Goal: Task Accomplishment & Management: Manage account settings

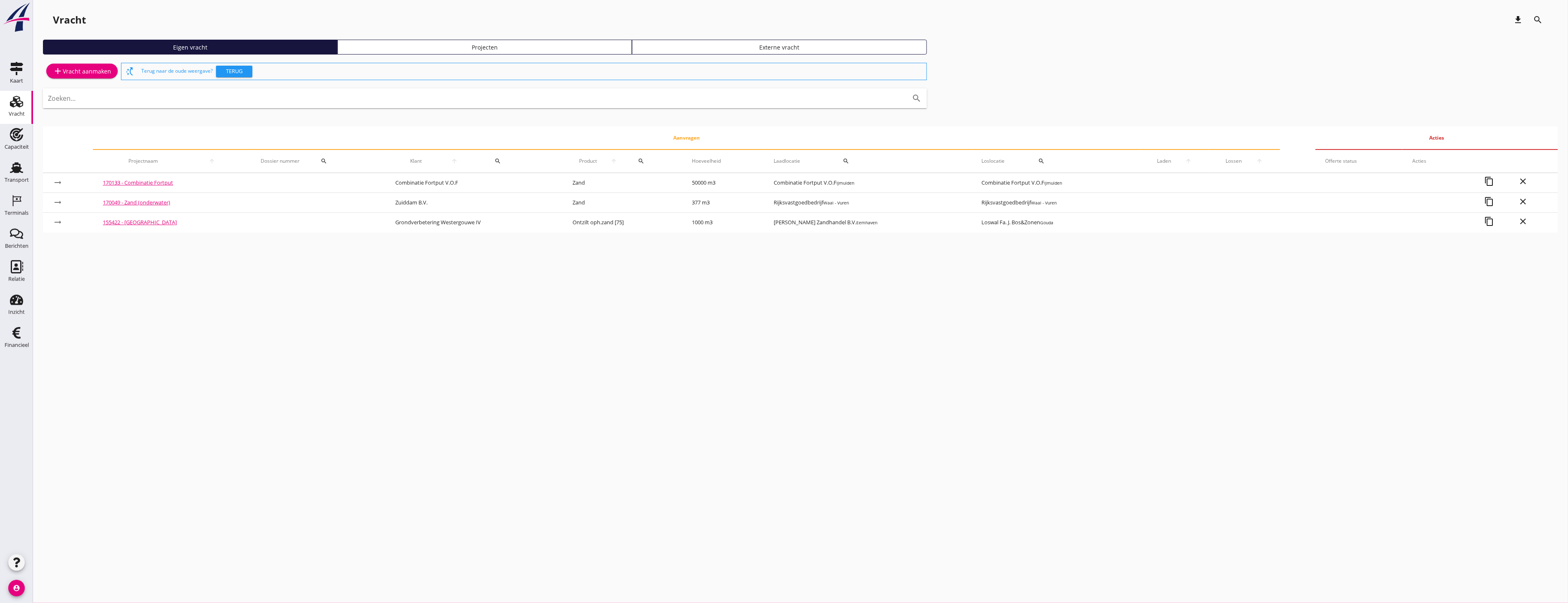
click at [10, 176] on div "Transport" at bounding box center [17, 180] width 24 height 12
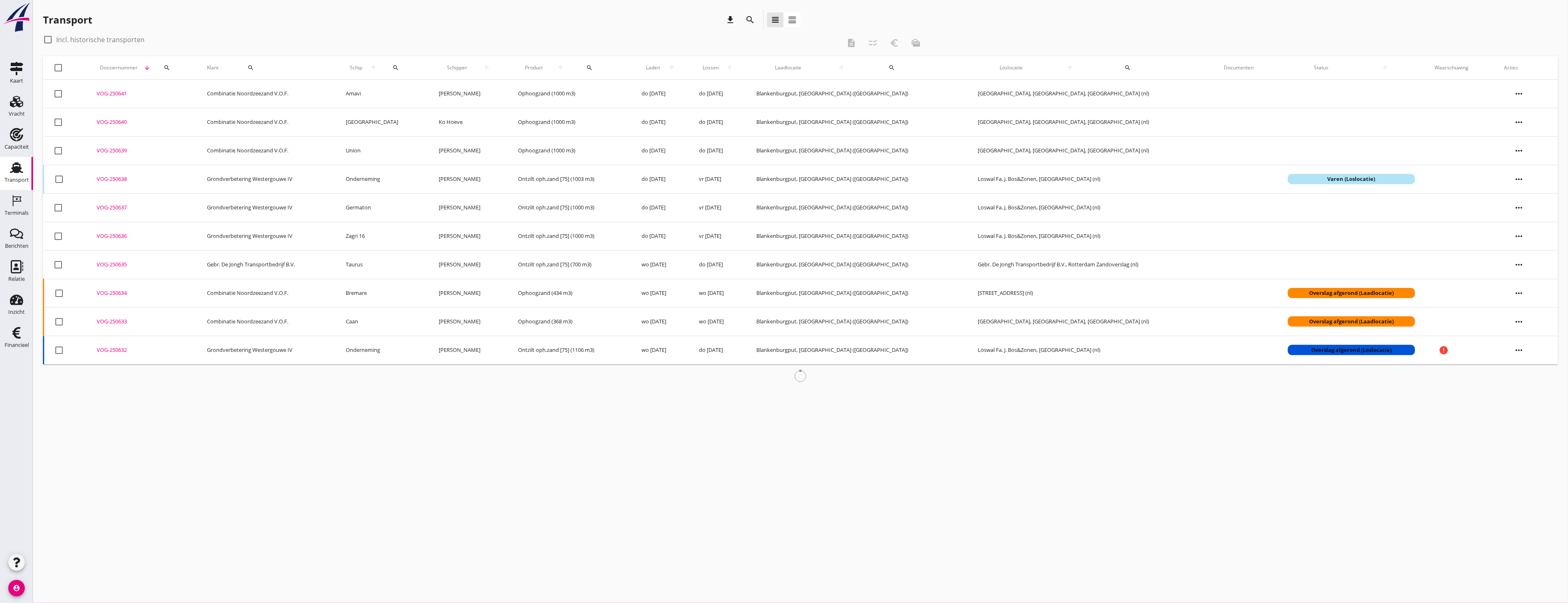
click at [55, 39] on div at bounding box center [48, 40] width 14 height 14
checkbox input "true"
click at [746, 21] on icon "search" at bounding box center [750, 20] width 10 height 10
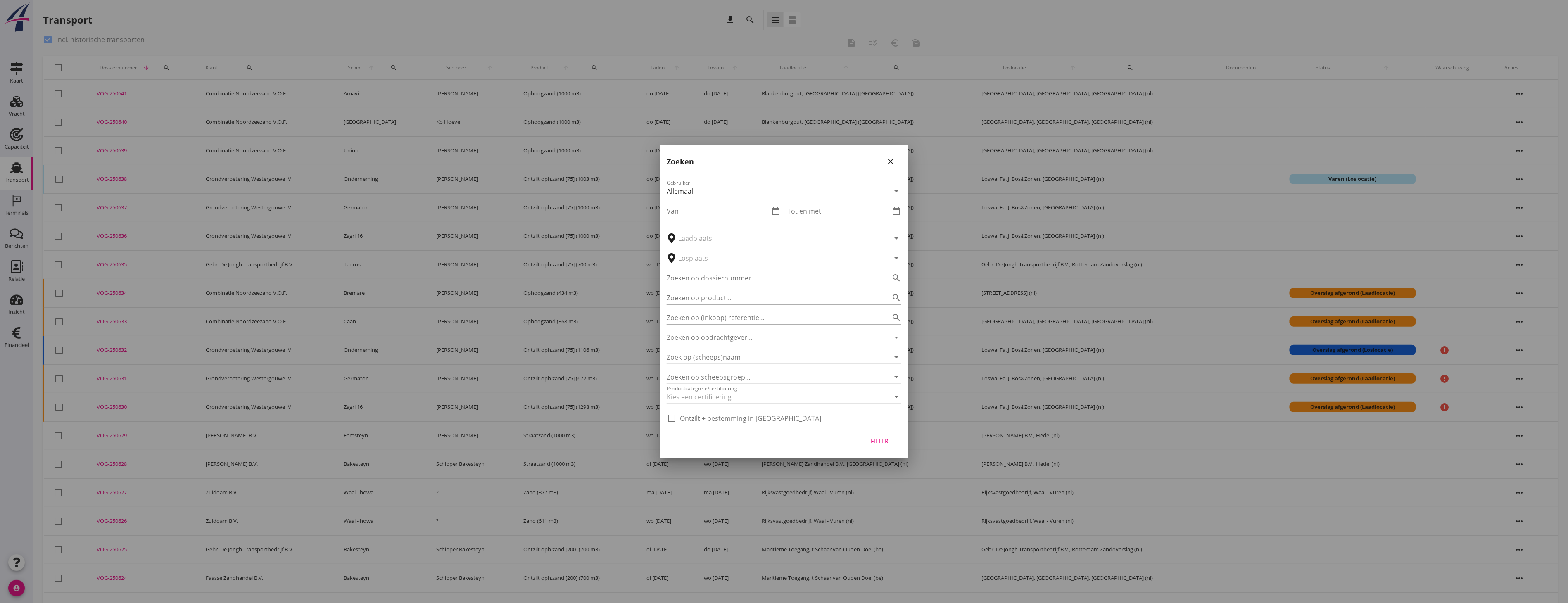
click at [732, 209] on input "Van" at bounding box center [717, 210] width 103 height 13
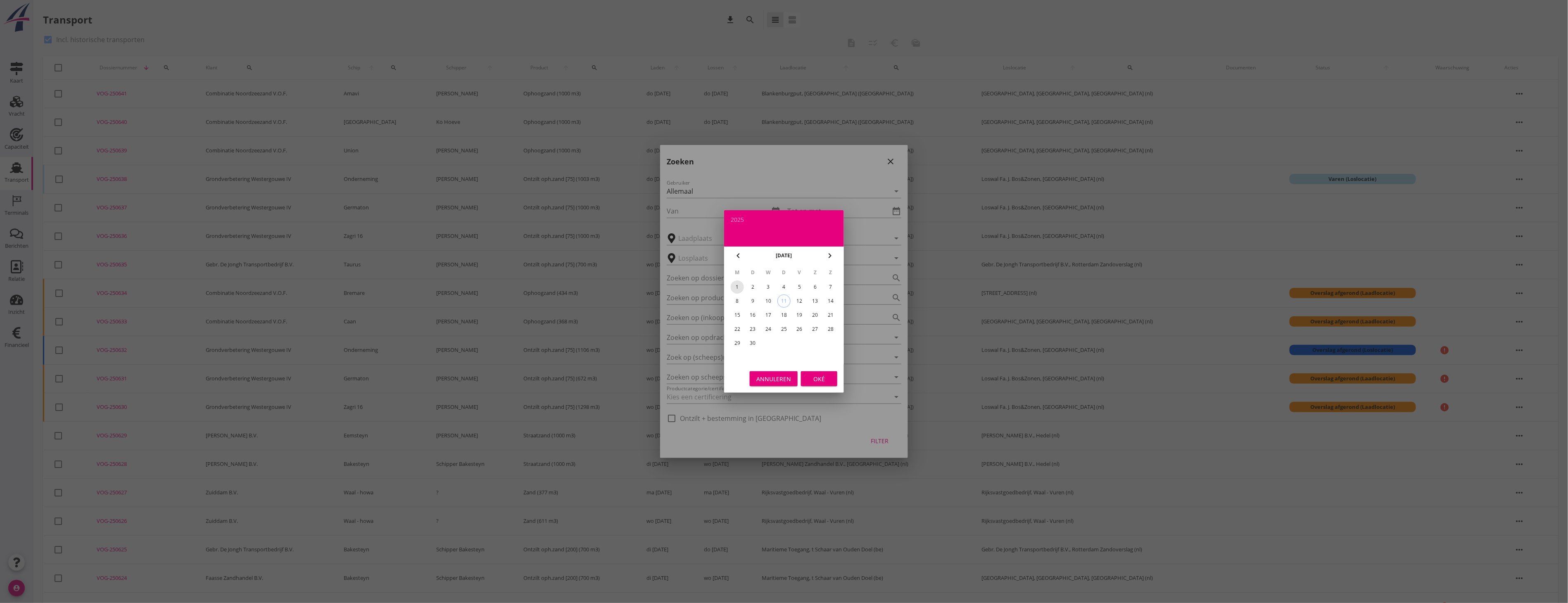
click at [735, 287] on div "1" at bounding box center [737, 287] width 13 height 13
click at [835, 286] on div "7" at bounding box center [830, 287] width 13 height 13
click at [738, 287] on div "1" at bounding box center [737, 287] width 13 height 13
type input "[DATE]"
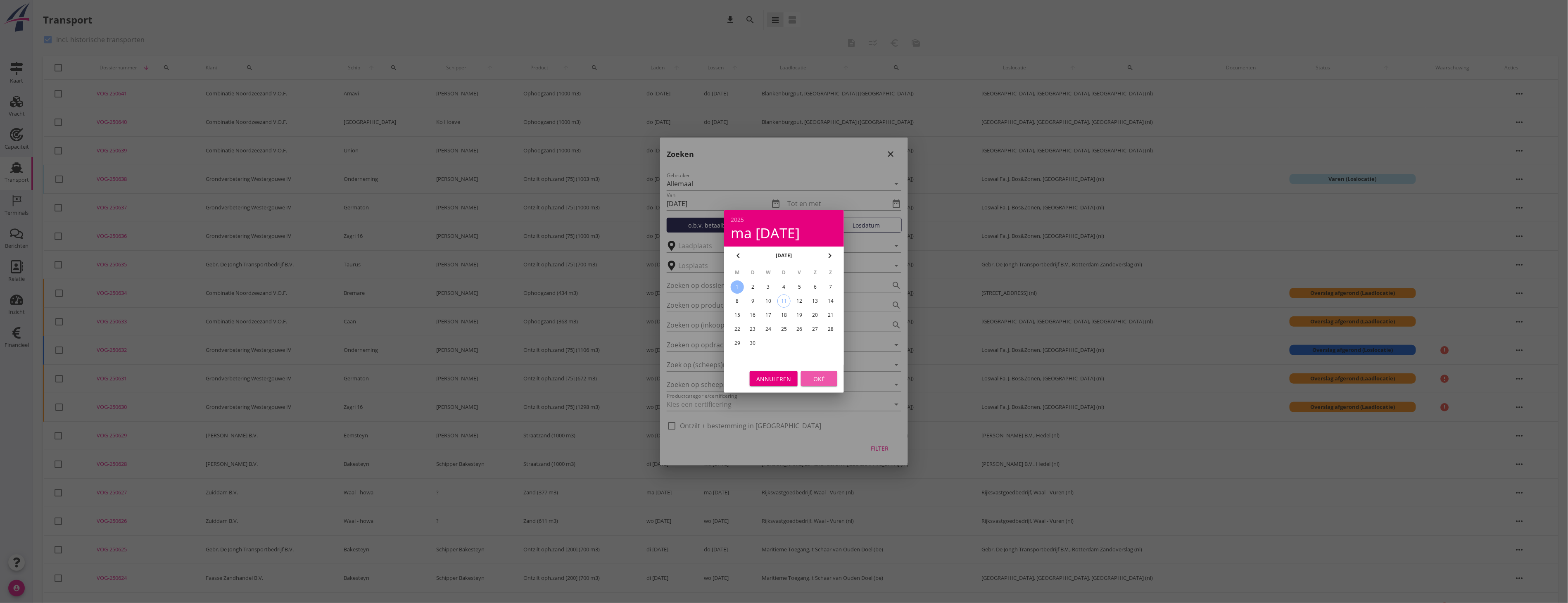
click at [814, 378] on div "Oké" at bounding box center [819, 379] width 23 height 9
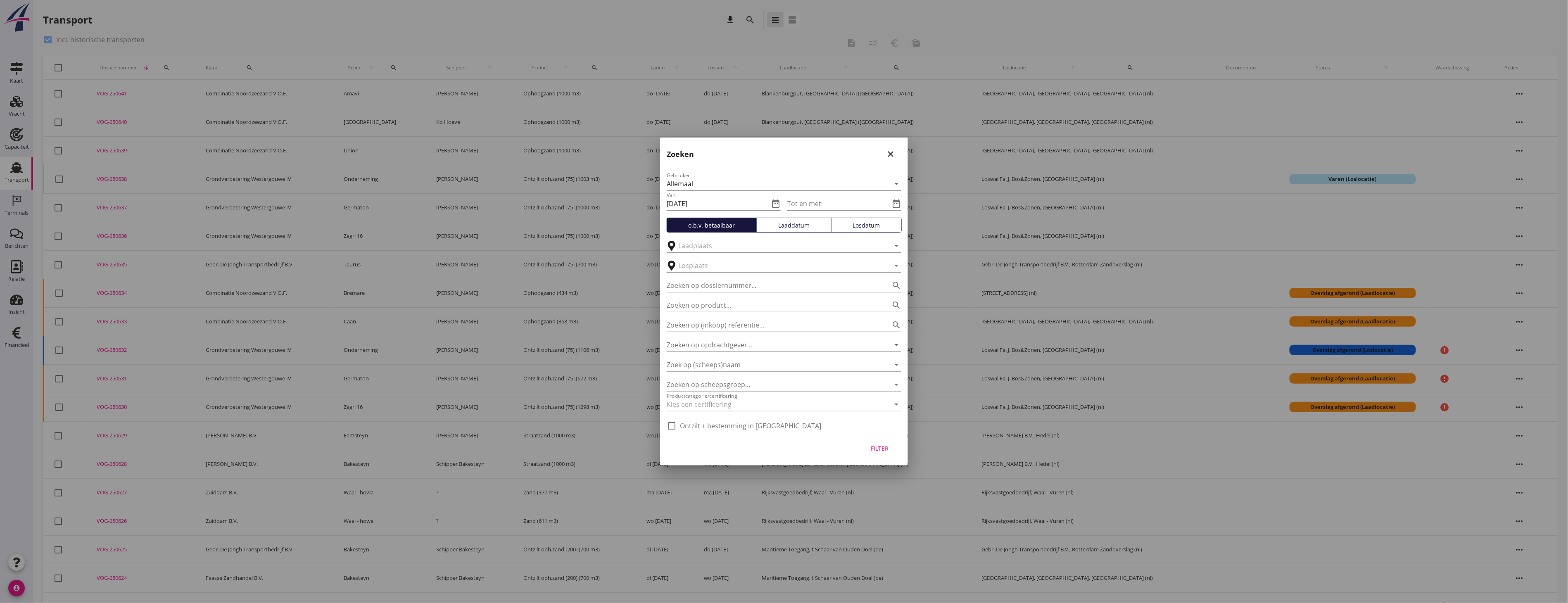
click at [832, 209] on div "Tot en met date_range" at bounding box center [844, 203] width 114 height 13
click at [898, 204] on icon "date_range" at bounding box center [897, 203] width 10 height 10
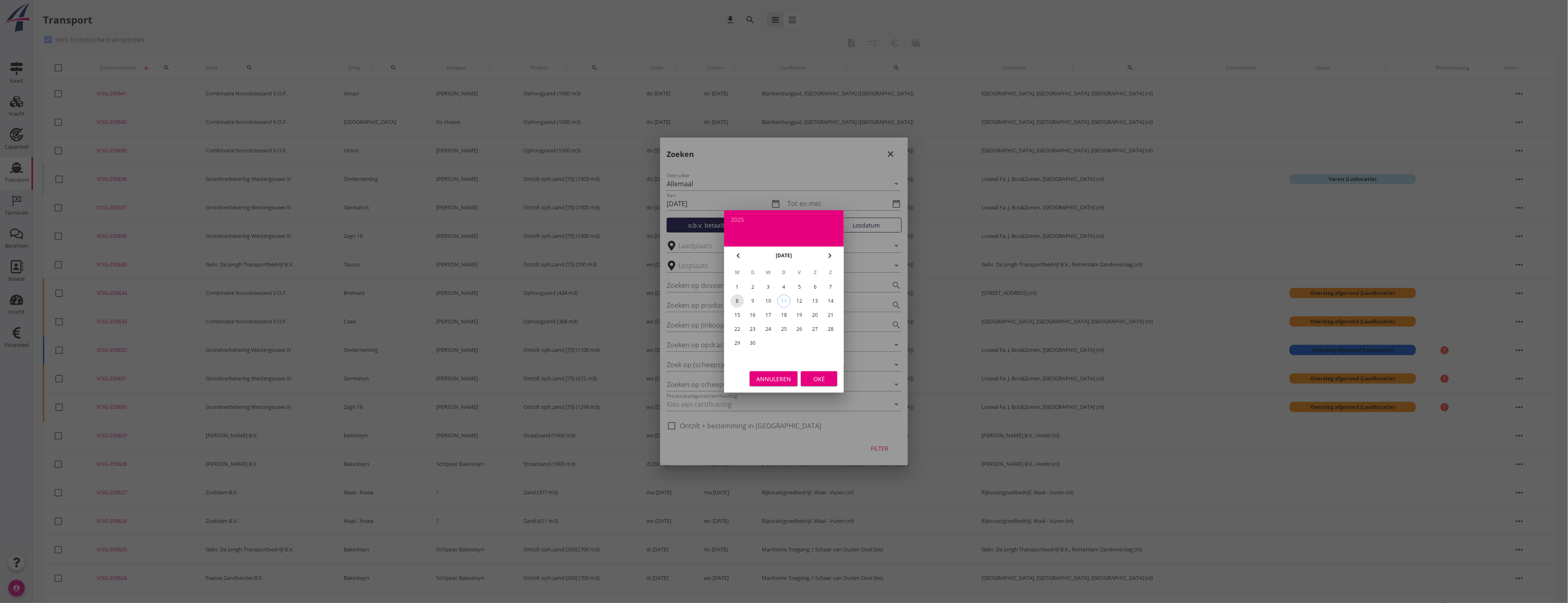
click at [737, 300] on div "8" at bounding box center [737, 301] width 13 height 13
type input "[DATE]"
click at [811, 380] on div "Oké" at bounding box center [819, 379] width 23 height 9
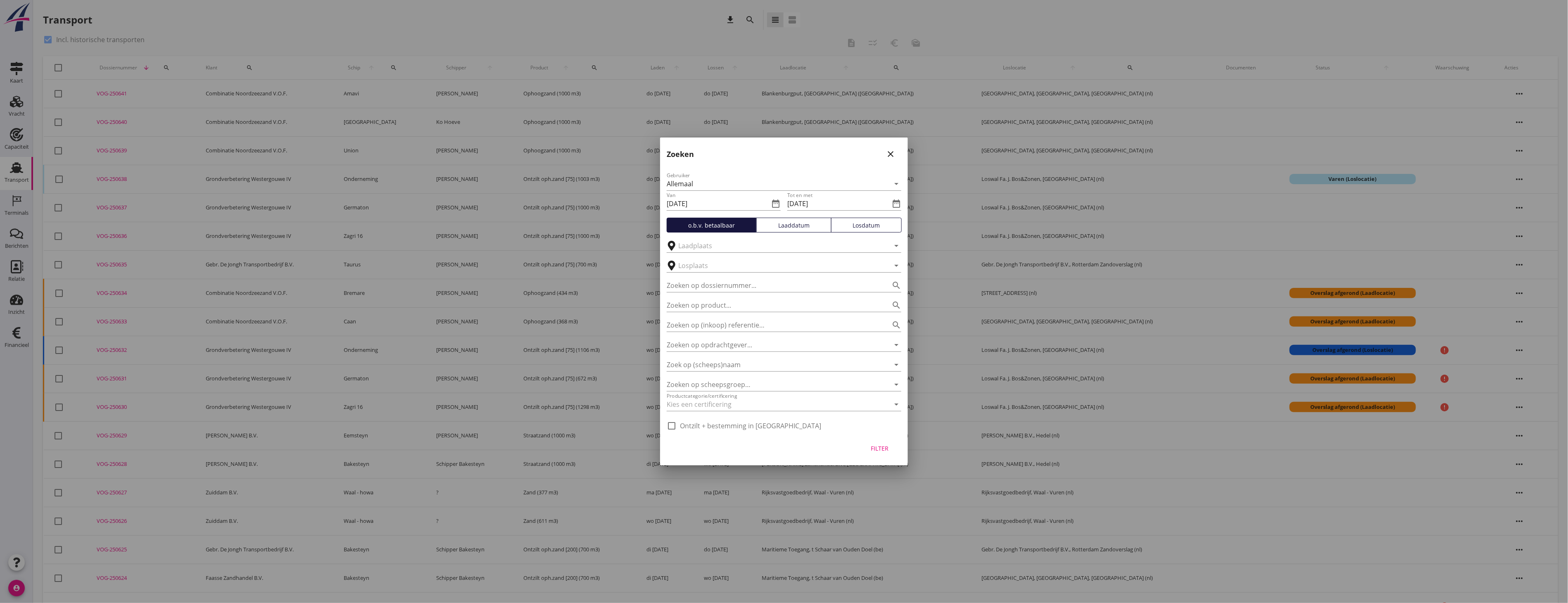
click at [799, 227] on div "Laaddatum" at bounding box center [794, 225] width 68 height 9
click at [780, 246] on input "text" at bounding box center [778, 245] width 200 height 13
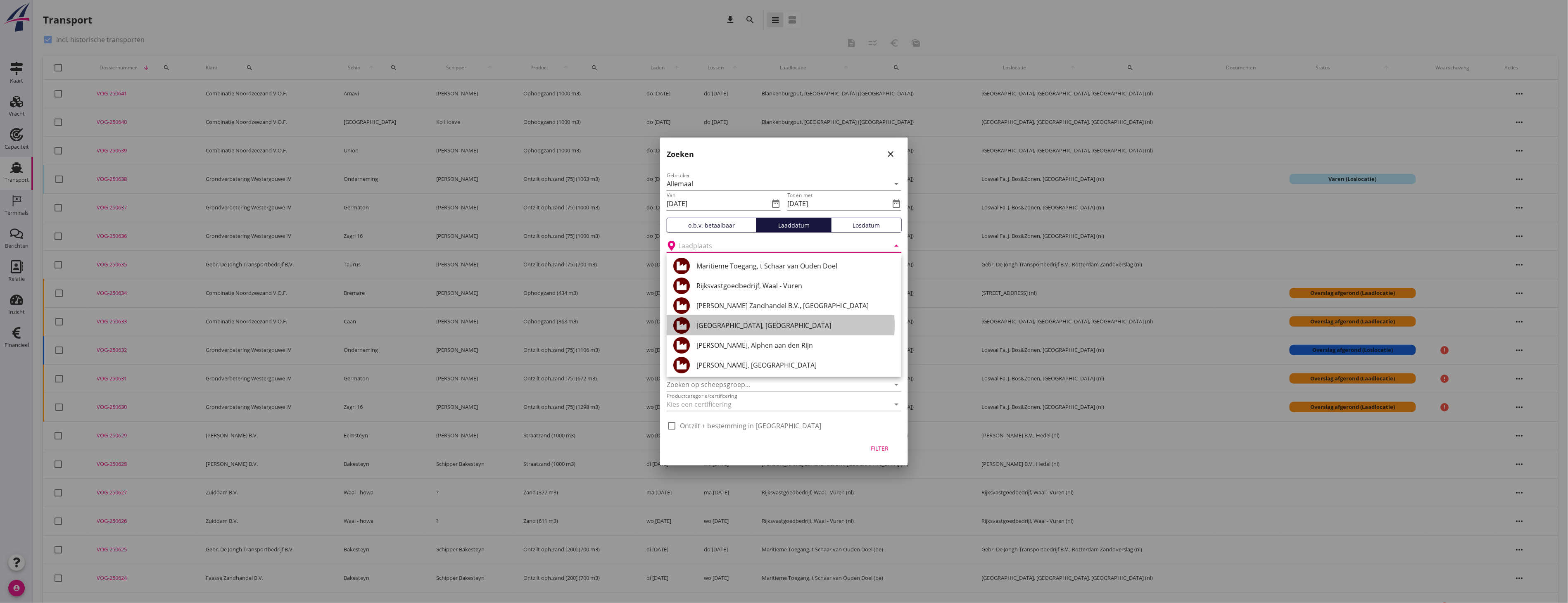
click at [738, 328] on div "[GEOGRAPHIC_DATA], [GEOGRAPHIC_DATA]" at bounding box center [795, 326] width 198 height 10
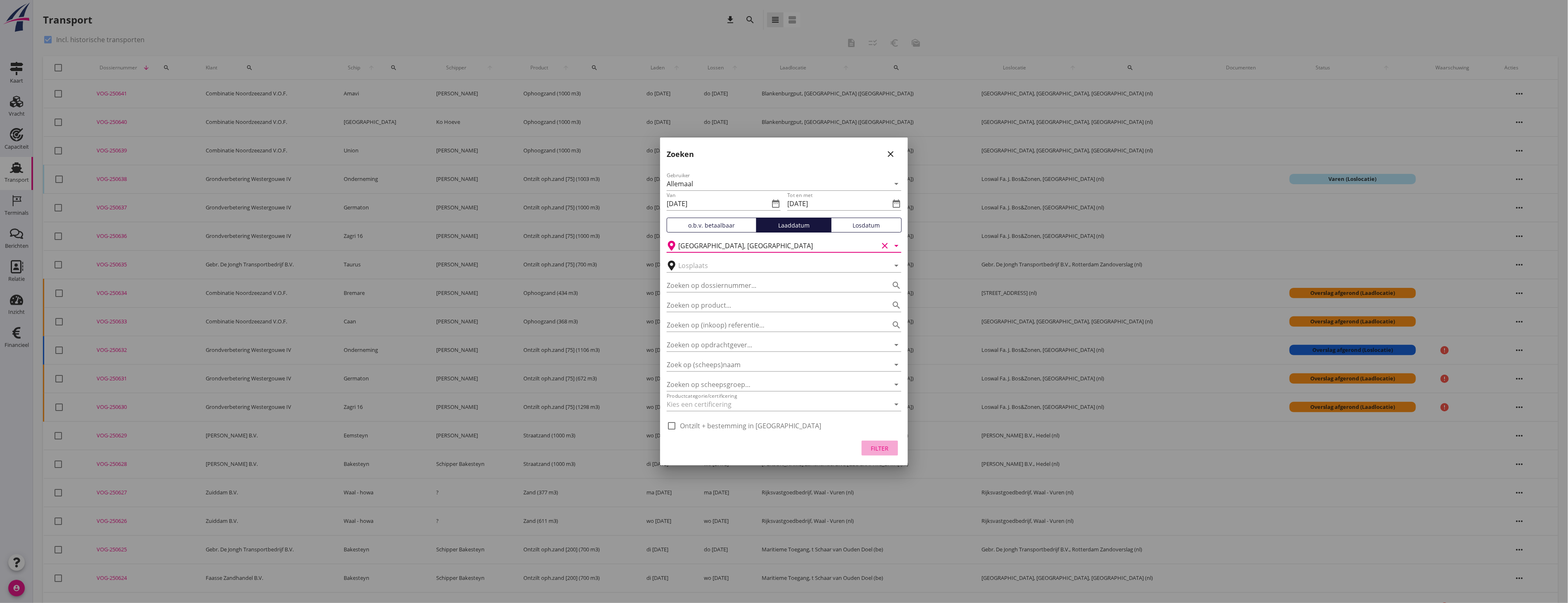
click at [876, 446] on div "Filter" at bounding box center [880, 449] width 23 height 9
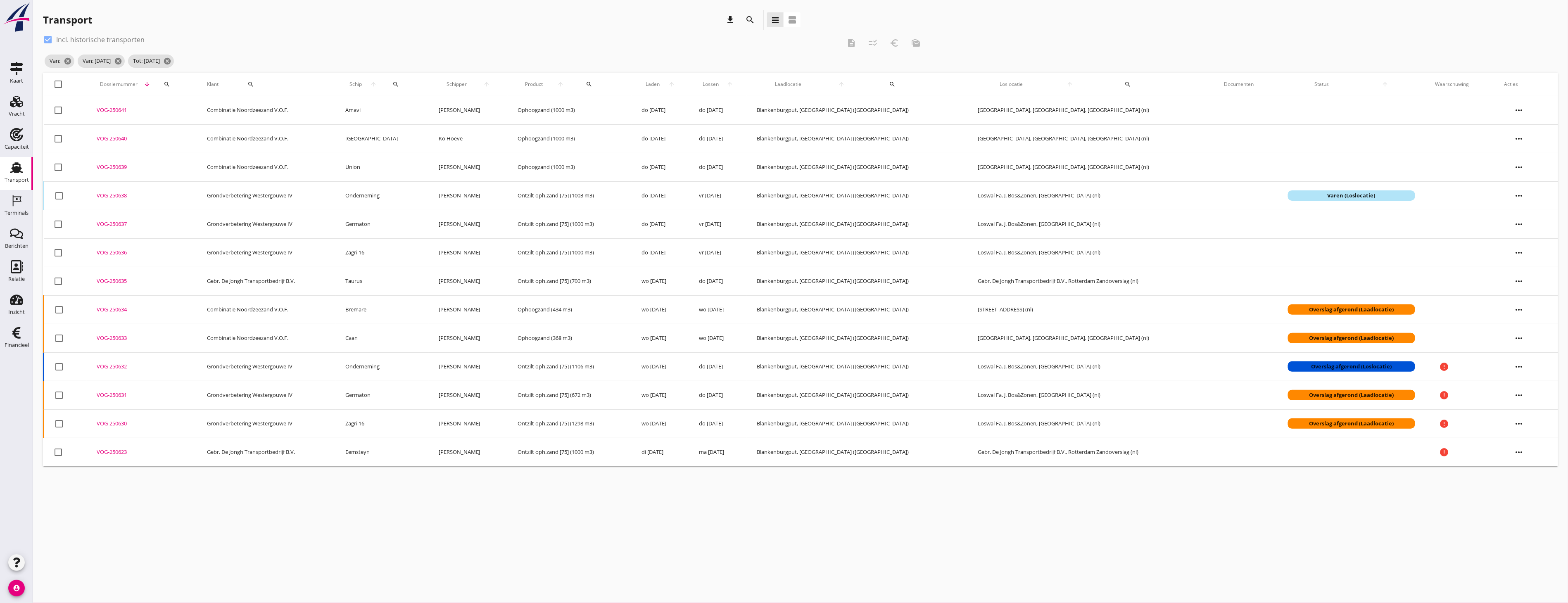
type input "Blankenburgput"
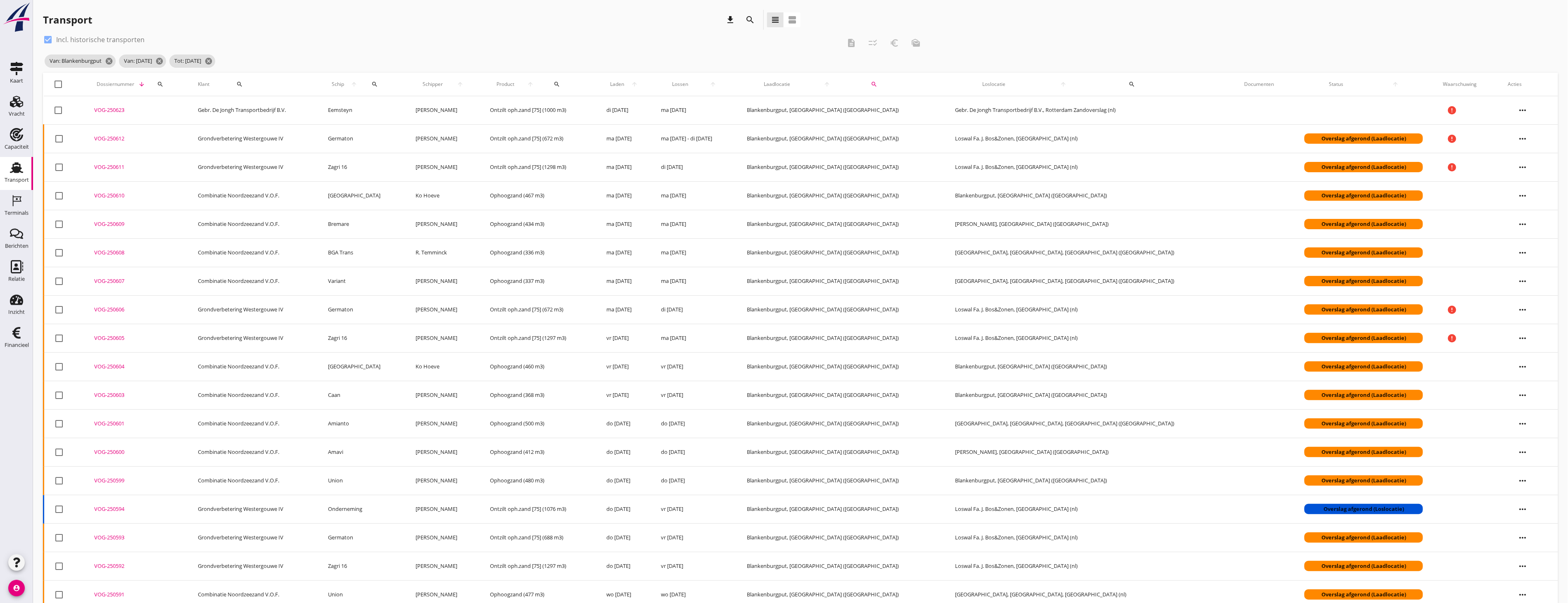
click at [53, 84] on div at bounding box center [59, 85] width 14 height 14
checkbox input "true"
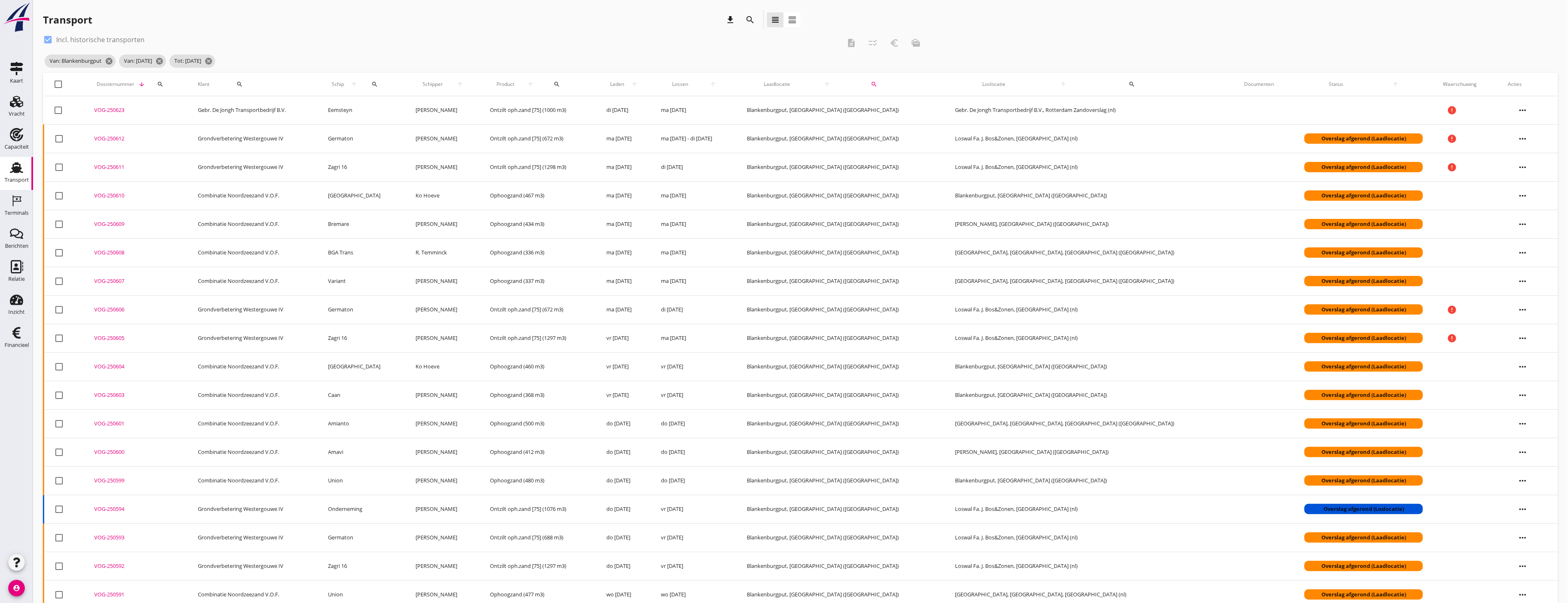
checkbox input "true"
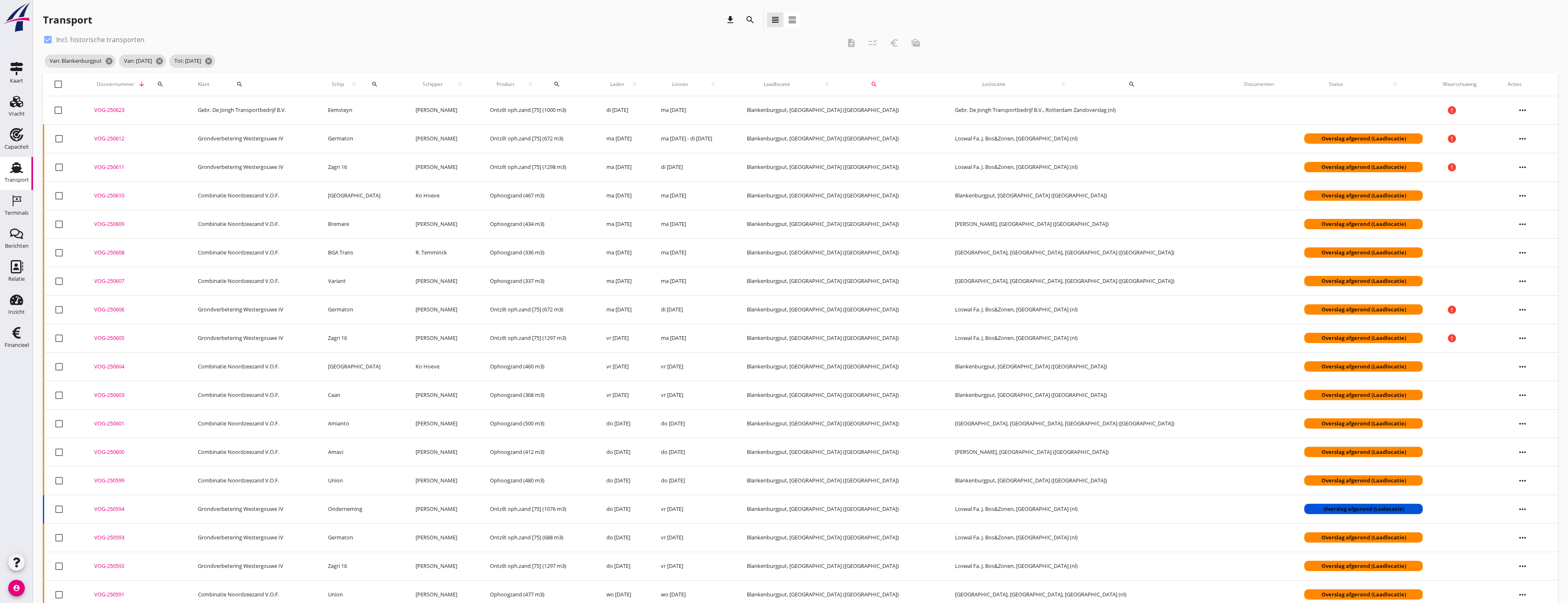
checkbox input "true"
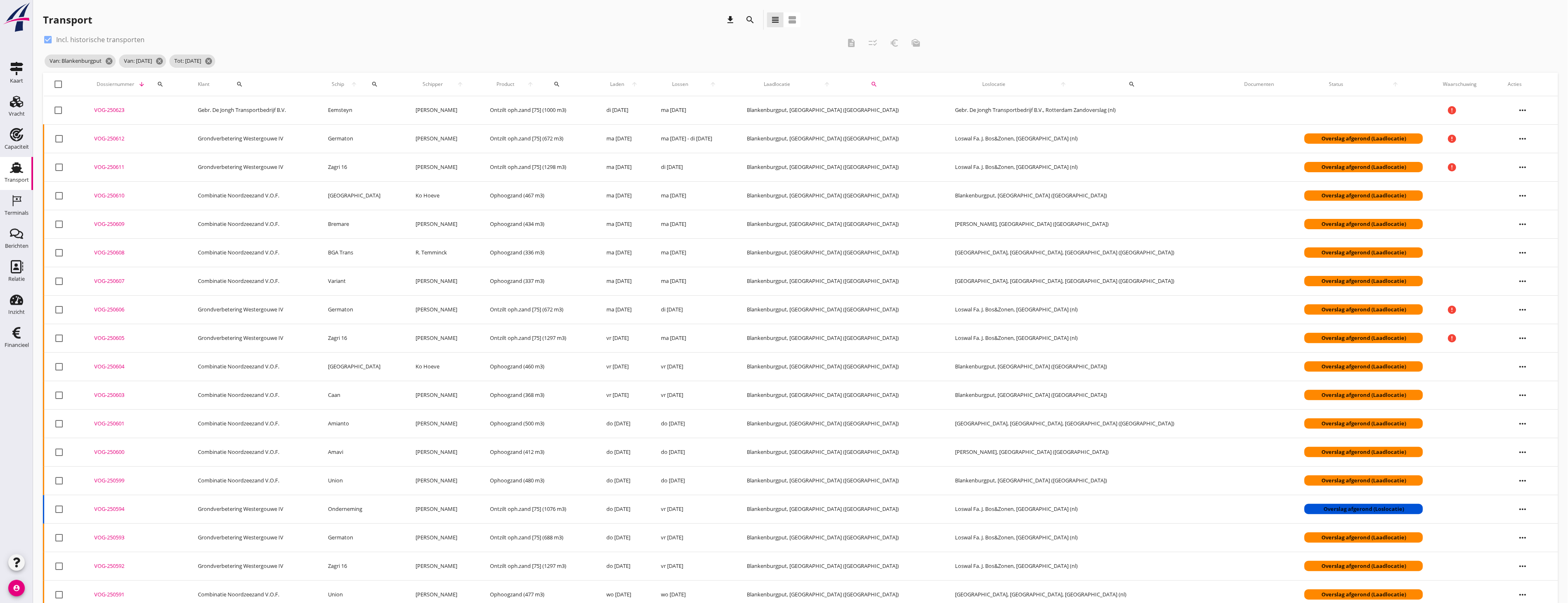
checkbox input "true"
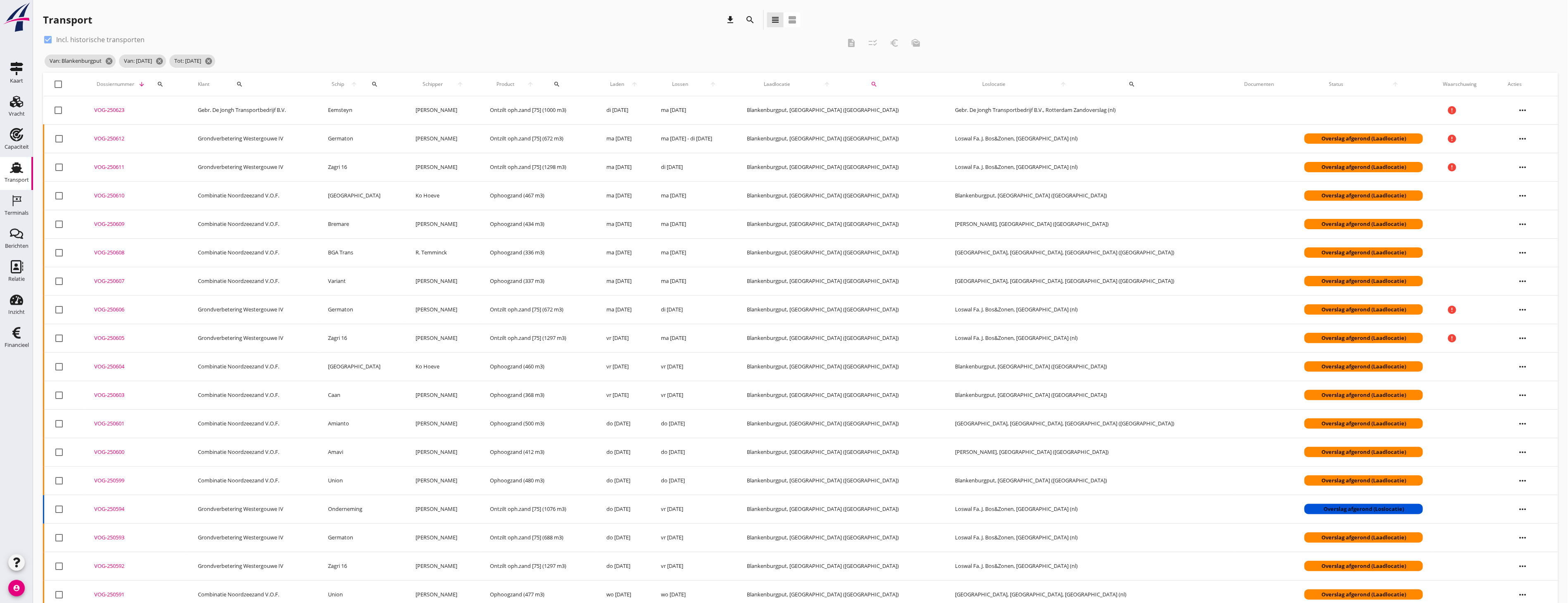
checkbox input "true"
click at [46, 37] on div at bounding box center [48, 40] width 14 height 14
checkbox input "true"
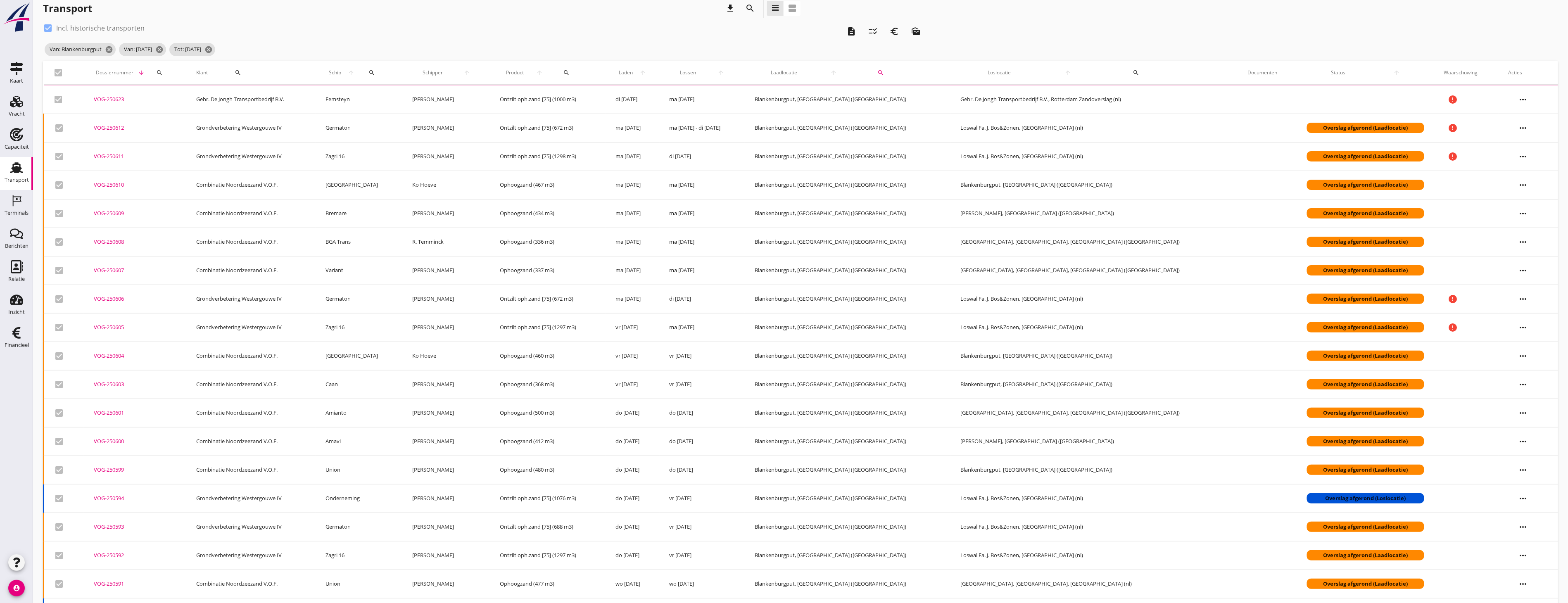
scroll to position [588, 0]
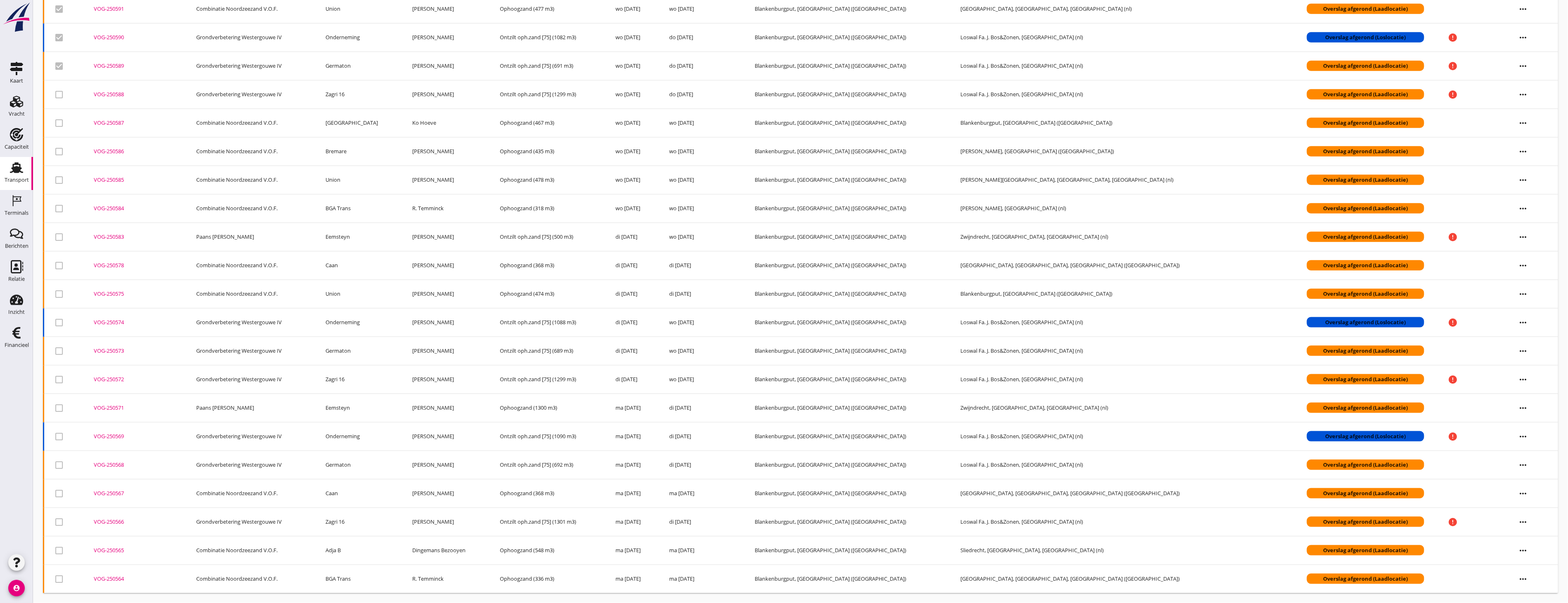
checkbox input "false"
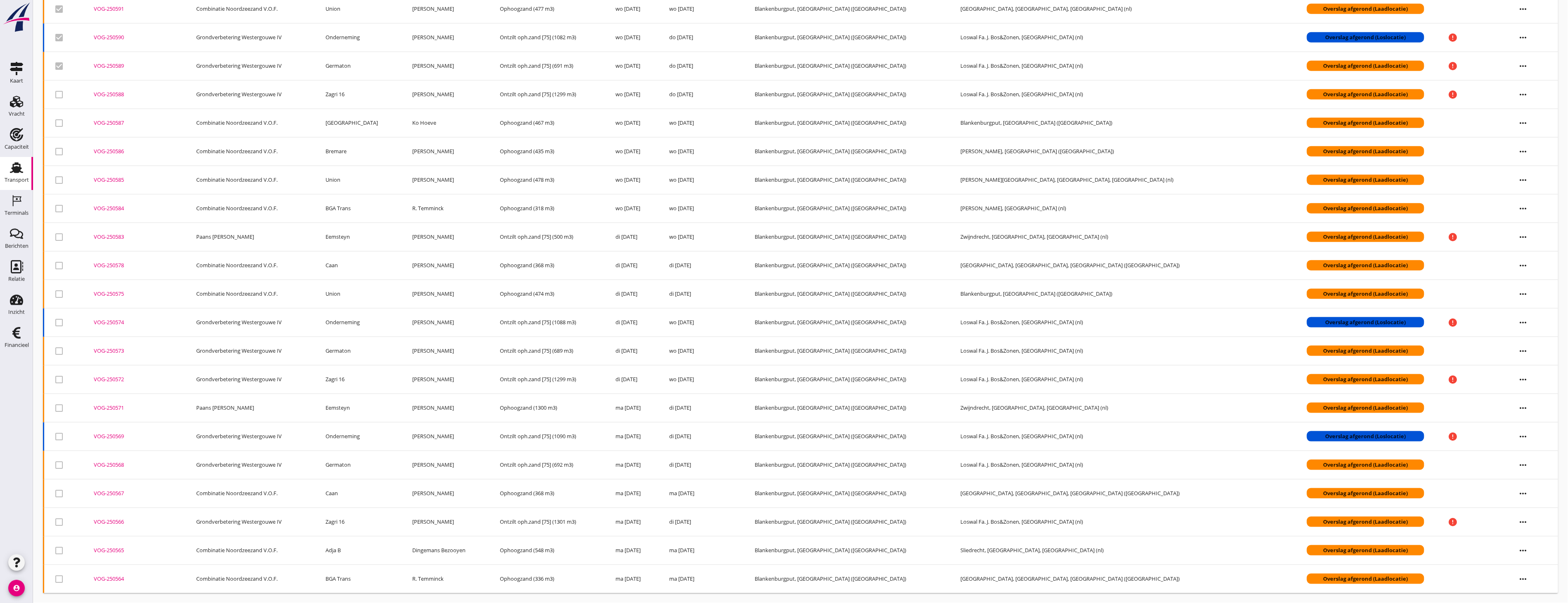
checkbox input "false"
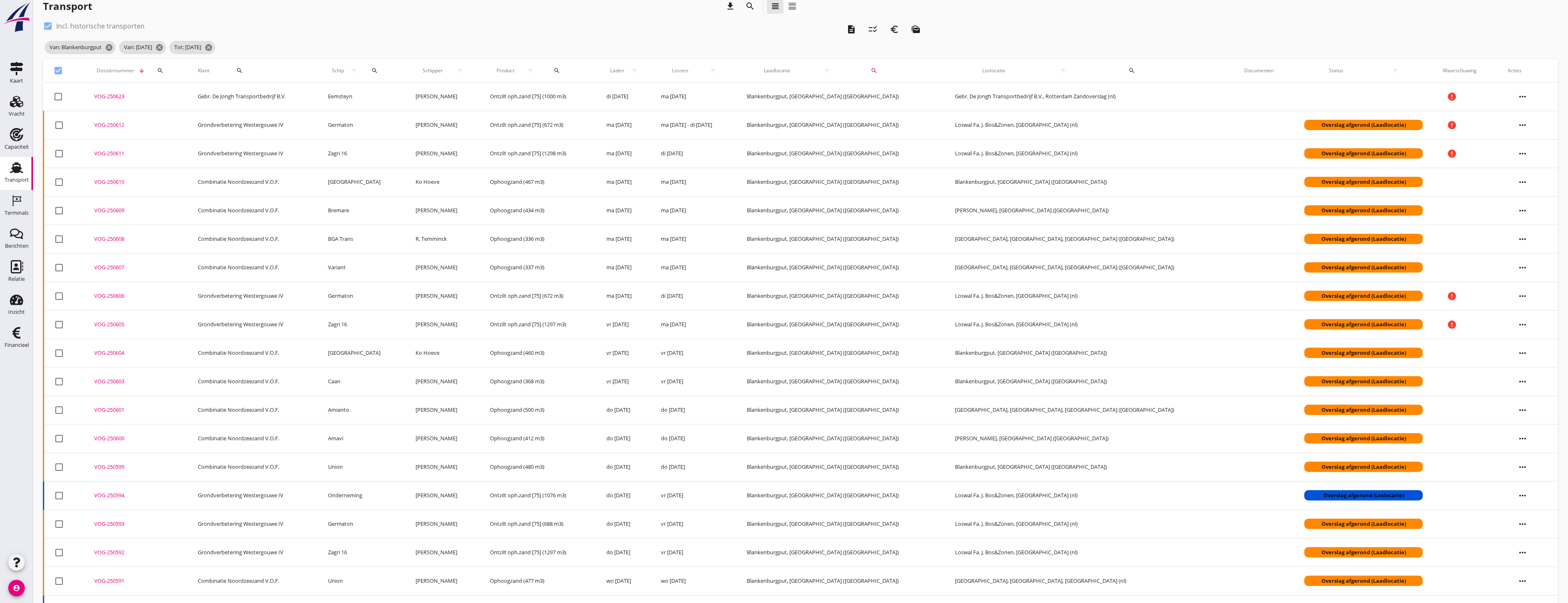
scroll to position [0, 0]
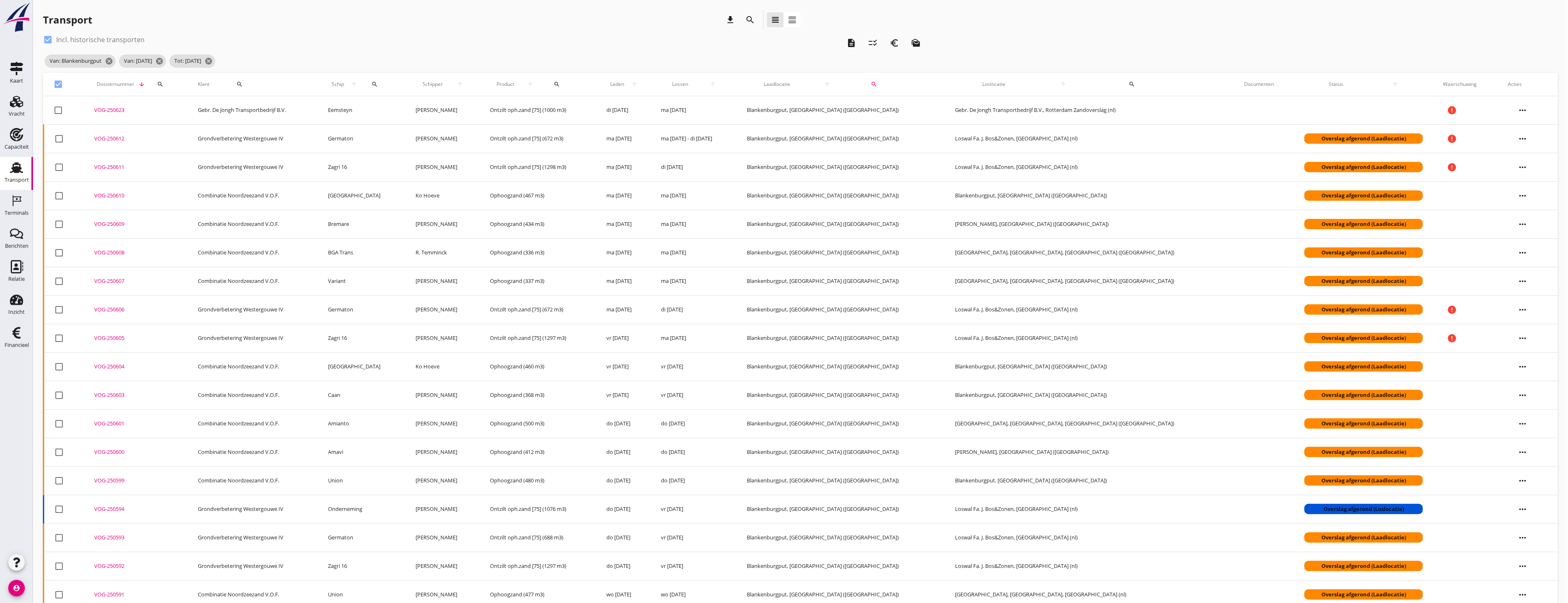
click at [61, 82] on div at bounding box center [59, 85] width 14 height 14
checkbox input "true"
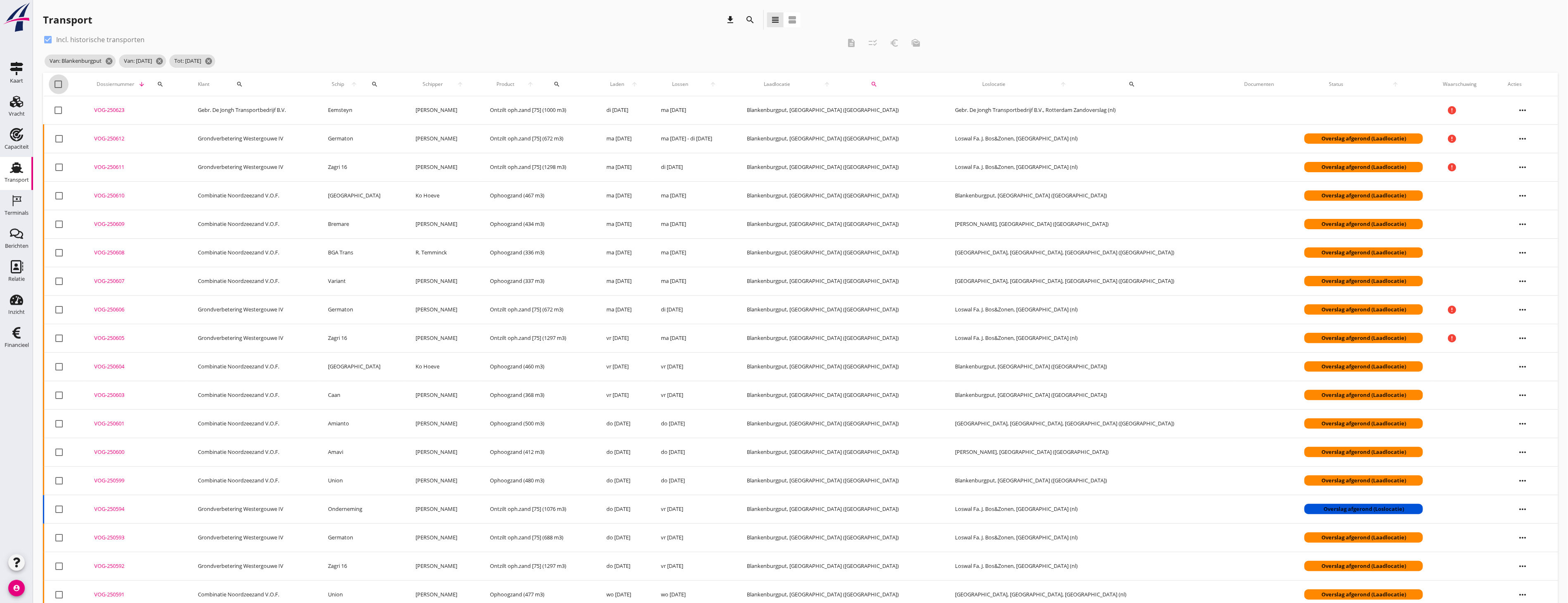
checkbox input "true"
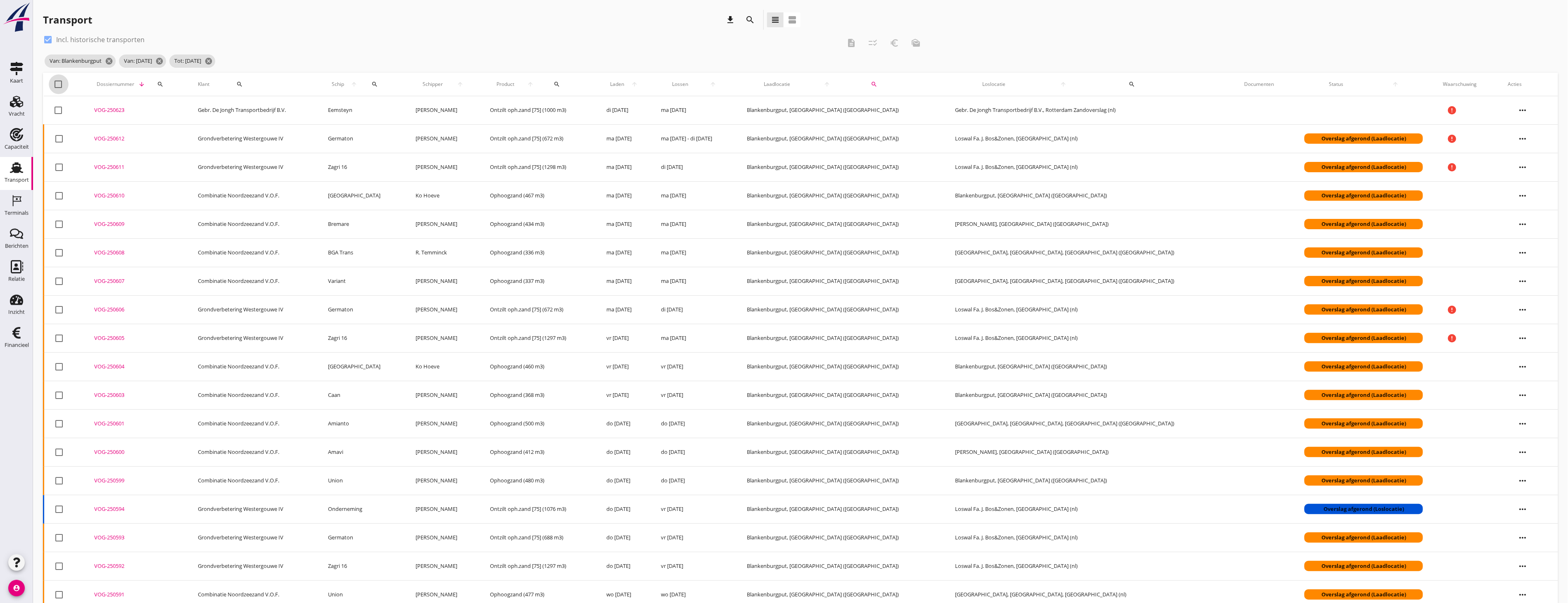
checkbox input "true"
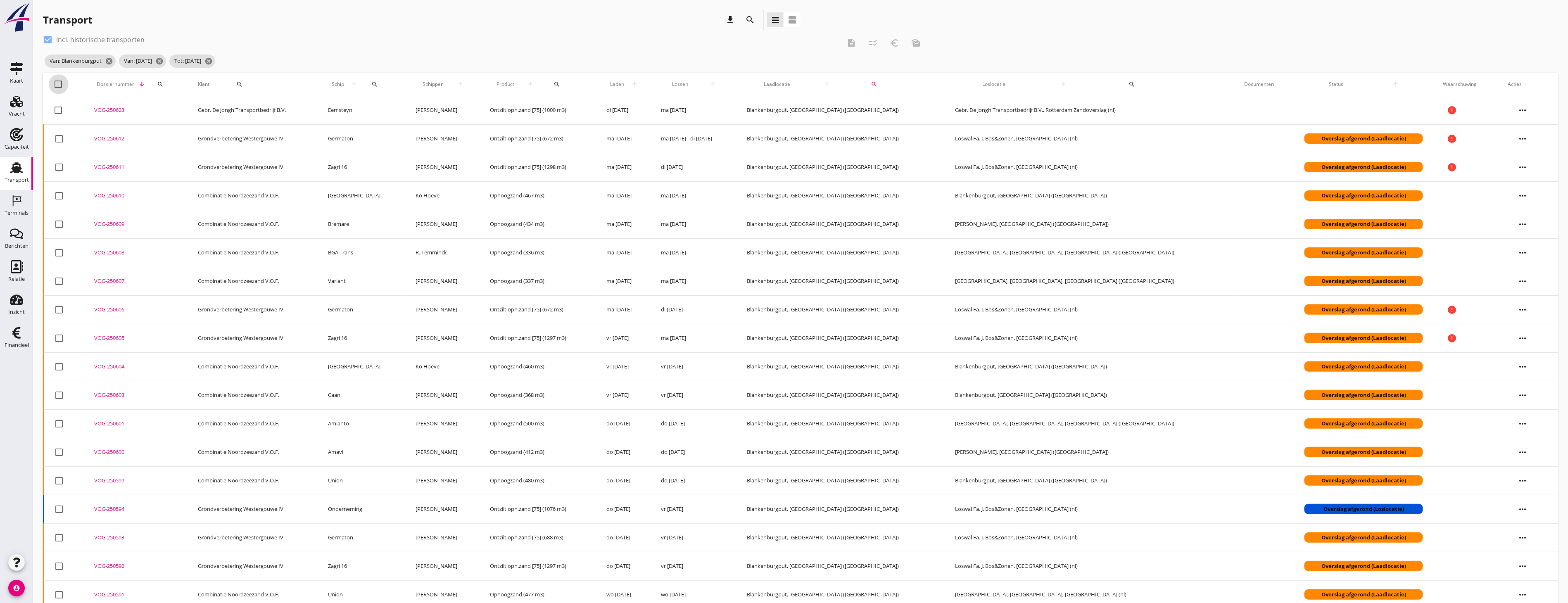
checkbox input "true"
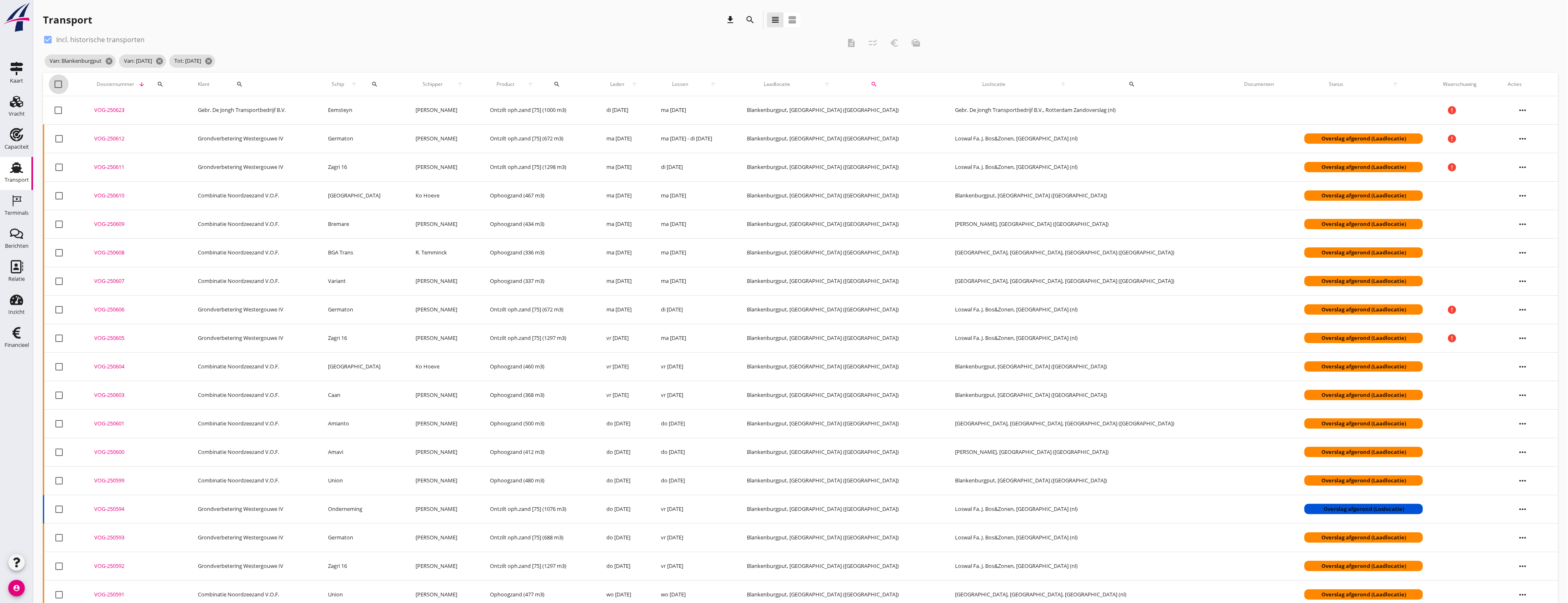
checkbox input "true"
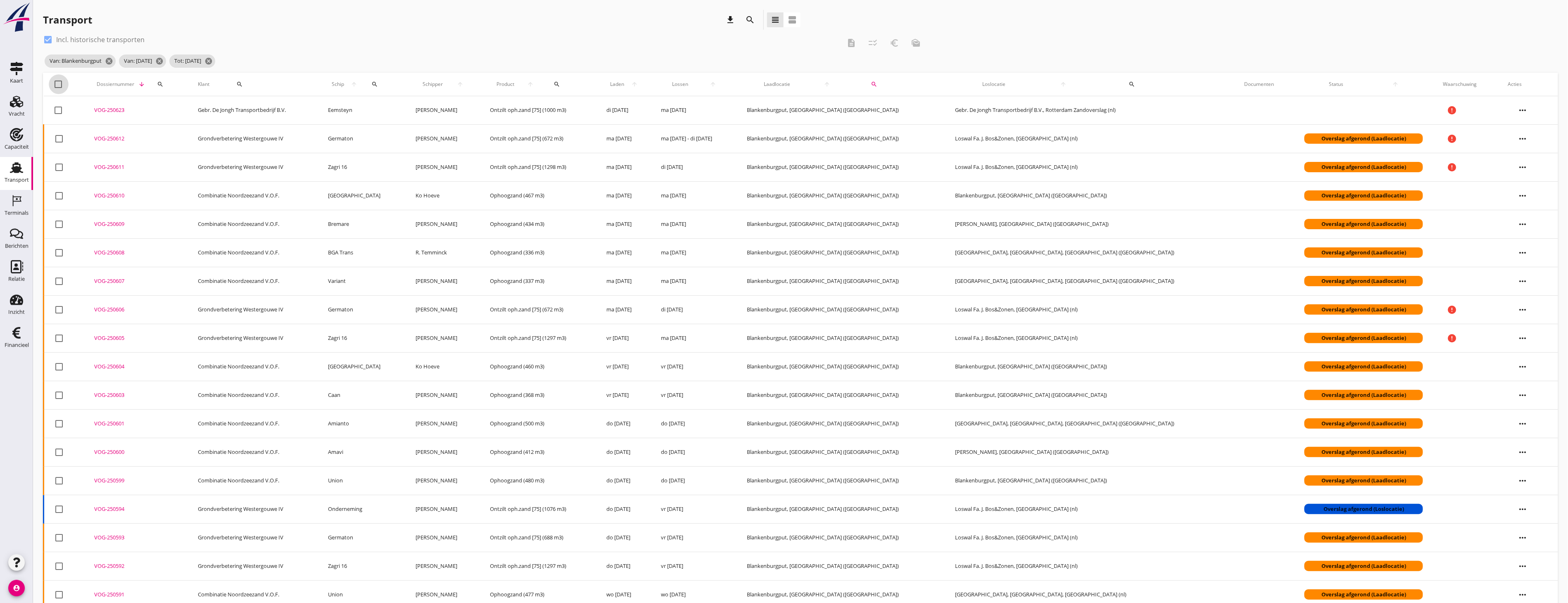
checkbox input "true"
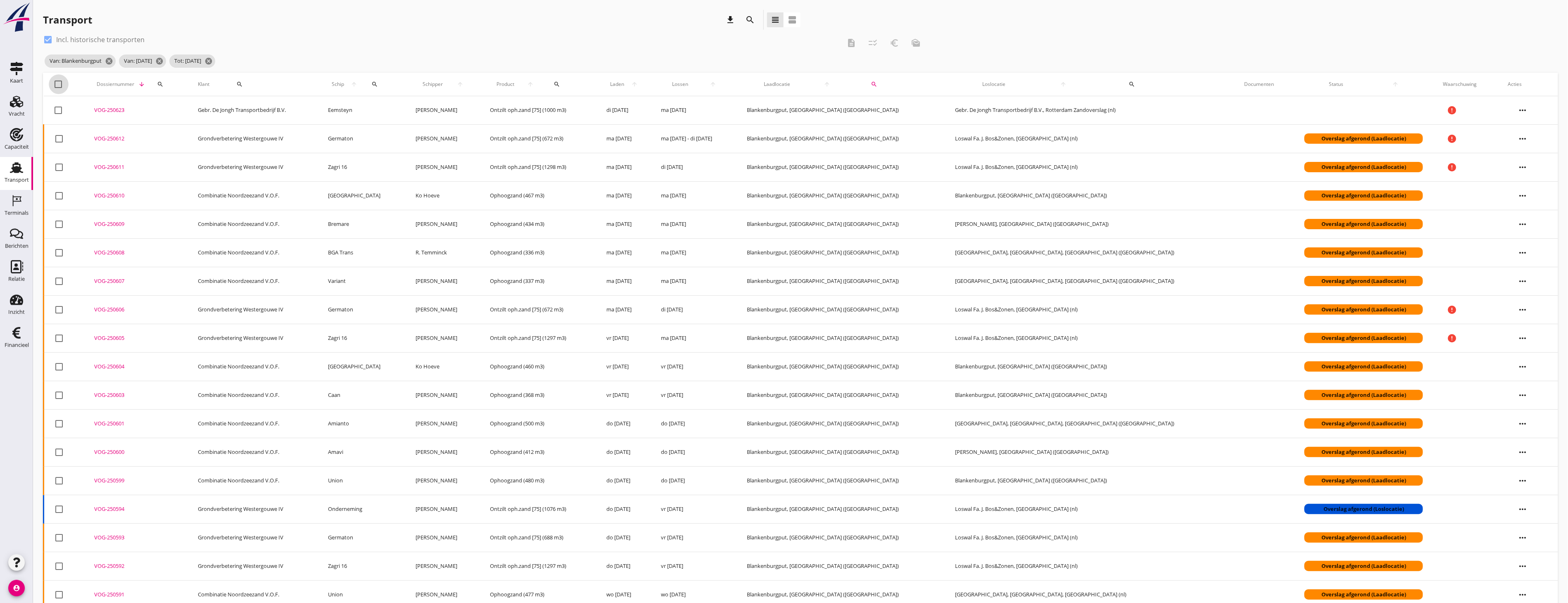
checkbox input "true"
click at [56, 83] on div at bounding box center [59, 85] width 14 height 14
checkbox input "false"
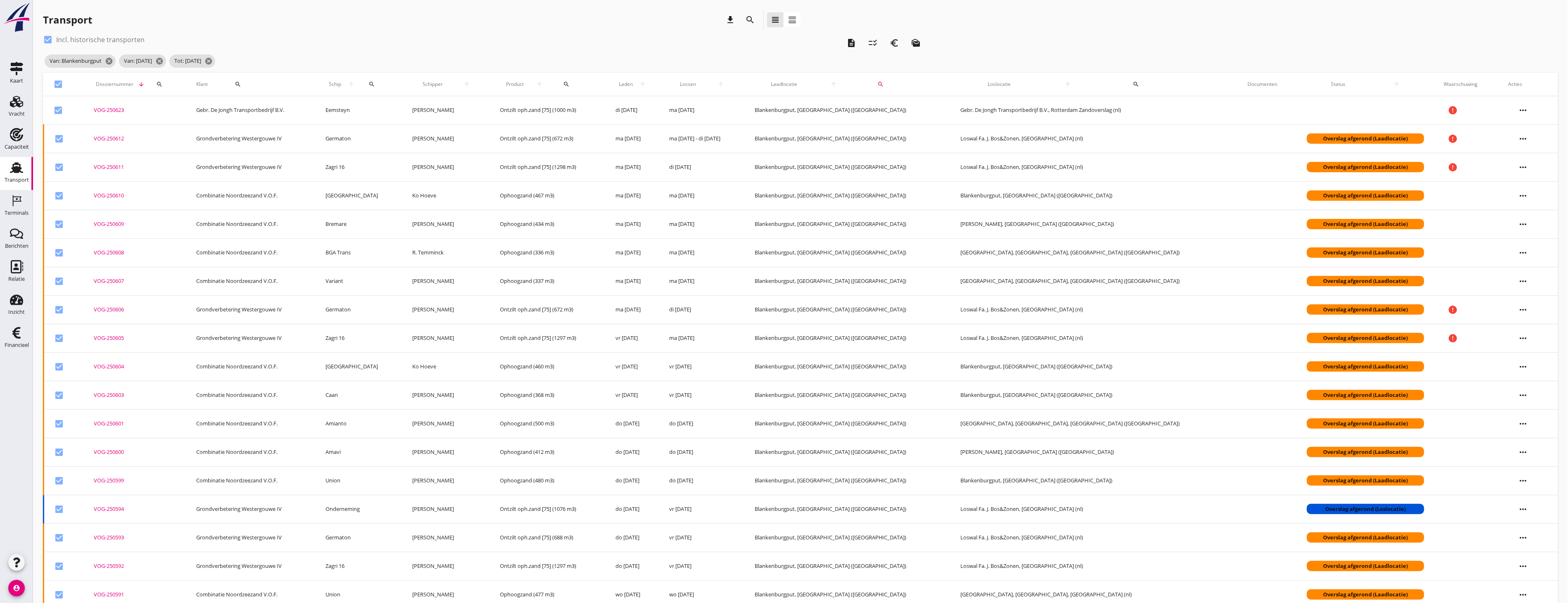
checkbox input "false"
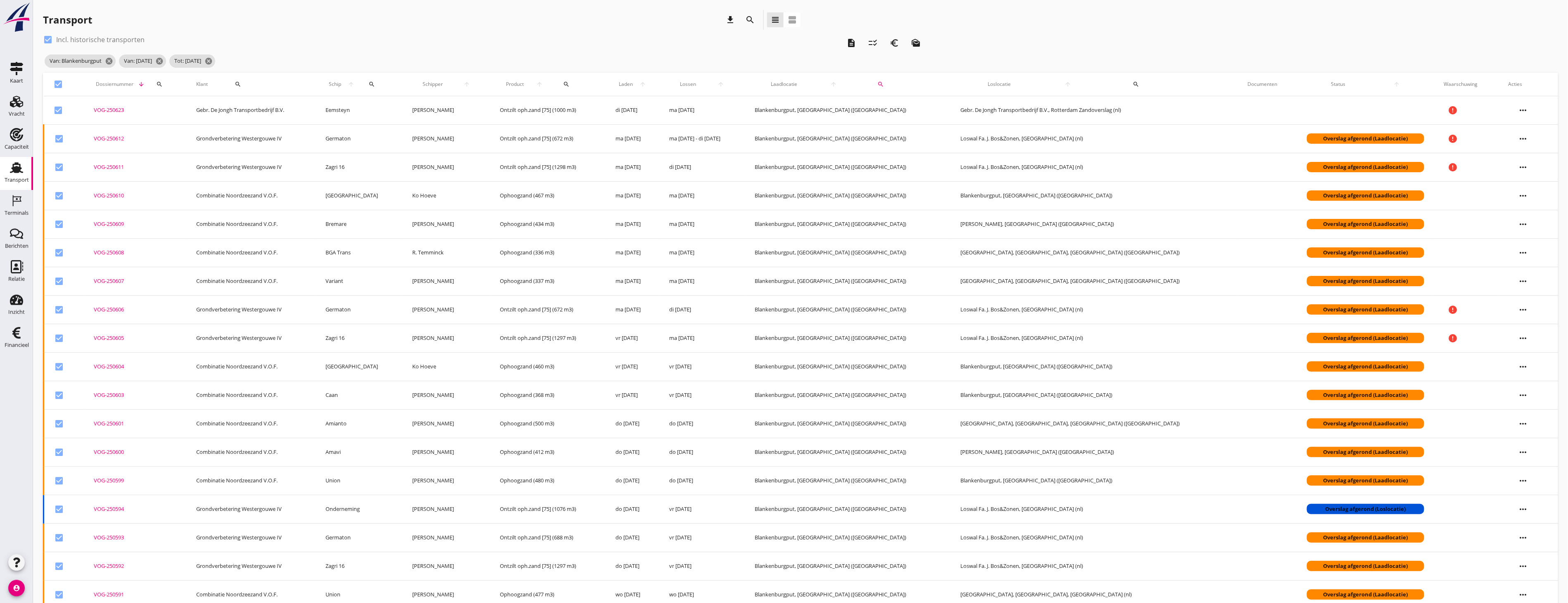
checkbox input "false"
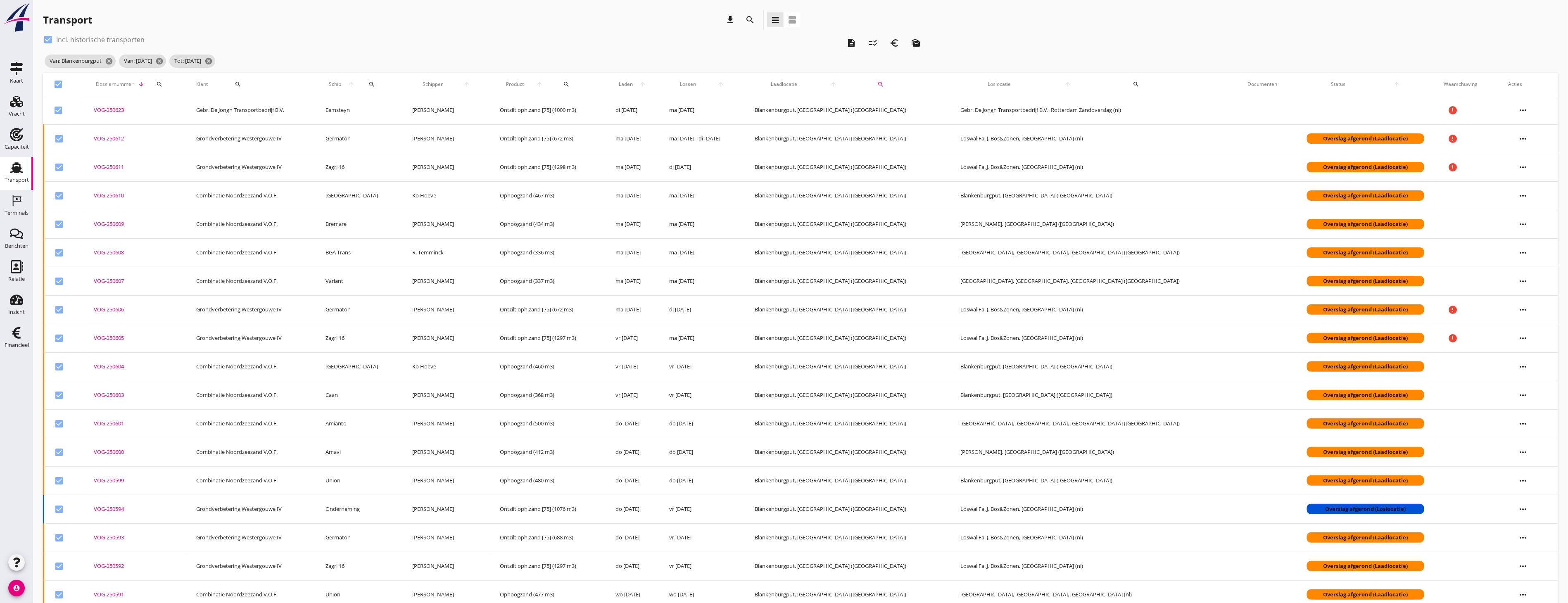
checkbox input "false"
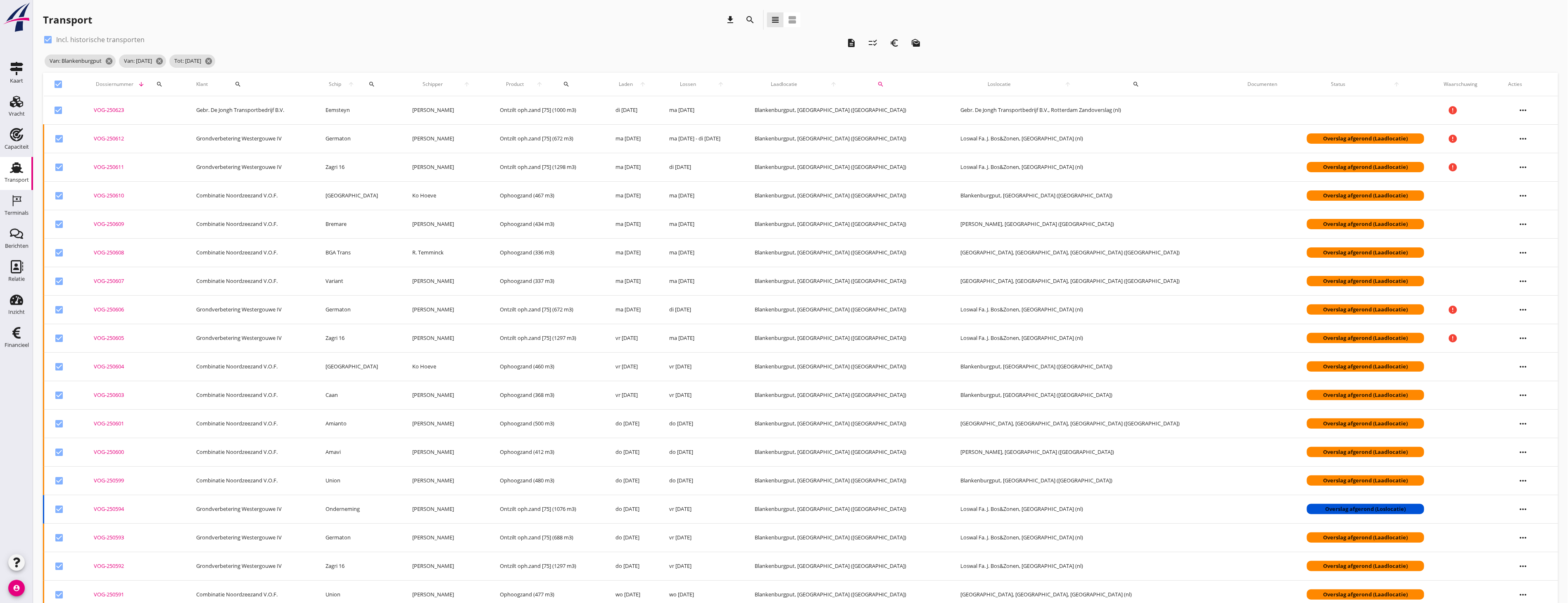
checkbox input "false"
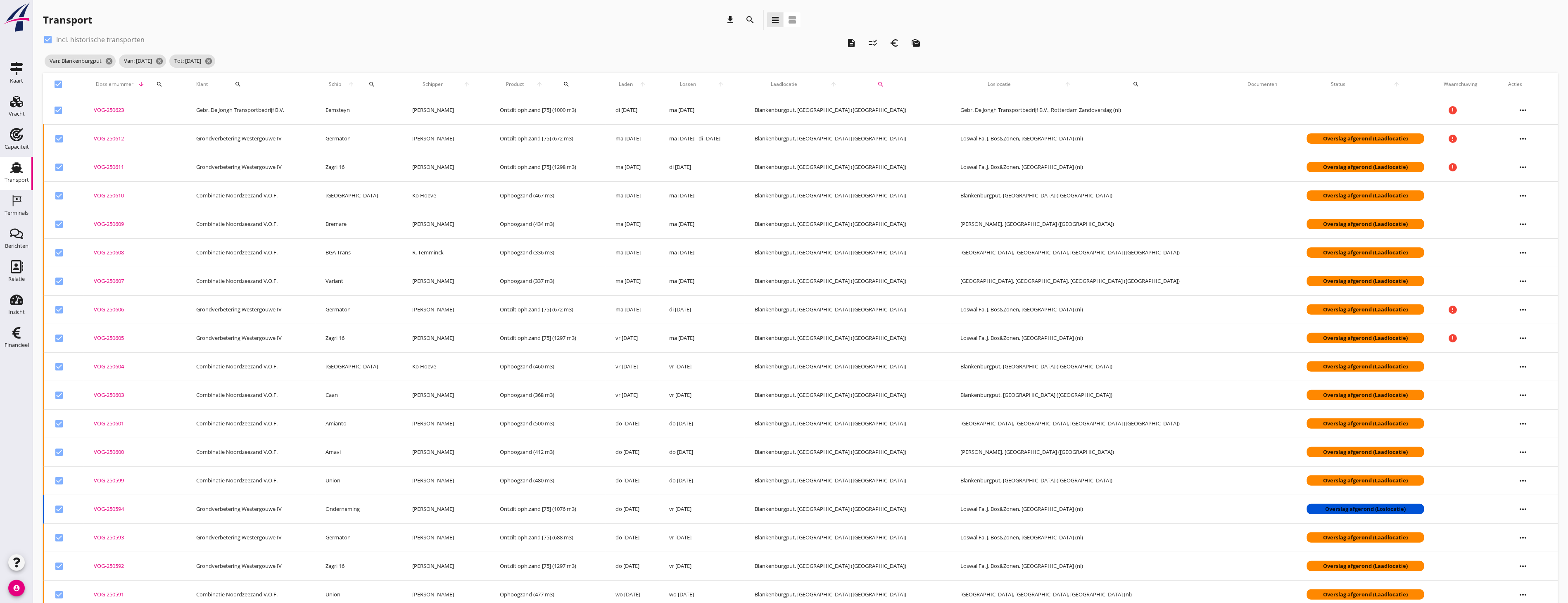
checkbox input "false"
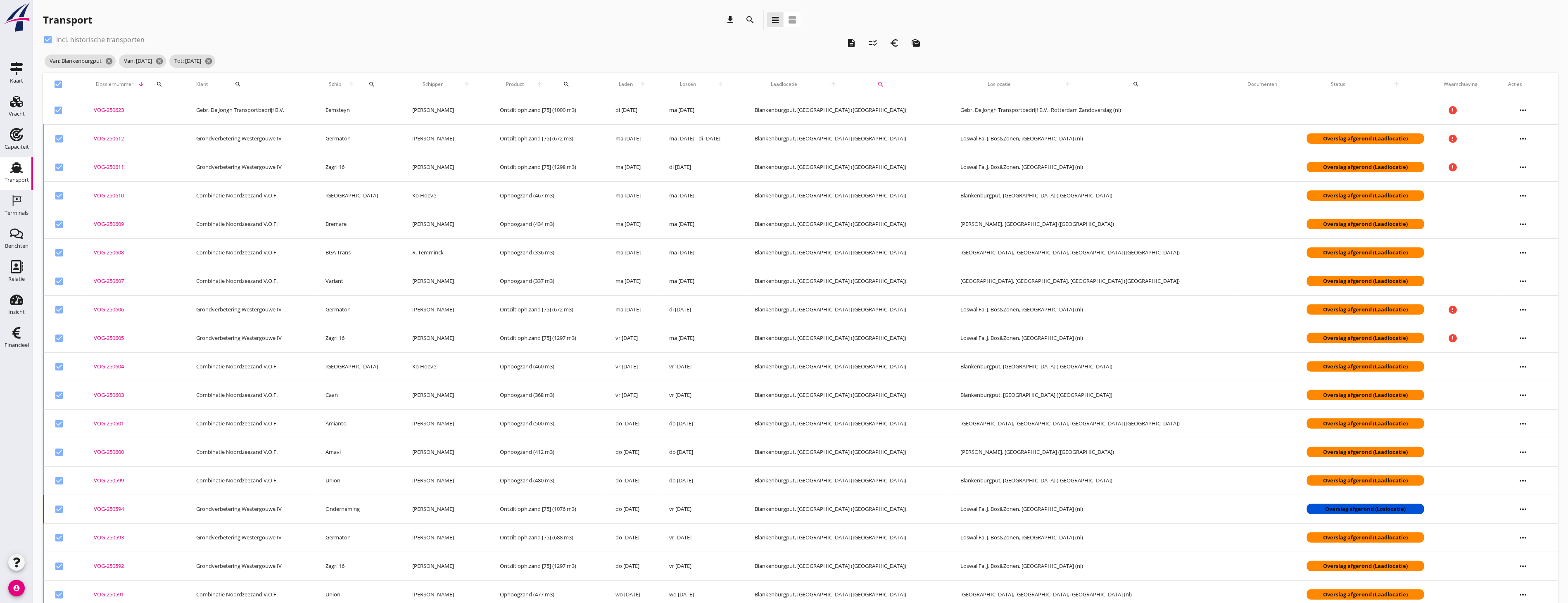
checkbox input "false"
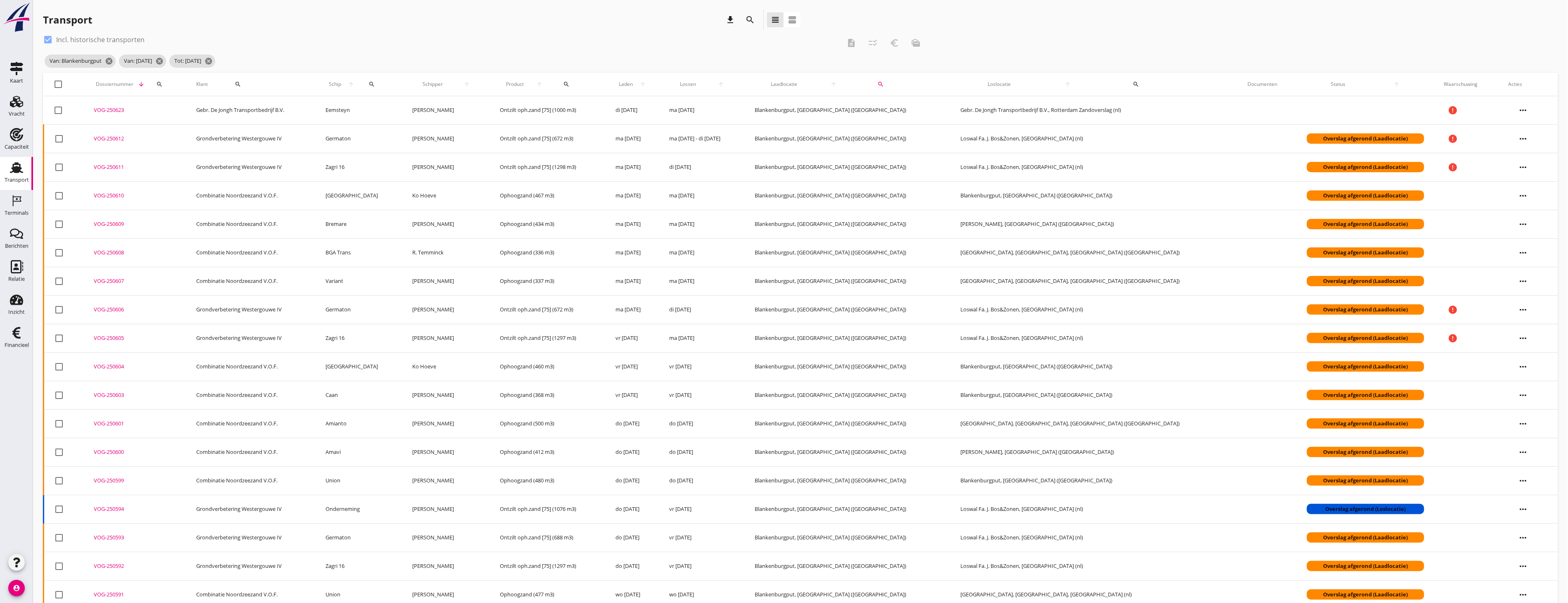
click at [56, 83] on div at bounding box center [59, 85] width 14 height 14
checkbox input "true"
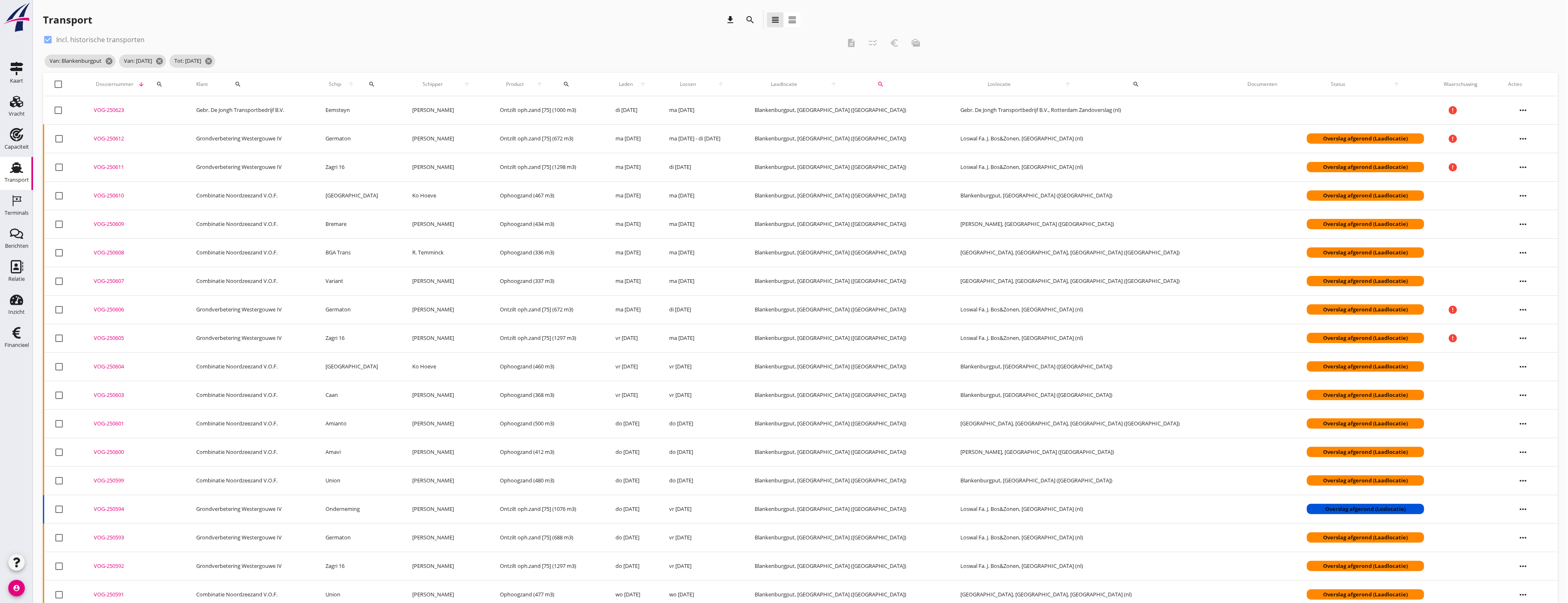
checkbox input "true"
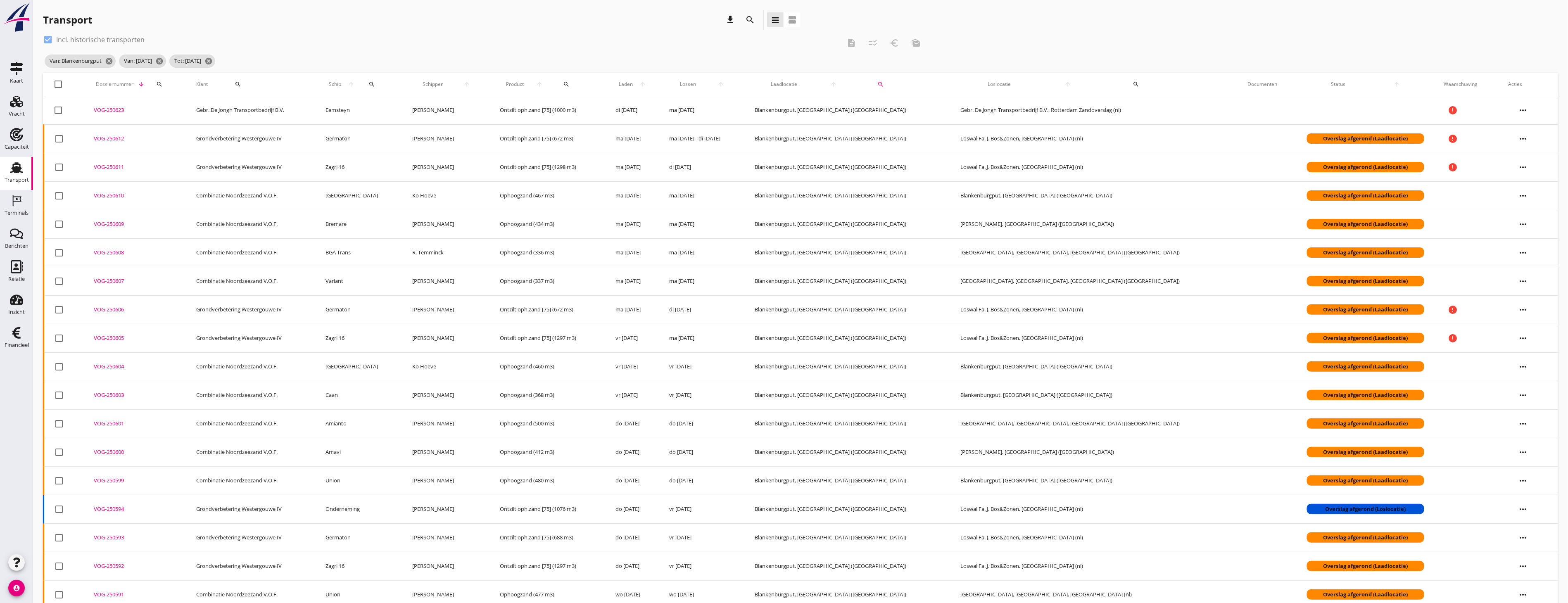
checkbox input "true"
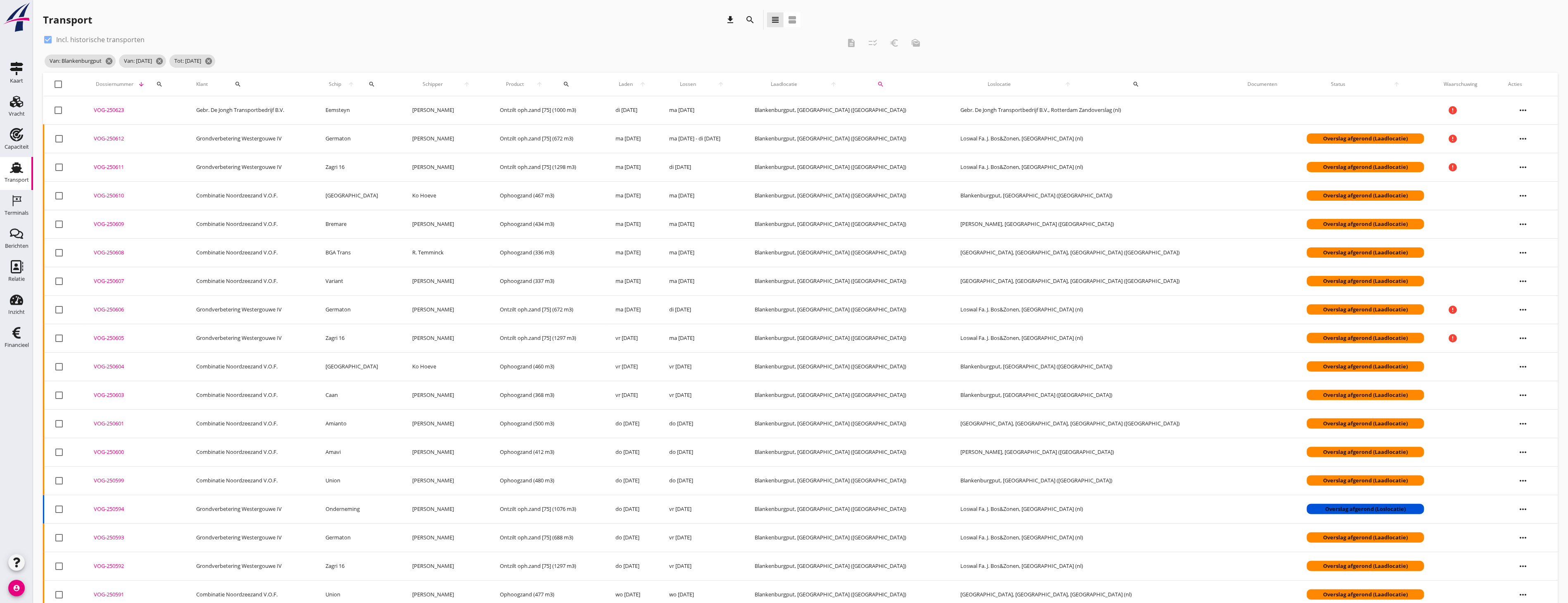
checkbox input "true"
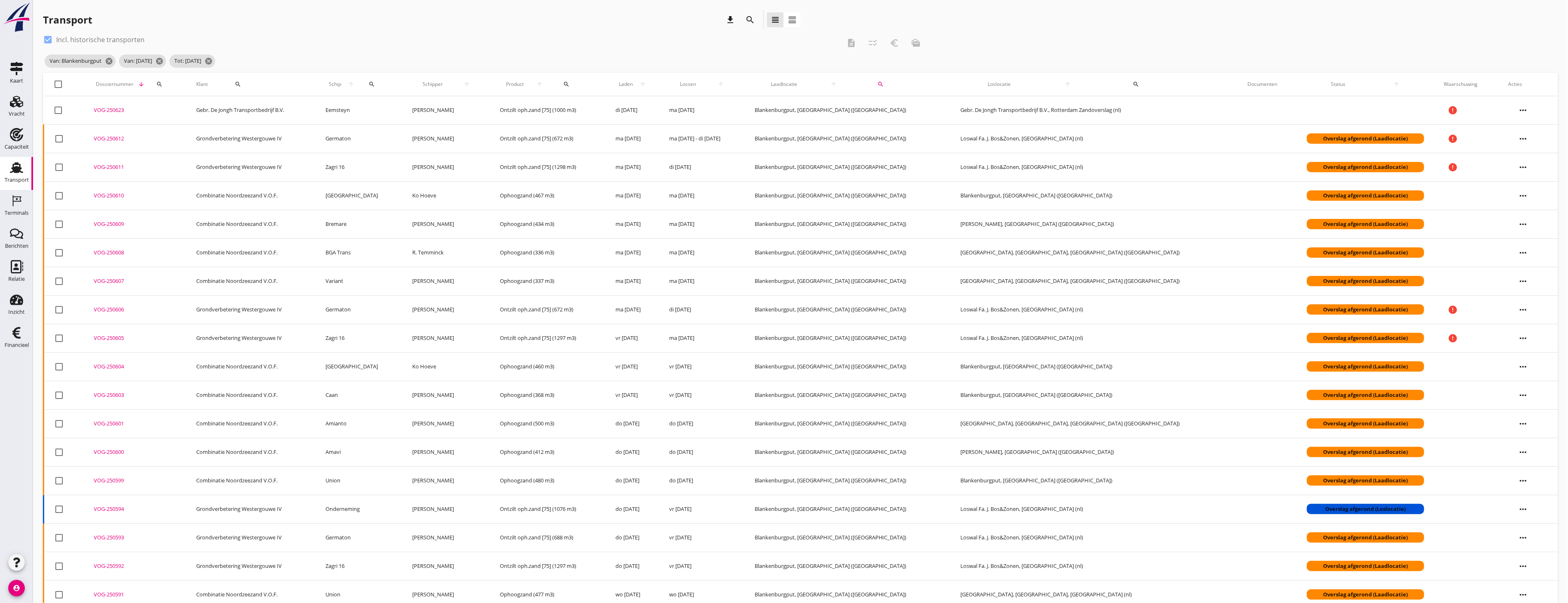
checkbox input "true"
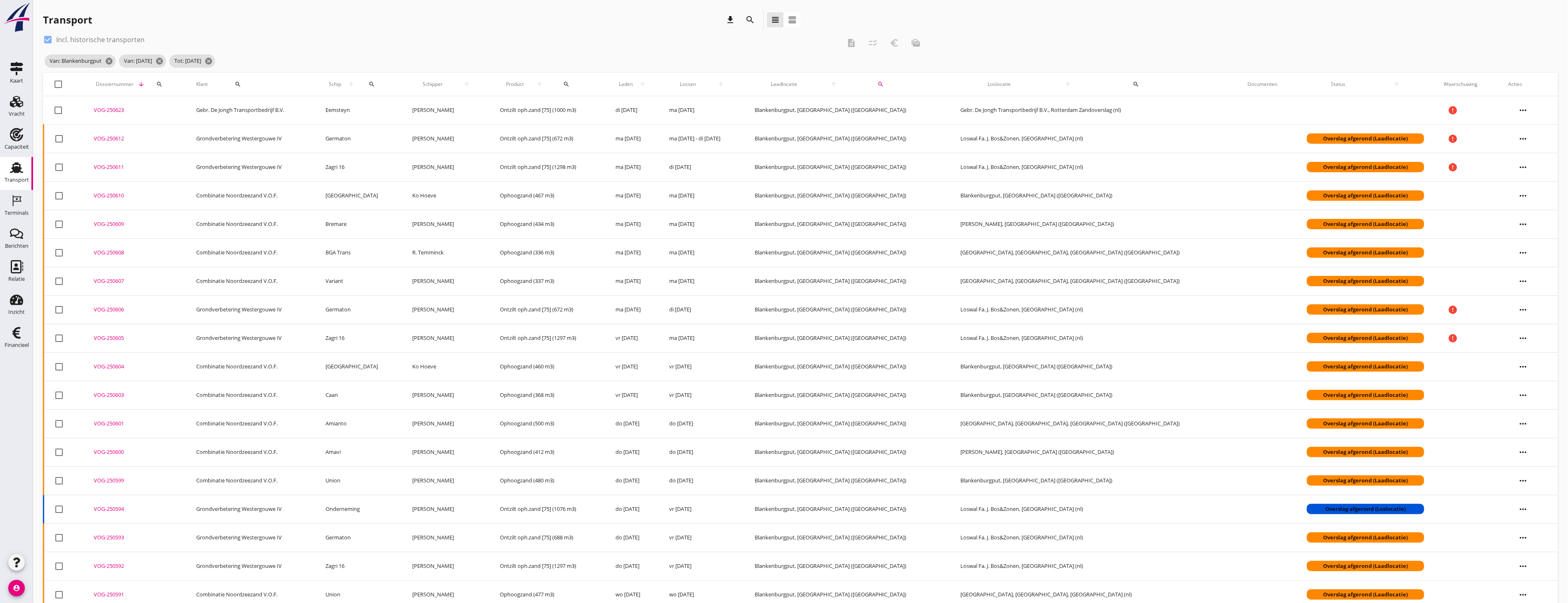
checkbox input "true"
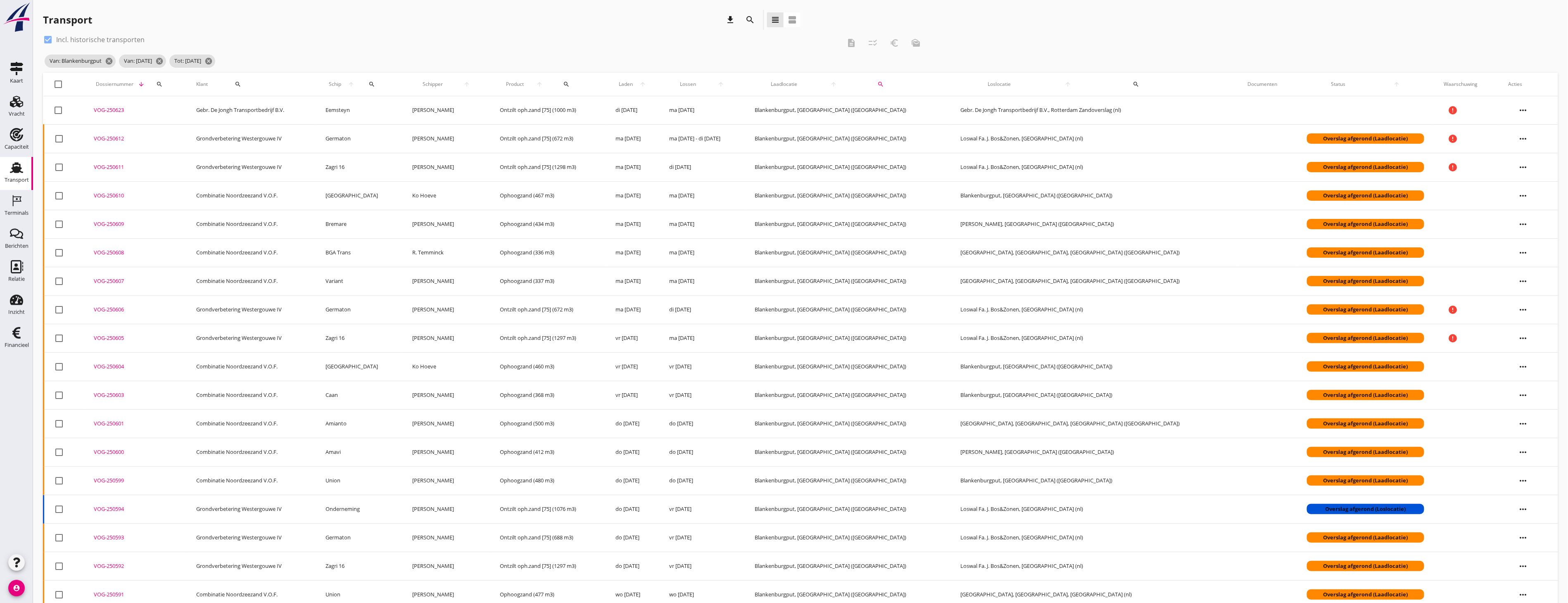
checkbox input "true"
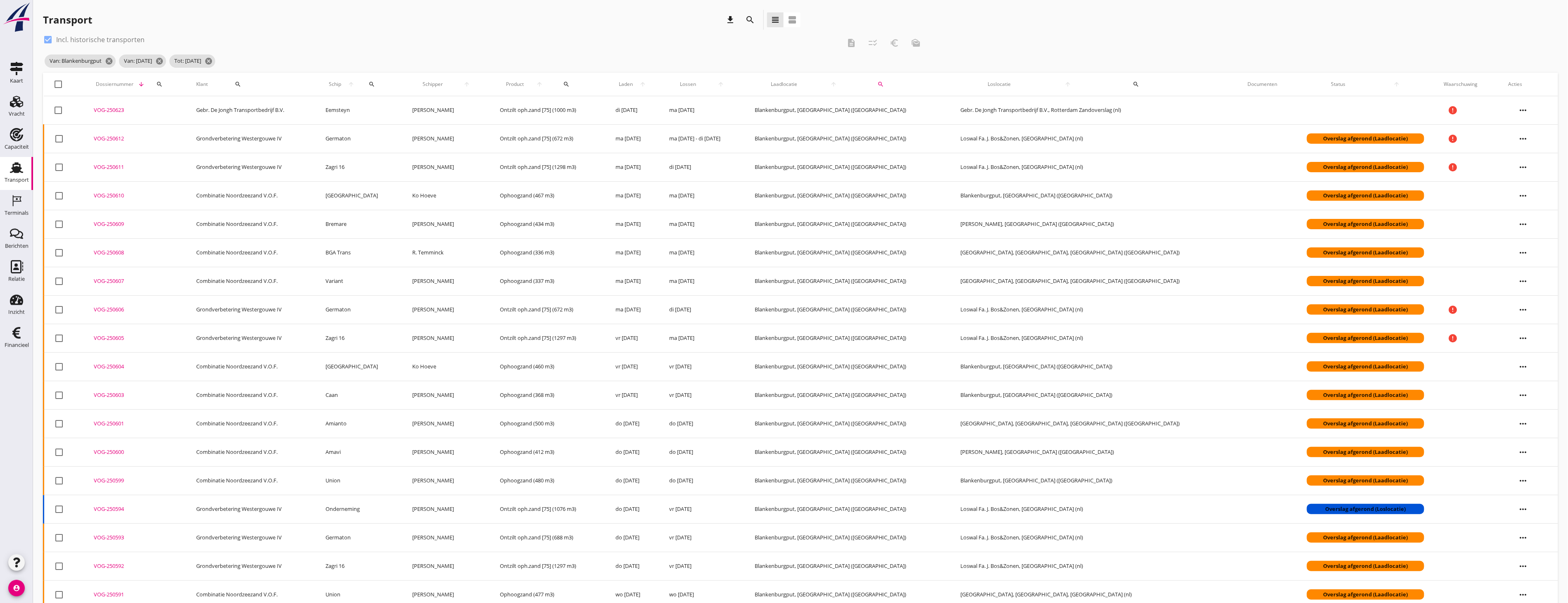
checkbox input "true"
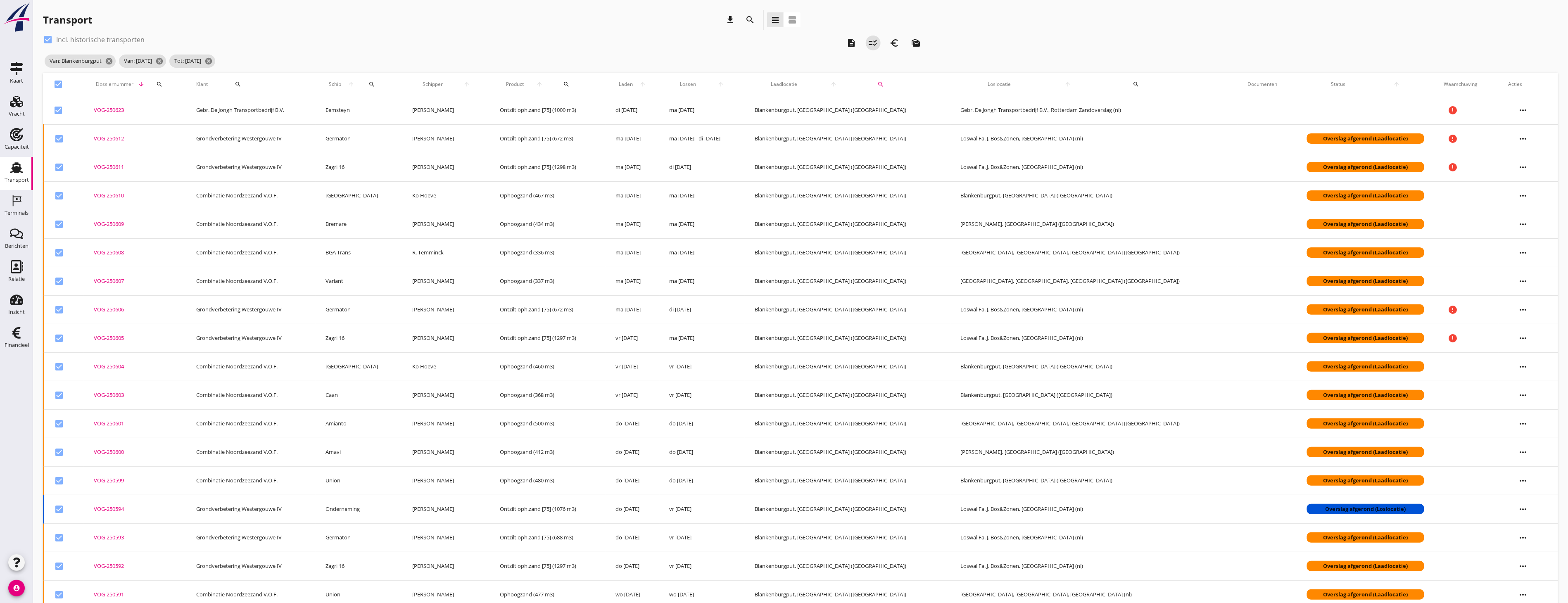
click at [873, 38] on icon "checklist_rtl" at bounding box center [874, 43] width 10 height 10
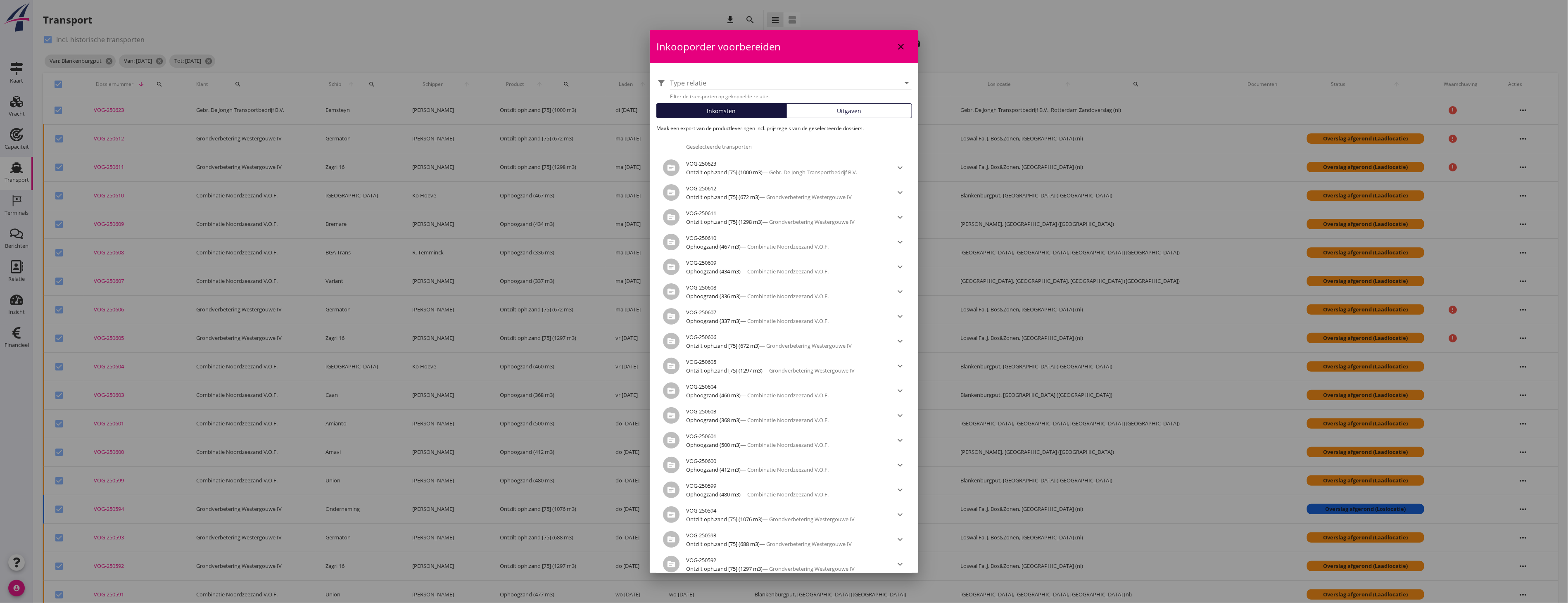
click at [844, 118] on button "Uitgaven" at bounding box center [849, 111] width 126 height 15
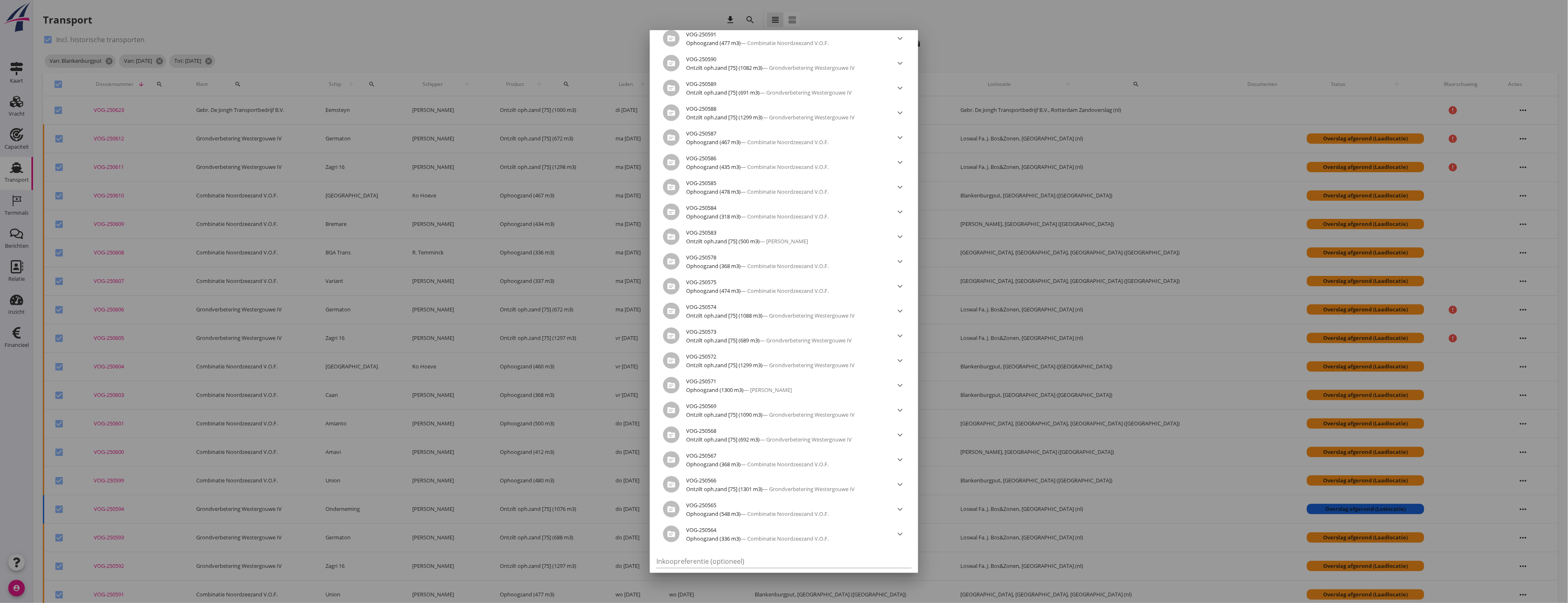
scroll to position [597, 0]
click at [845, 558] on div "Export downloaden" at bounding box center [855, 560] width 65 height 9
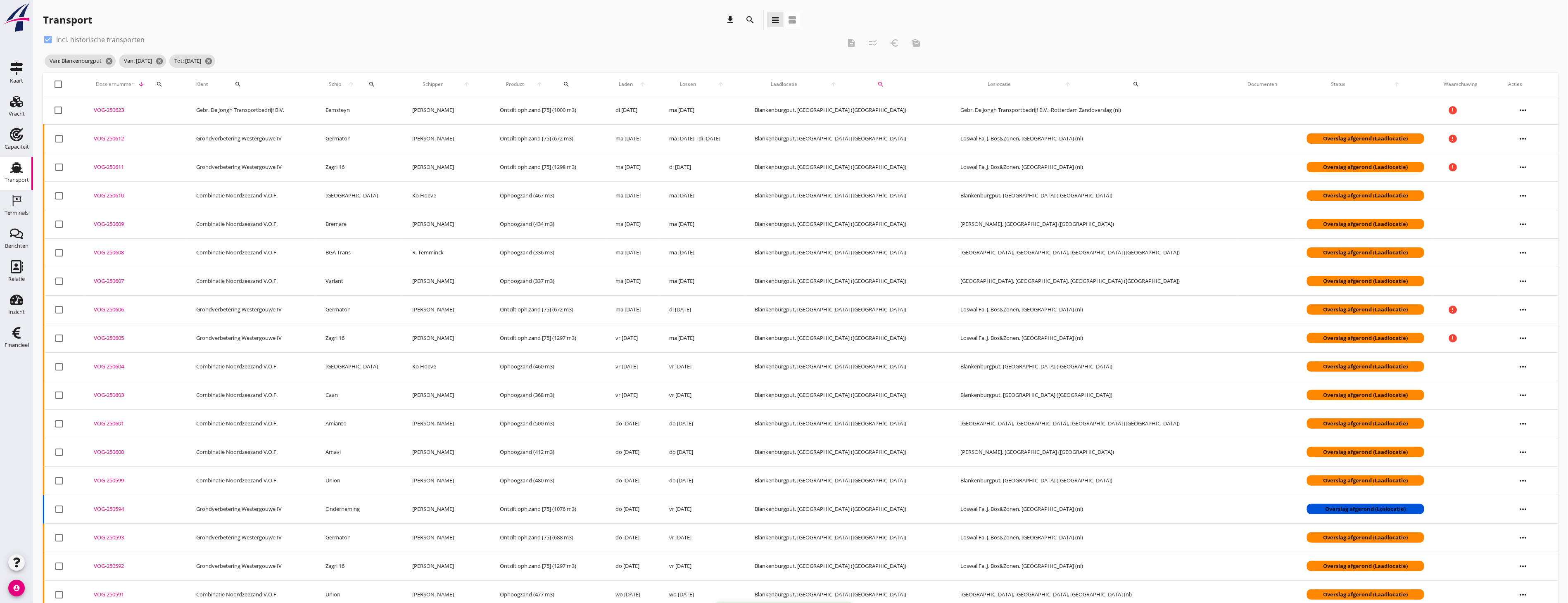
checkbox input "false"
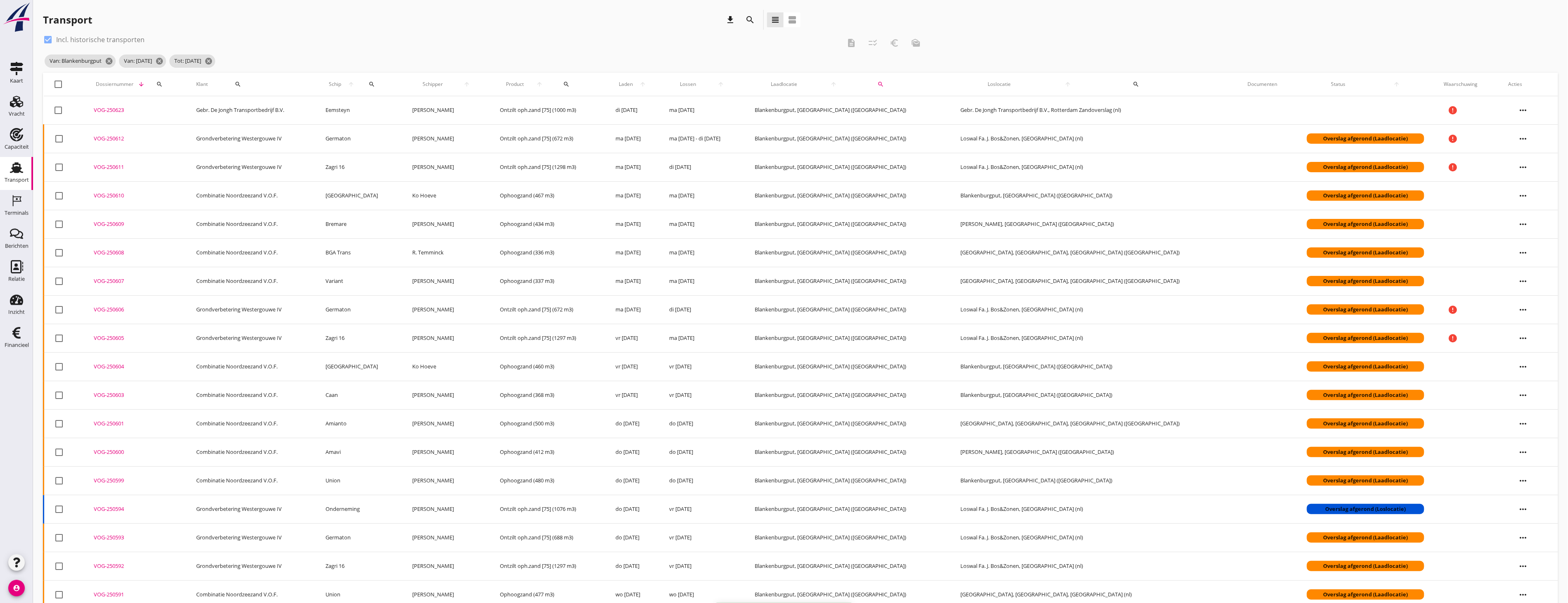
checkbox input "false"
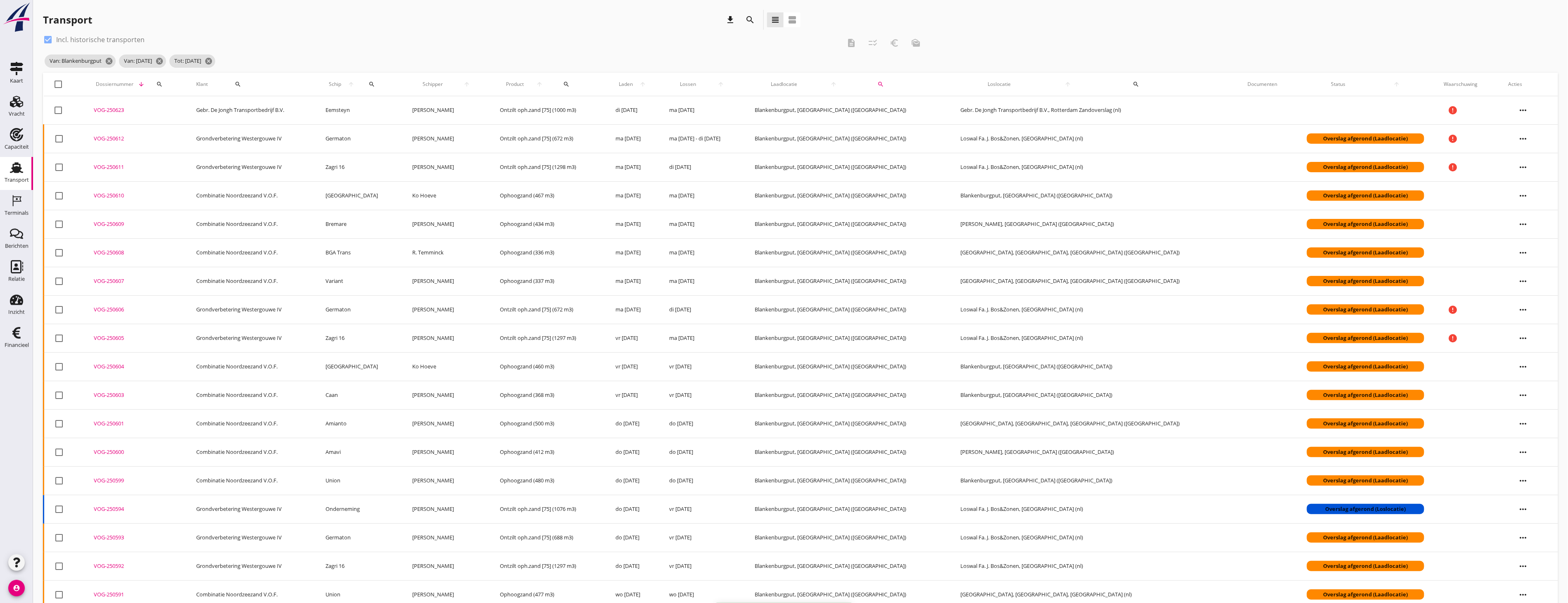
checkbox input "false"
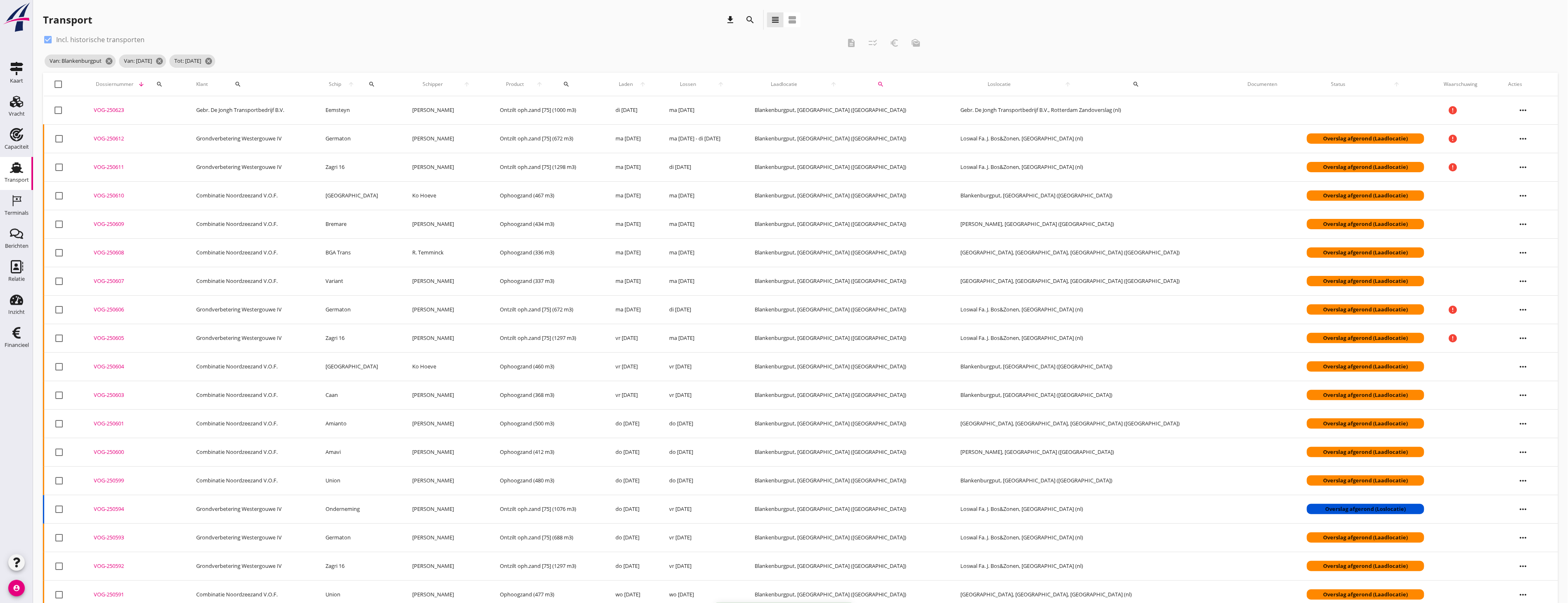
checkbox input "false"
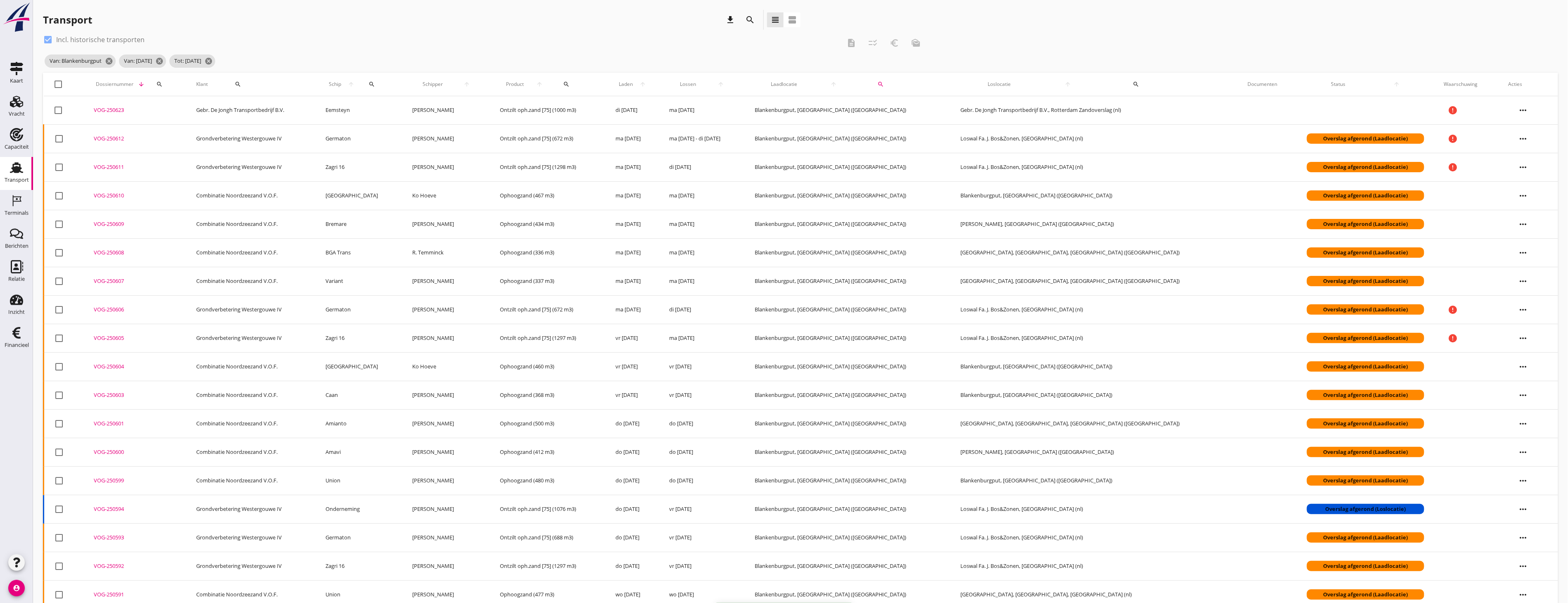
checkbox input "false"
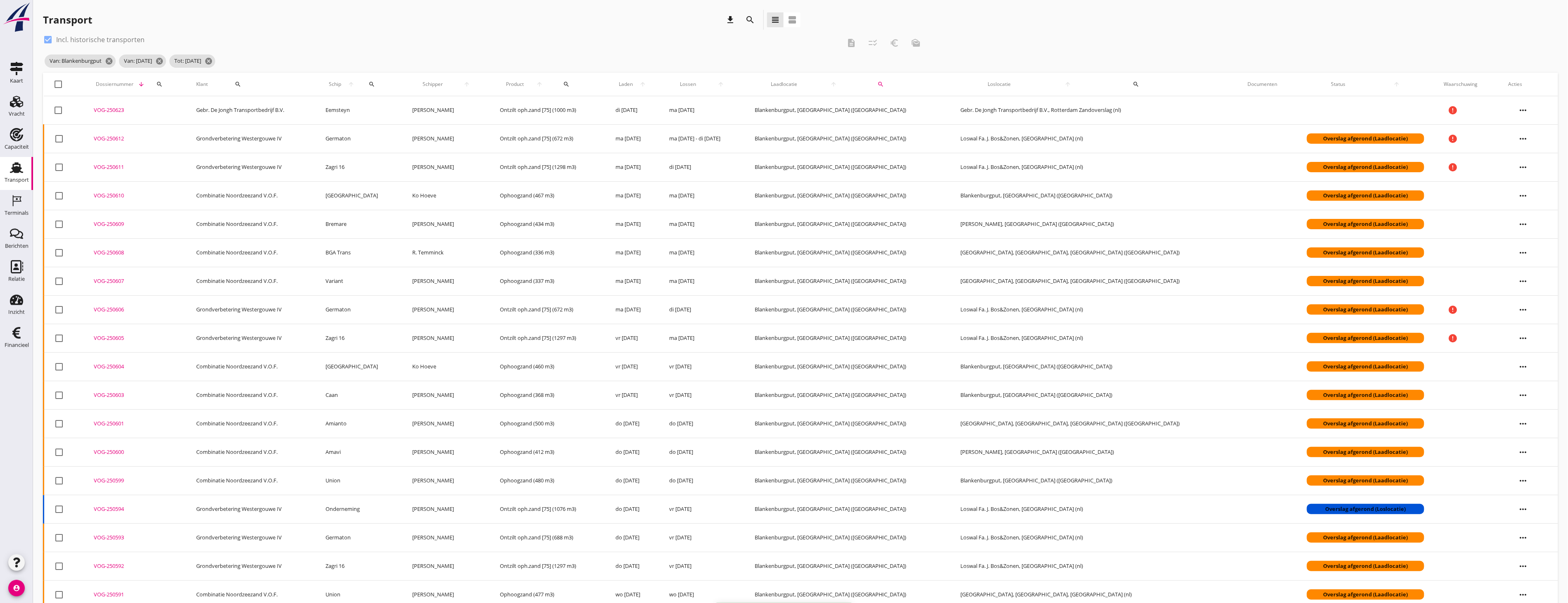
checkbox input "false"
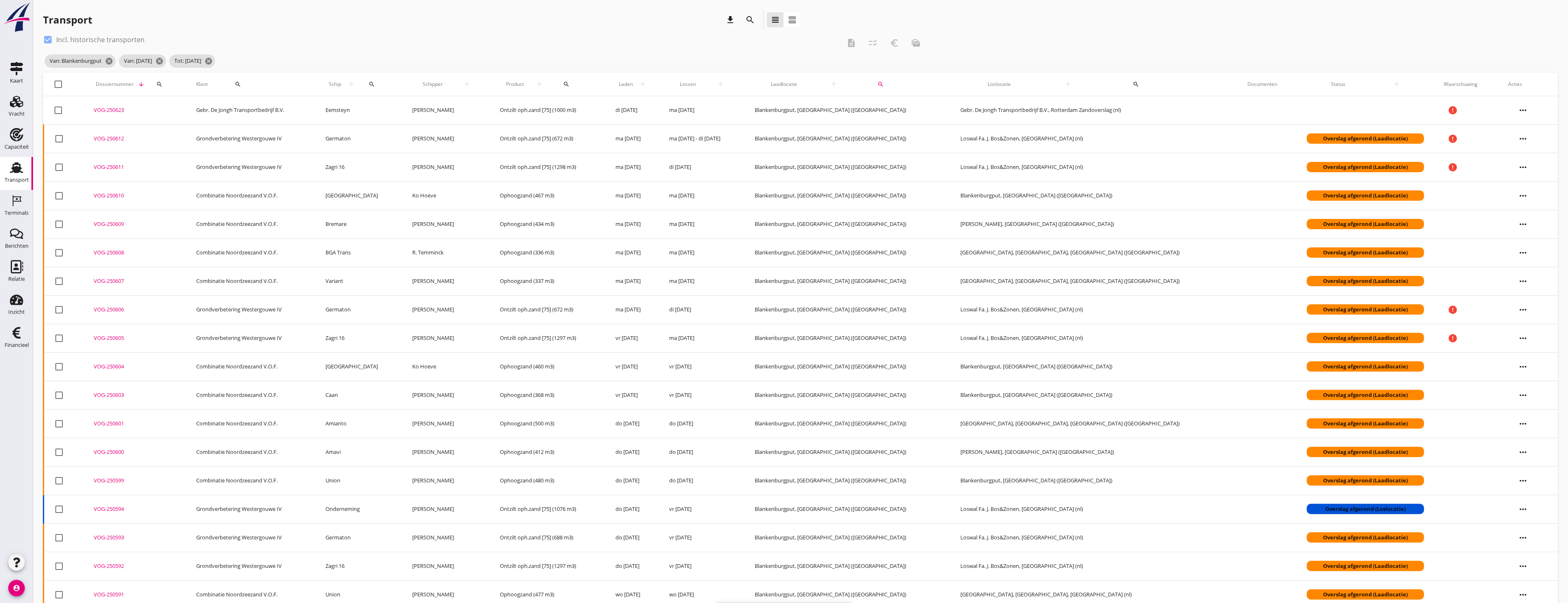
checkbox input "false"
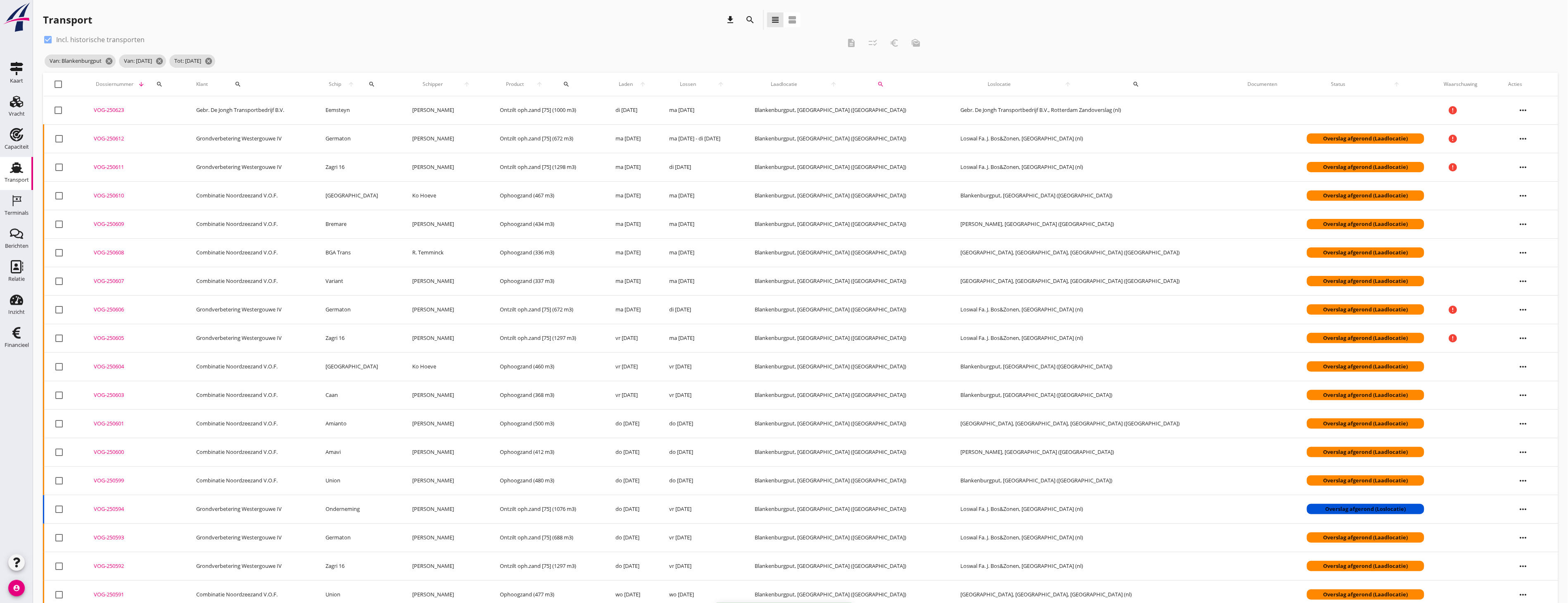
checkbox input "false"
drag, startPoint x: 354, startPoint y: 25, endPoint x: 341, endPoint y: 40, distance: 19.8
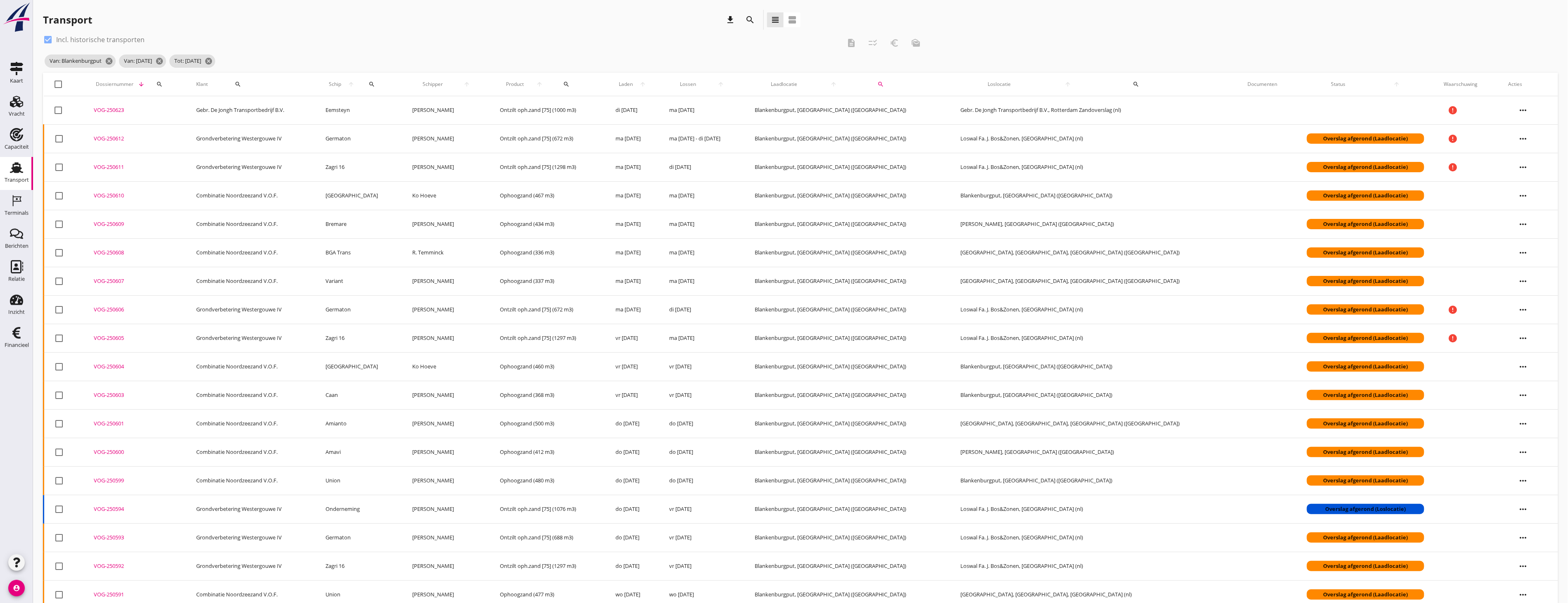
click at [354, 25] on div "Transport download search view_headline view_agenda" at bounding box center [421, 20] width 757 height 20
click at [18, 204] on icon "Terminals" at bounding box center [16, 200] width 13 height 13
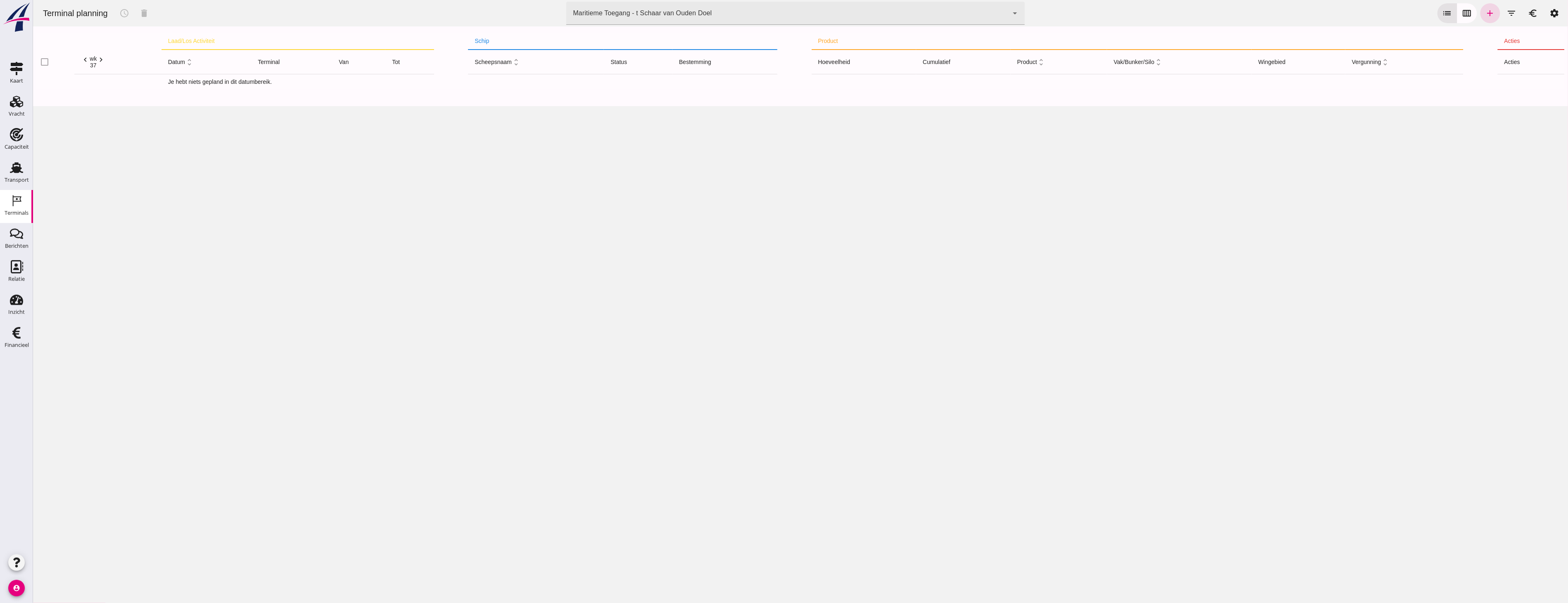
click at [815, 17] on div "Maritieme Toegang - t Schaar van Ouden Doel 453b08e2-5afb-49e8-a076-b9bc6000f457" at bounding box center [787, 13] width 442 height 23
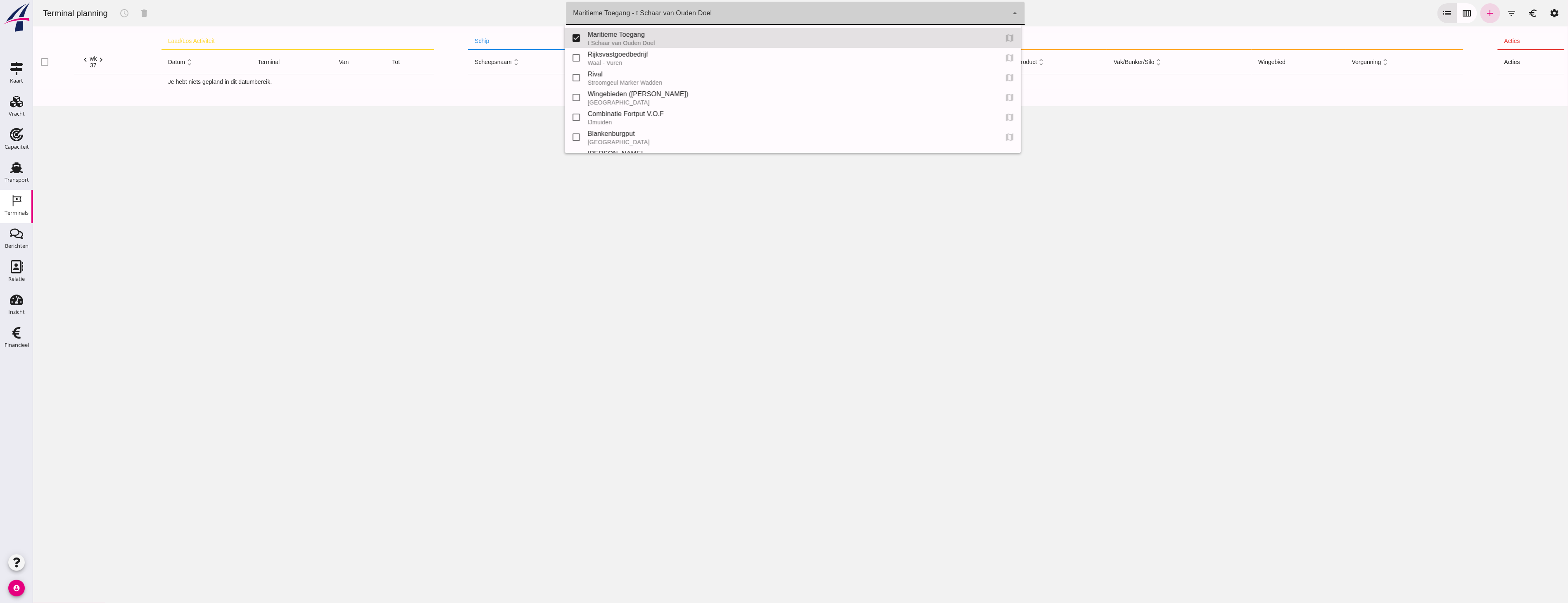
click at [576, 130] on input "checkbox" at bounding box center [576, 137] width 17 height 17
checkbox input "true"
type input "453b08e2-5afb-49e8-a076-b9bc6000f457, e6c78bfd-e3f1-4bb9-b01e-b37ce3668b52"
click at [578, 32] on input "checkbox" at bounding box center [576, 38] width 17 height 17
checkbox input "false"
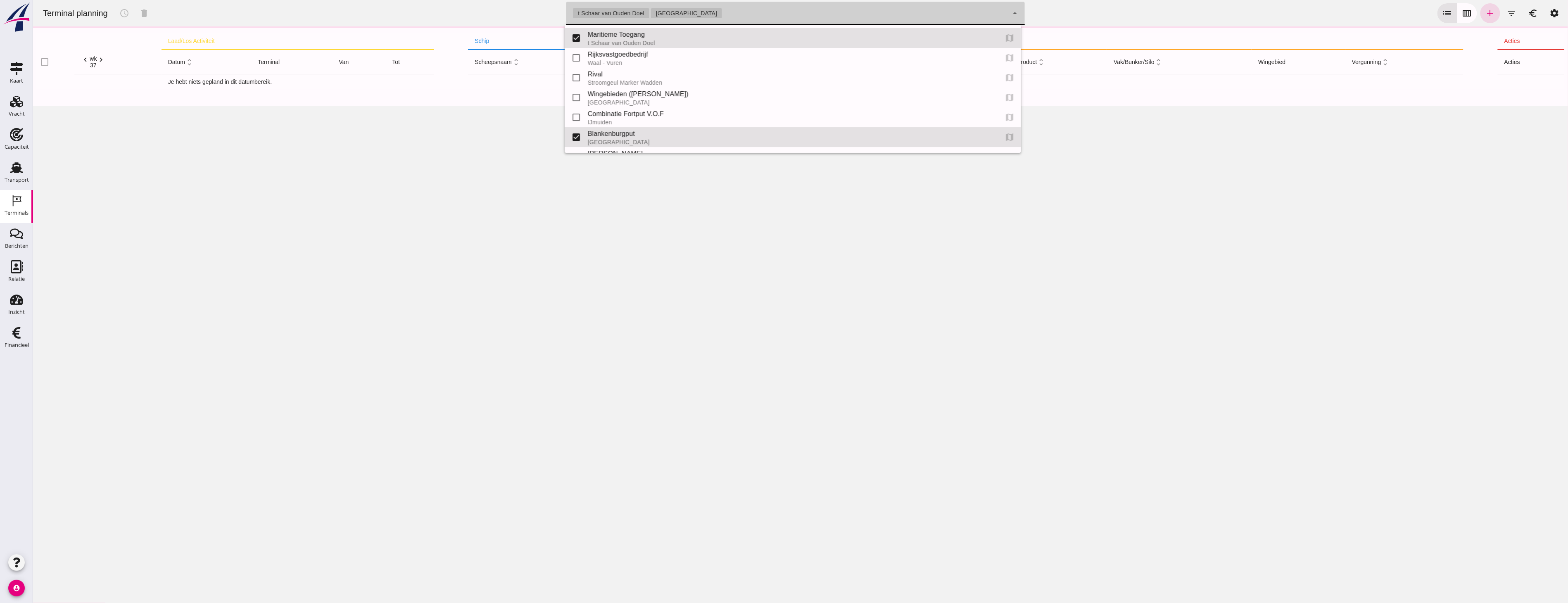
type input "e6c78bfd-e3f1-4bb9-b01e-b37ce3668b52"
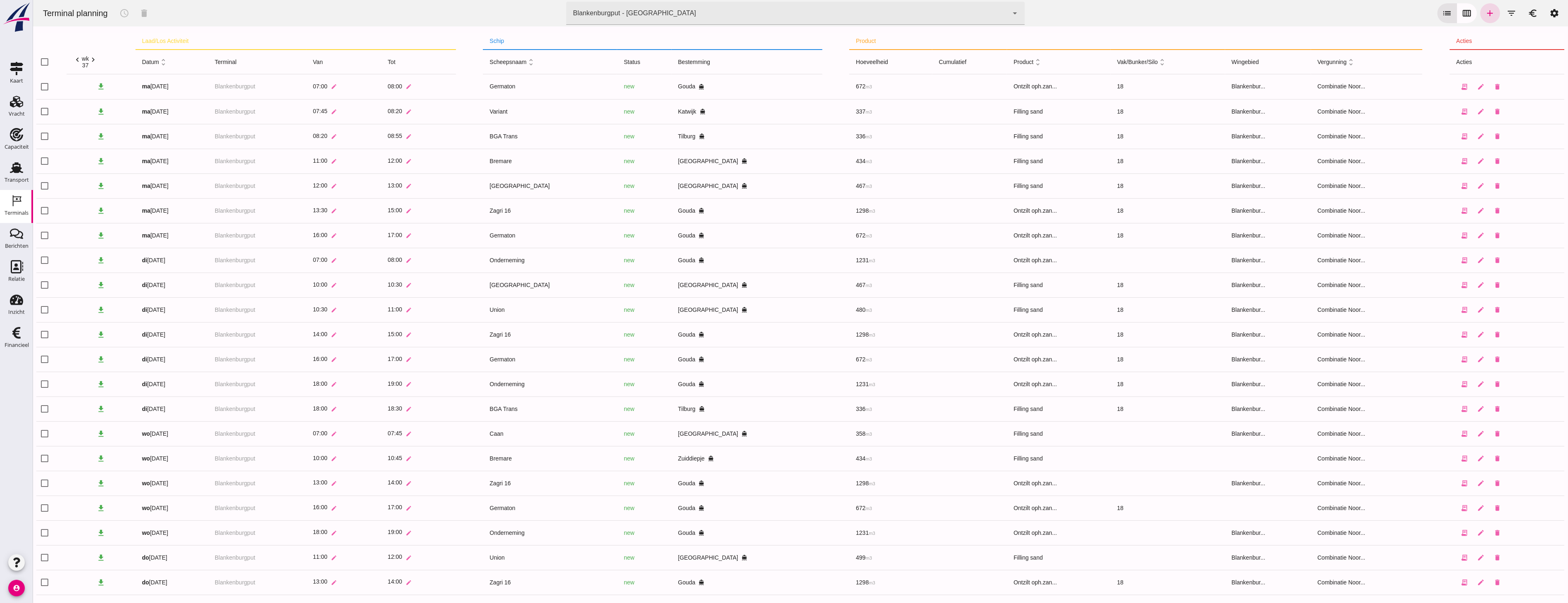
click at [1139, 24] on div "Terminal planning schedule delete terminal [GEOGRAPHIC_DATA] - [GEOGRAPHIC_DATA…" at bounding box center [800, 13] width 1528 height 27
click at [1461, 13] on icon "calendar_view_week" at bounding box center [1466, 13] width 10 height 10
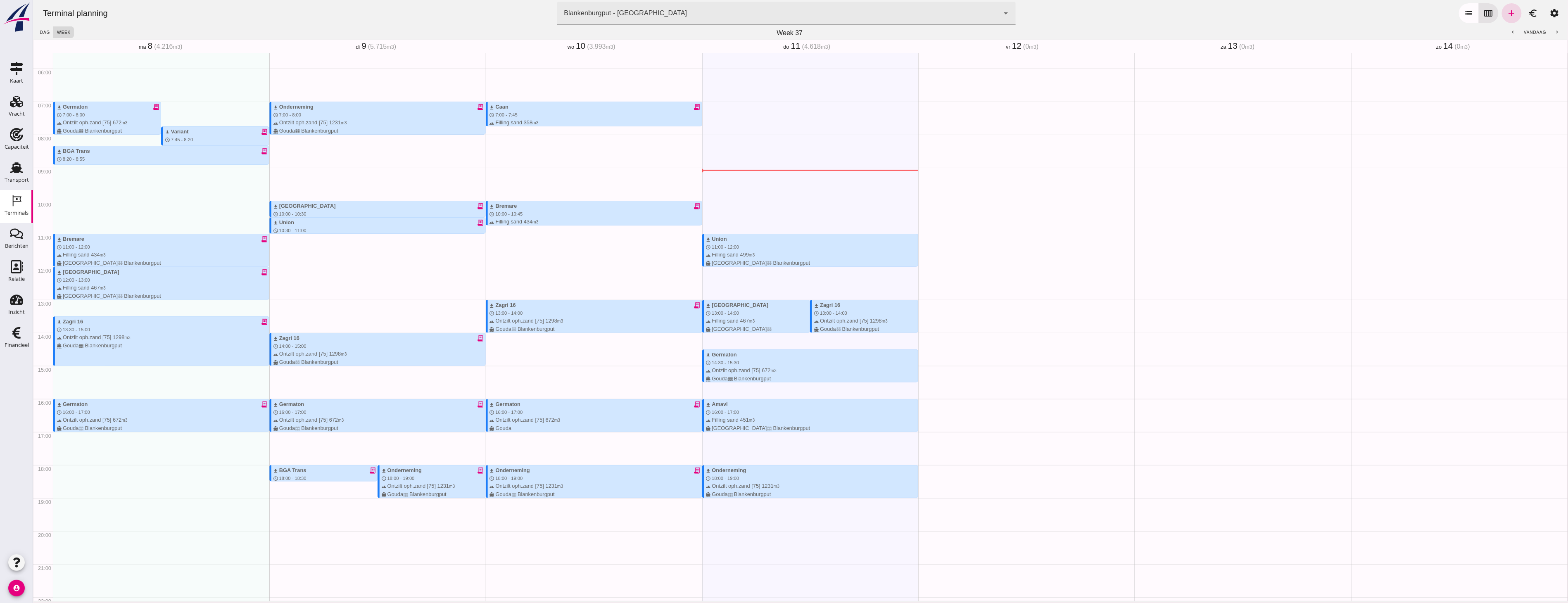
scroll to position [244, 0]
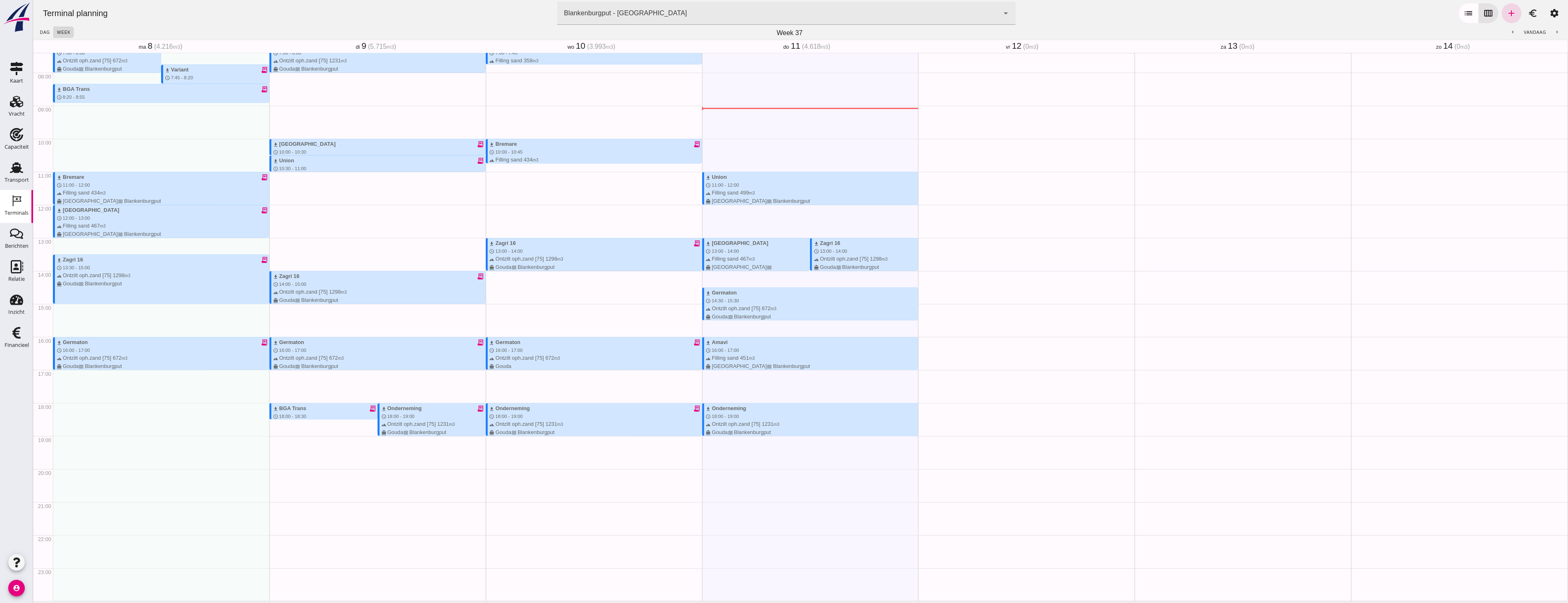
click at [1510, 32] on icon "chevron_left" at bounding box center [1512, 32] width 5 height 5
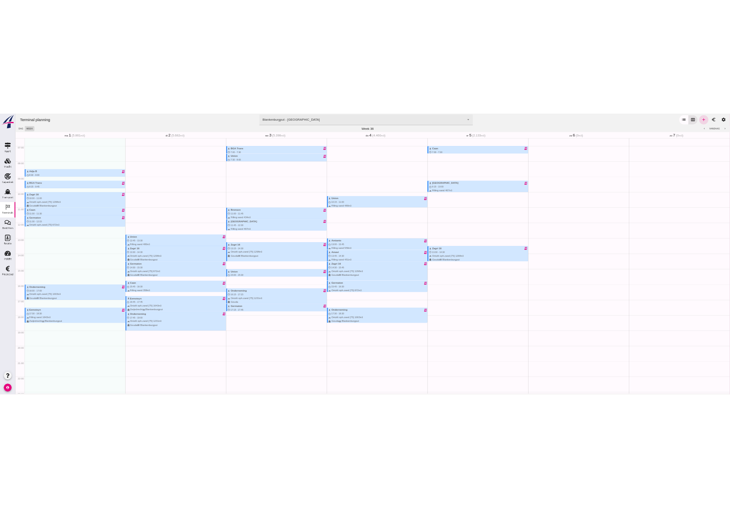
scroll to position [199, 0]
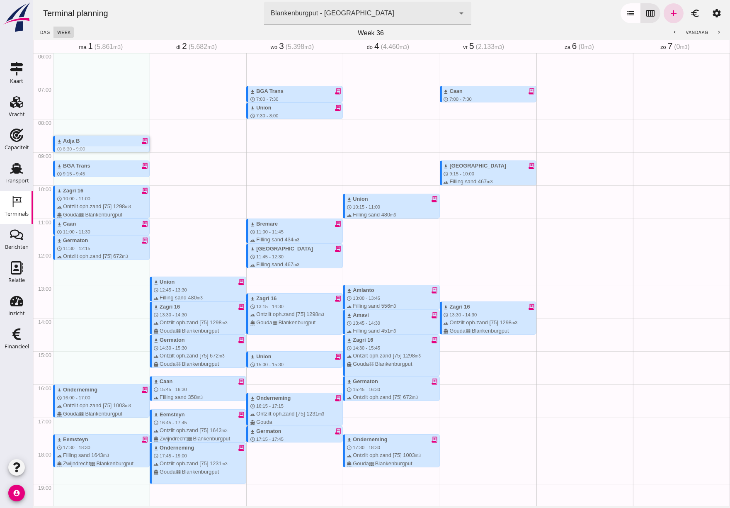
click at [103, 138] on div "download [PERSON_NAME] receipt_long" at bounding box center [103, 141] width 92 height 8
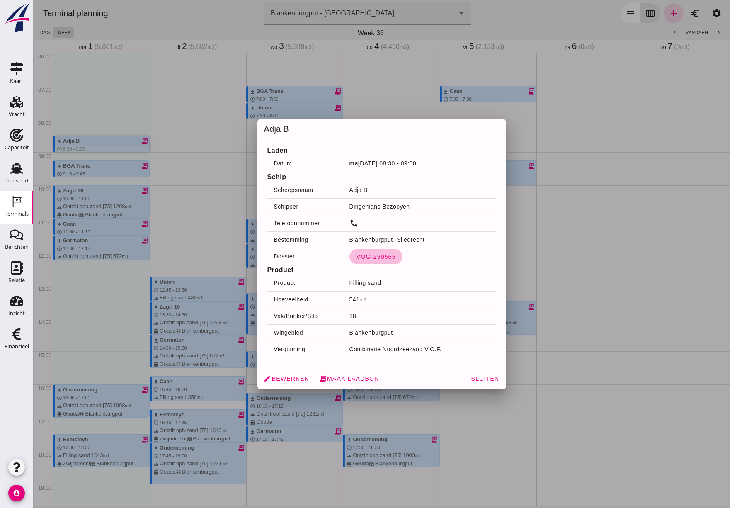
click at [374, 252] on button "VOG-250565" at bounding box center [376, 256] width 53 height 15
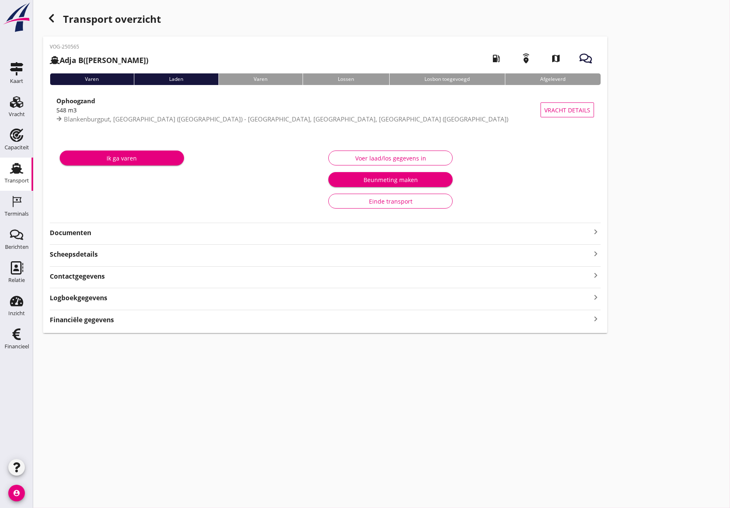
click at [110, 226] on div "Documenten keyboard_arrow_right" at bounding box center [325, 231] width 551 height 11
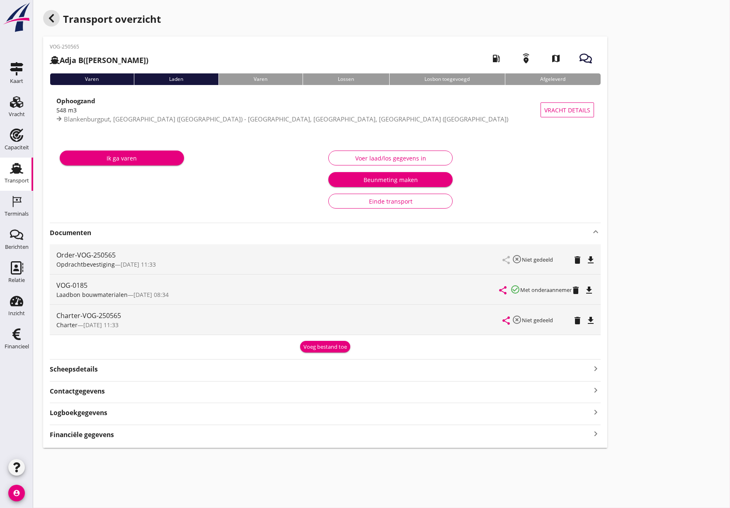
click at [57, 16] on div "button" at bounding box center [51, 18] width 17 height 17
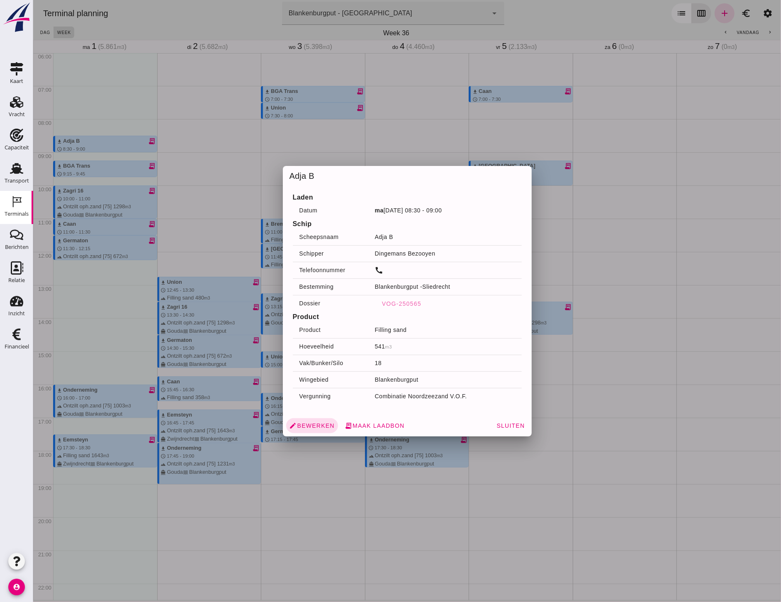
scroll to position [199, 0]
drag, startPoint x: 204, startPoint y: 223, endPoint x: 197, endPoint y: 221, distance: 7.2
click at [204, 223] on div at bounding box center [407, 301] width 748 height 602
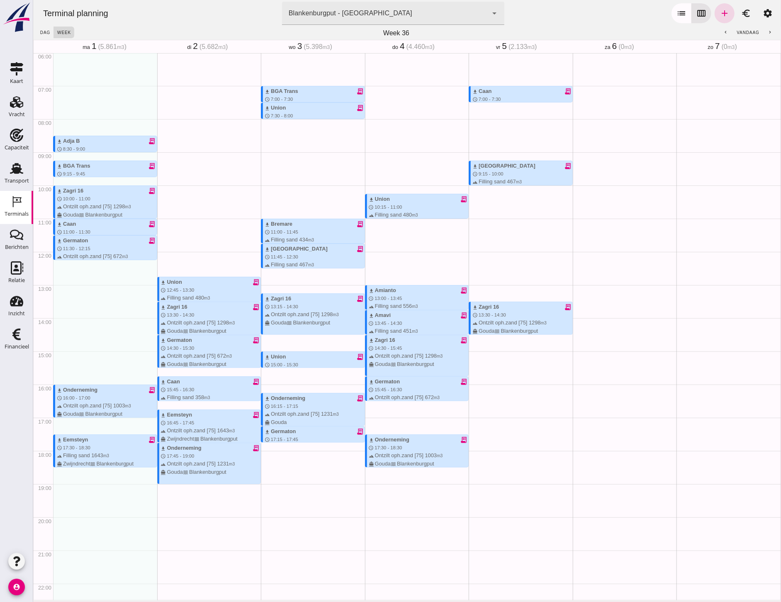
click at [104, 158] on div "download Adja B receipt_long schedule 8:30 - 9:00 terrain Filling sand 541 m3 d…" at bounding box center [105, 252] width 104 height 796
click at [106, 168] on div "download BGA Trans receipt_long" at bounding box center [106, 166] width 100 height 8
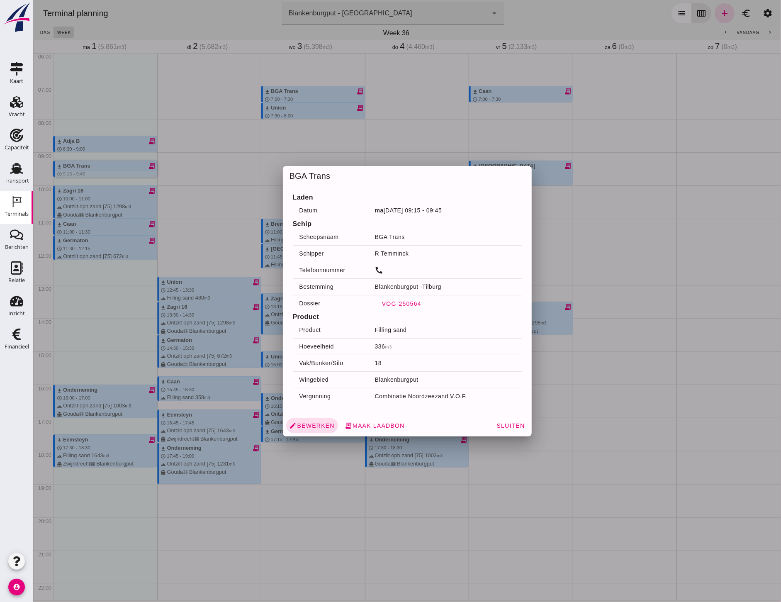
click at [398, 304] on span "VOG-250564" at bounding box center [401, 303] width 40 height 7
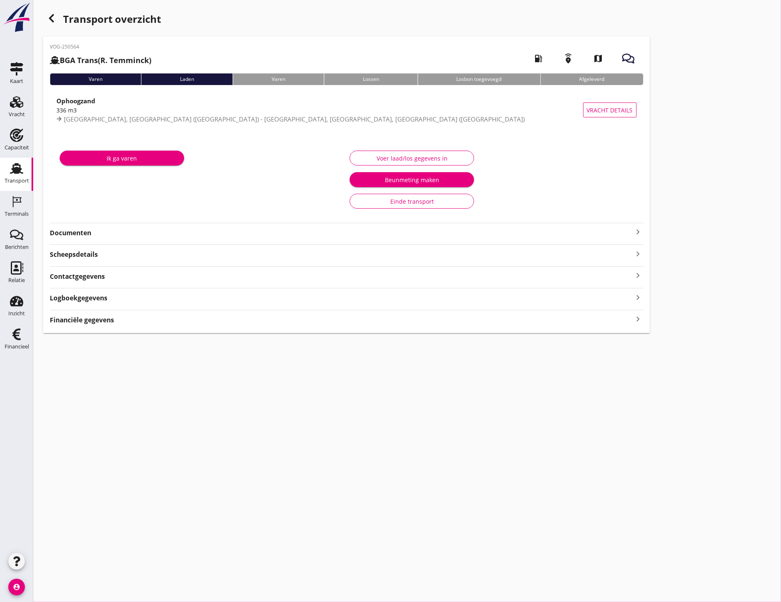
click at [91, 235] on strong "Documenten" at bounding box center [341, 233] width 583 height 10
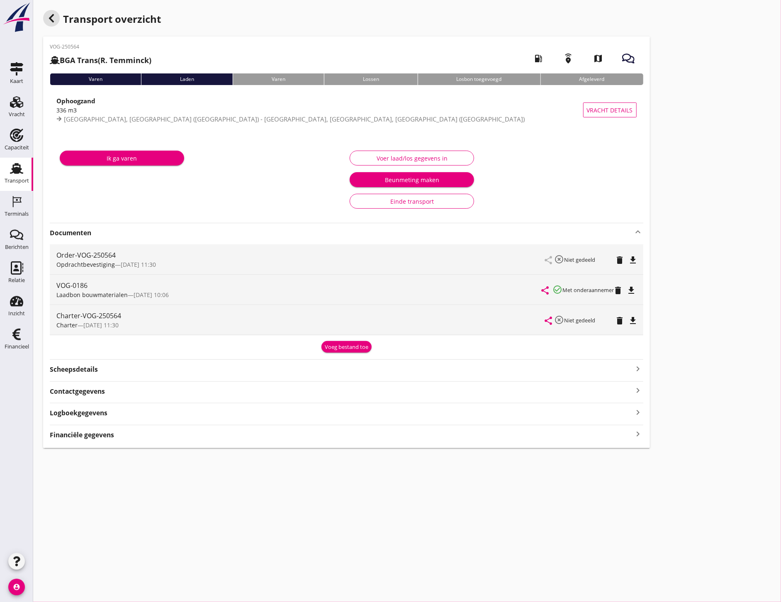
click at [54, 21] on icon "button" at bounding box center [51, 18] width 10 height 10
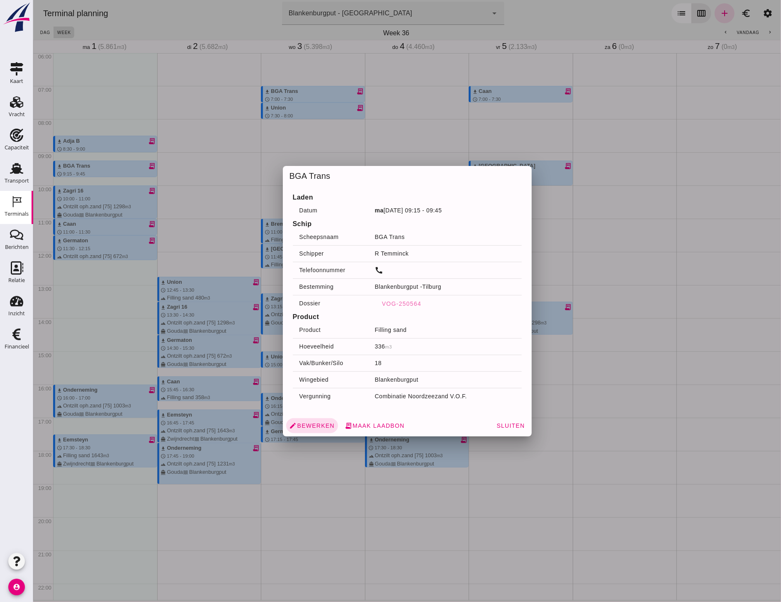
click at [171, 245] on div at bounding box center [407, 301] width 748 height 602
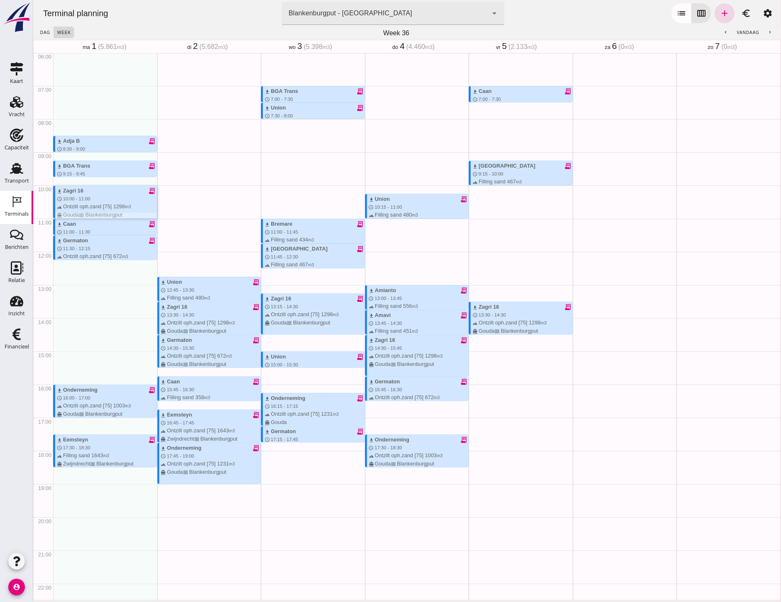
click at [89, 202] on div "terrain Ontzilt oph.zand [75] 1298 m3 directions_boat Gouda waves [GEOGRAPHIC_D…" at bounding box center [106, 210] width 100 height 16
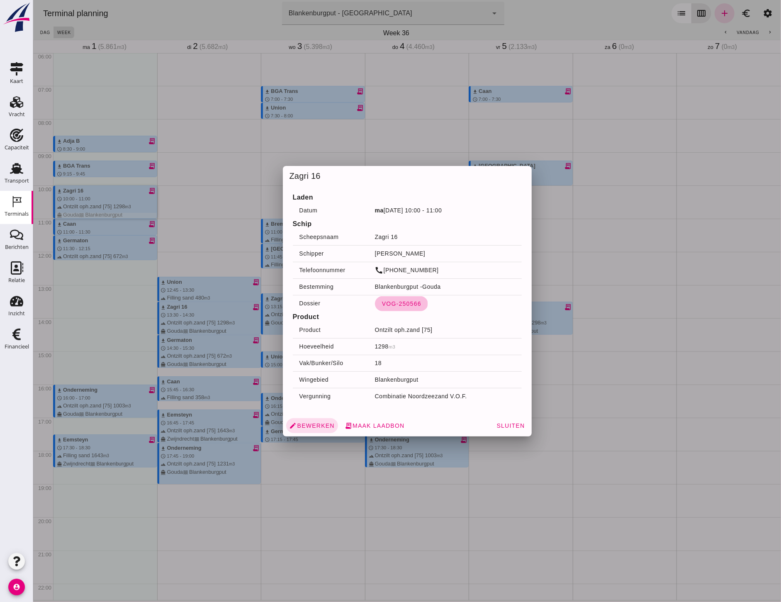
click at [391, 304] on span "VOG-250566" at bounding box center [401, 303] width 40 height 7
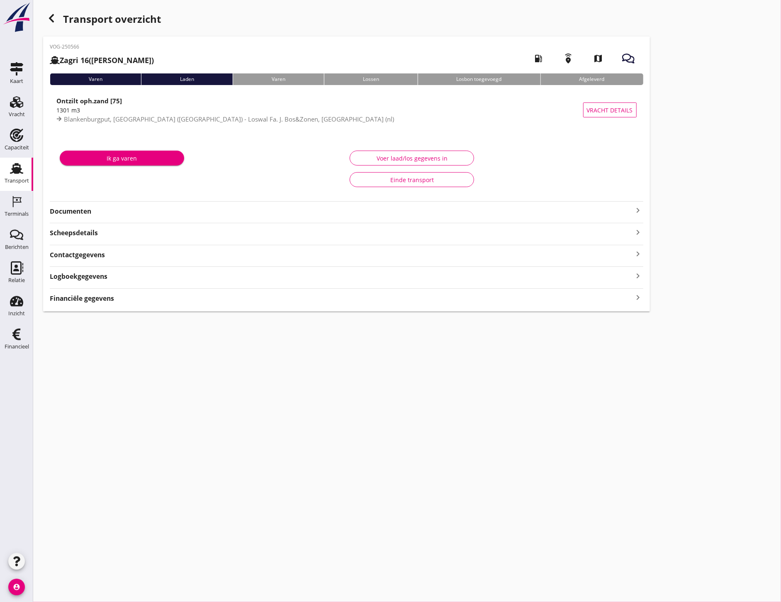
click at [86, 206] on div "VOG-250566 Zagri 16 ([PERSON_NAME]) local_gas_station emergency_share map Varen…" at bounding box center [346, 173] width 607 height 275
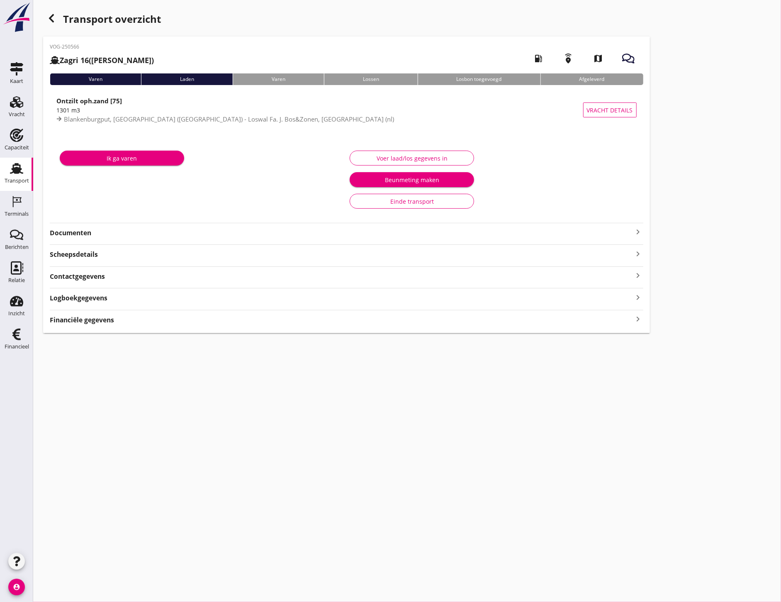
click at [86, 235] on strong "Documenten" at bounding box center [341, 233] width 583 height 10
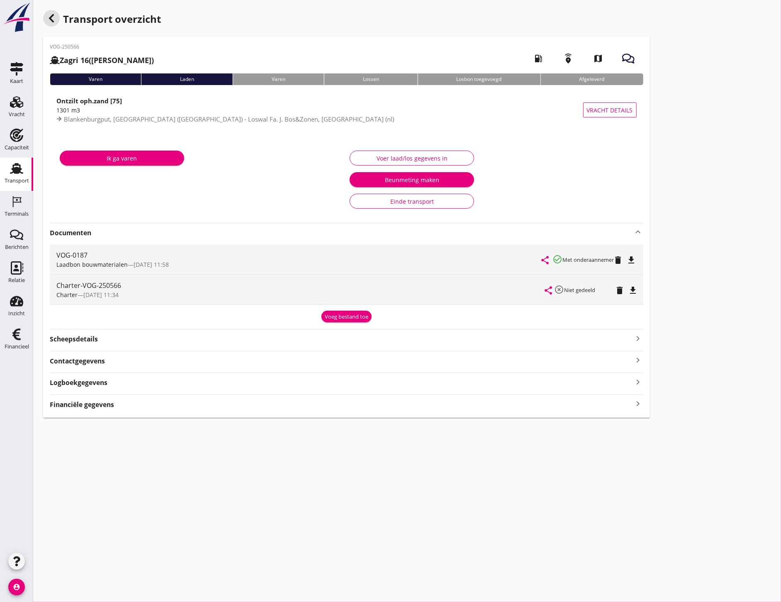
click at [51, 20] on use "button" at bounding box center [51, 18] width 5 height 8
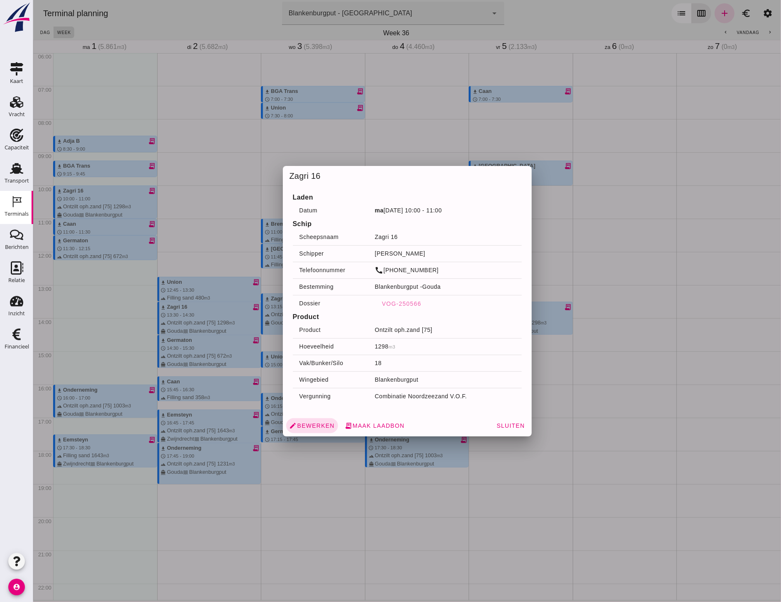
click at [134, 353] on div at bounding box center [407, 301] width 748 height 602
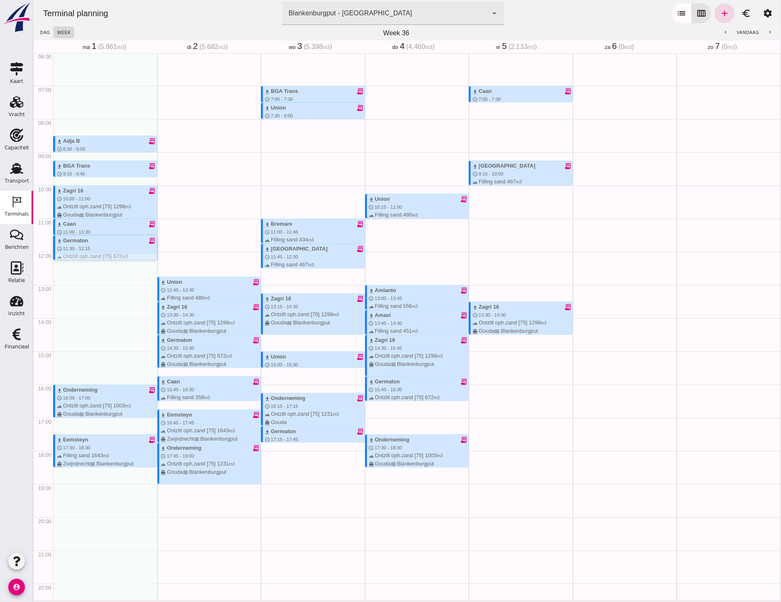
click at [86, 246] on span "11:30 - 12:15" at bounding box center [76, 248] width 27 height 5
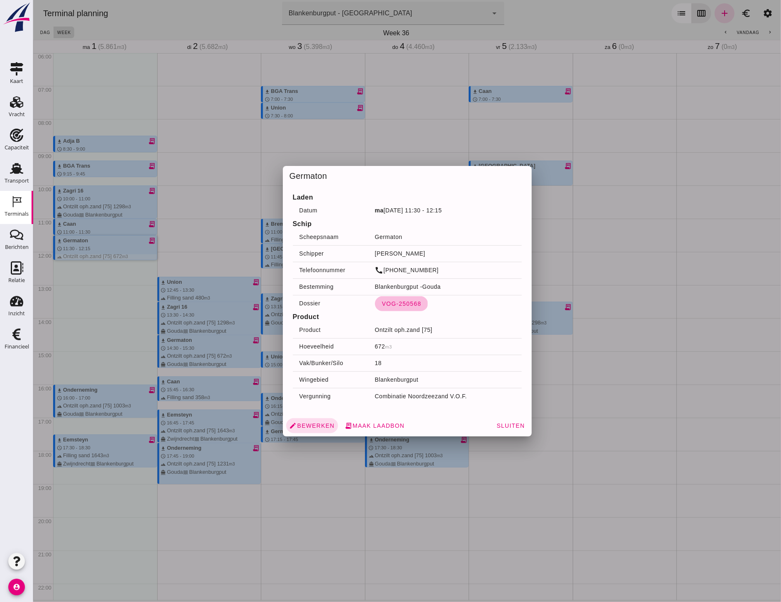
click at [392, 302] on span "VOG-250568" at bounding box center [401, 303] width 40 height 7
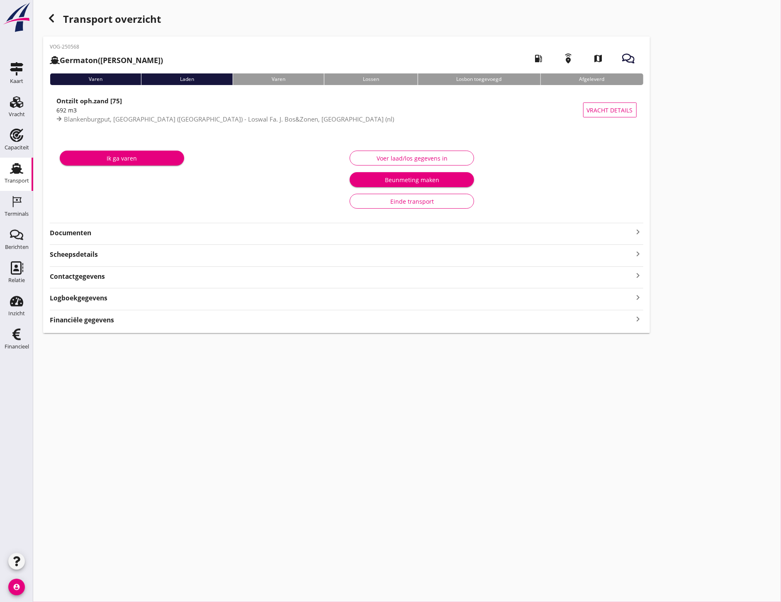
click at [123, 236] on strong "Documenten" at bounding box center [341, 233] width 583 height 10
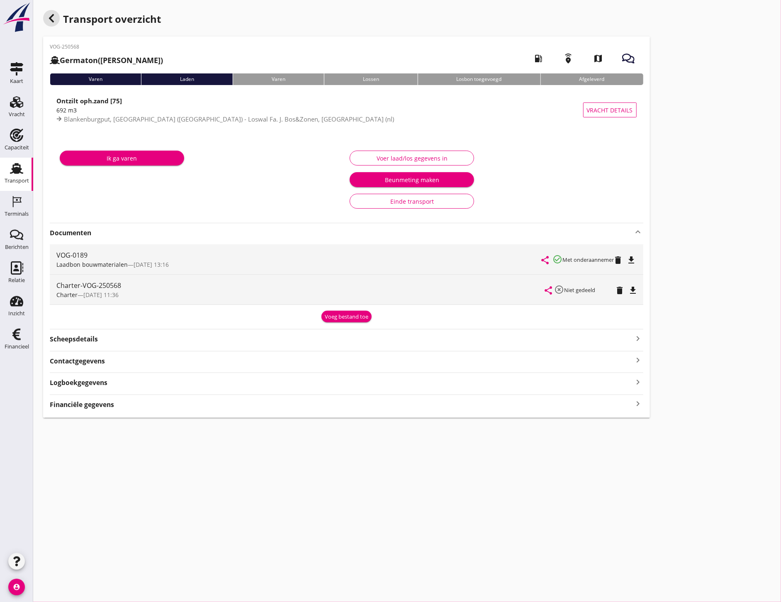
click at [54, 13] on icon "button" at bounding box center [51, 18] width 10 height 10
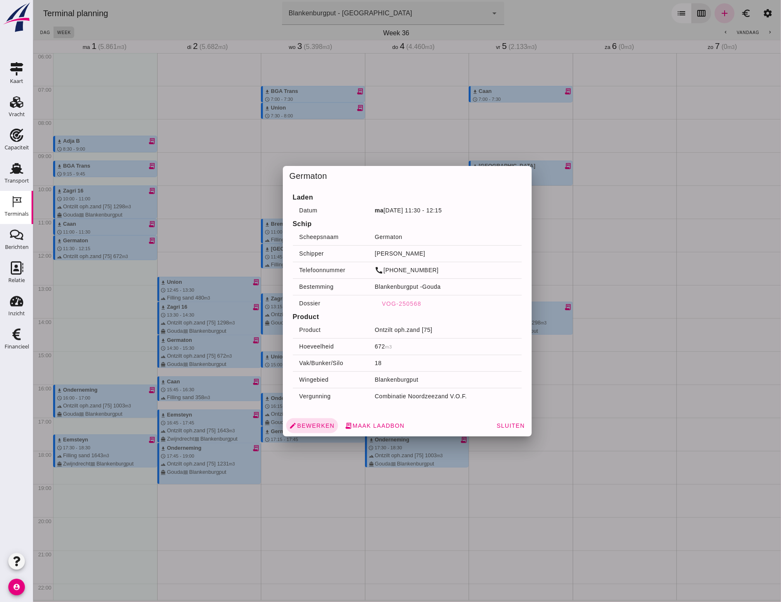
click at [201, 212] on div at bounding box center [407, 301] width 748 height 602
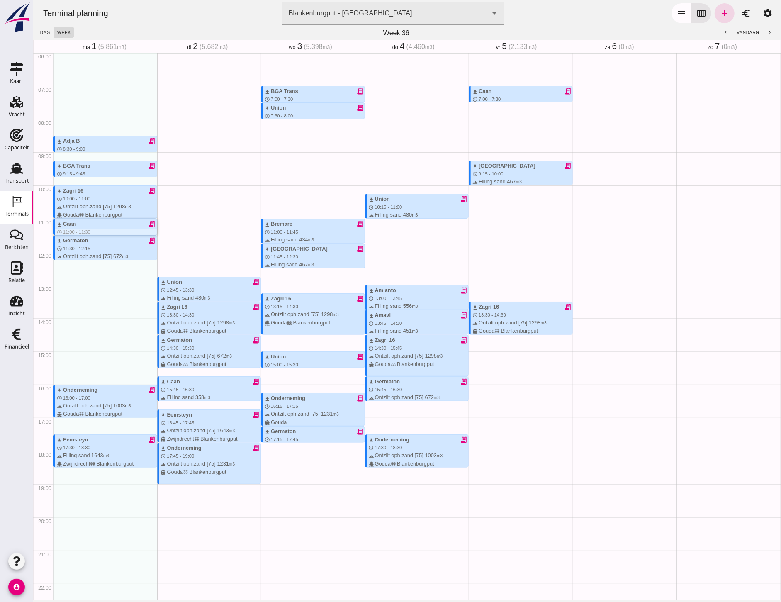
click at [74, 229] on span "11:00 - 11:30" at bounding box center [76, 231] width 27 height 5
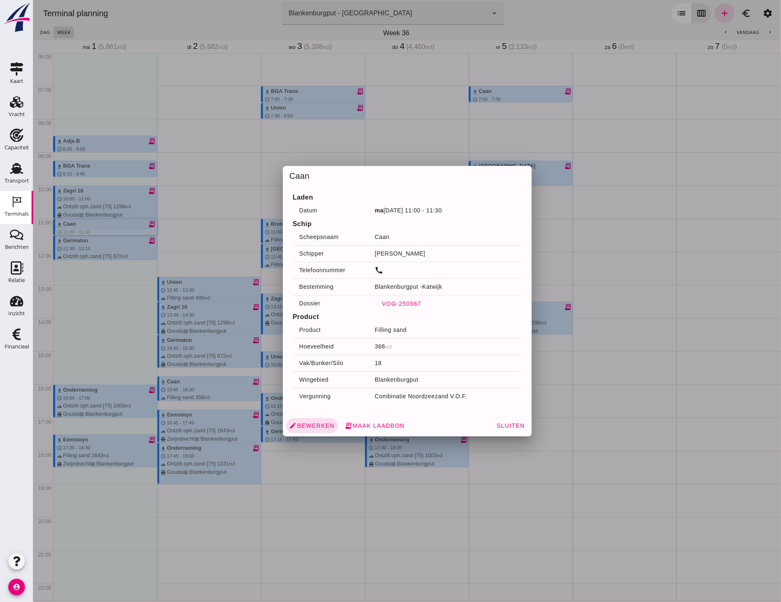
click at [402, 301] on span "VOG-250567" at bounding box center [401, 303] width 40 height 7
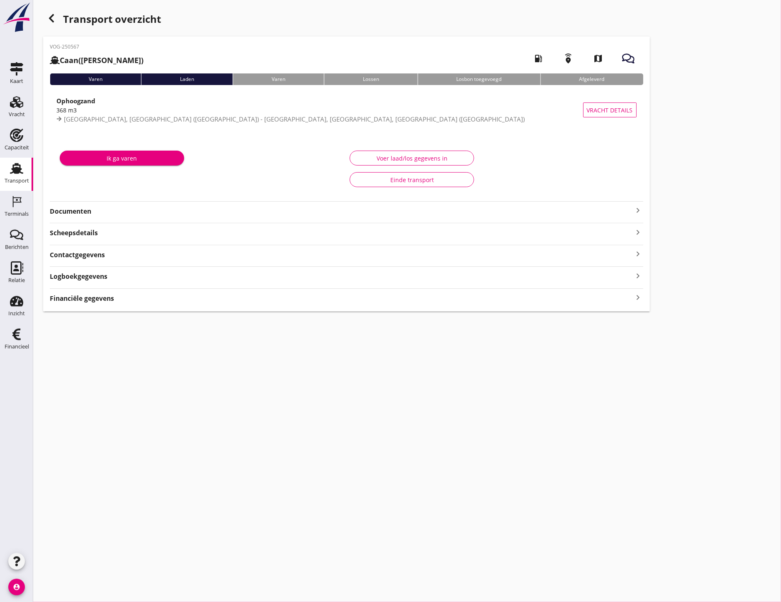
click at [90, 216] on div "VOG-250567 Caan (Arjan Mijnster) local_gas_station emergency_share map Varen La…" at bounding box center [346, 173] width 607 height 275
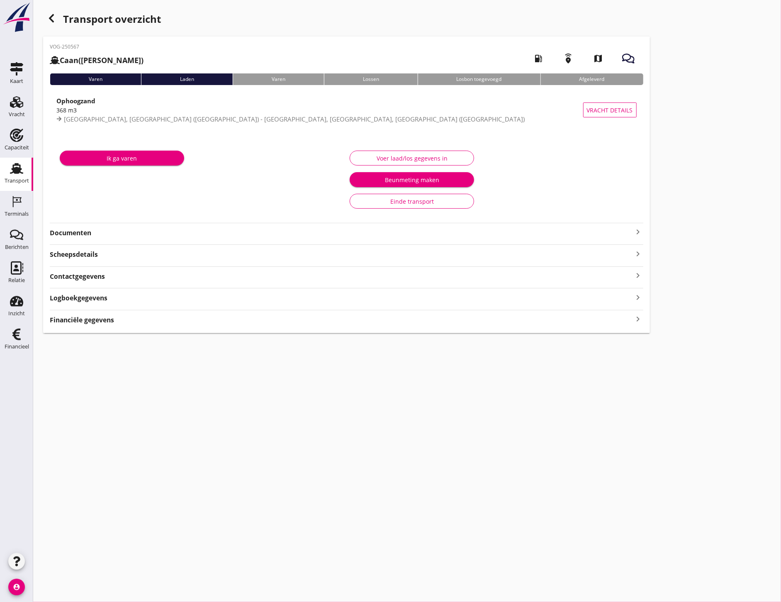
click at [95, 229] on strong "Documenten" at bounding box center [341, 233] width 583 height 10
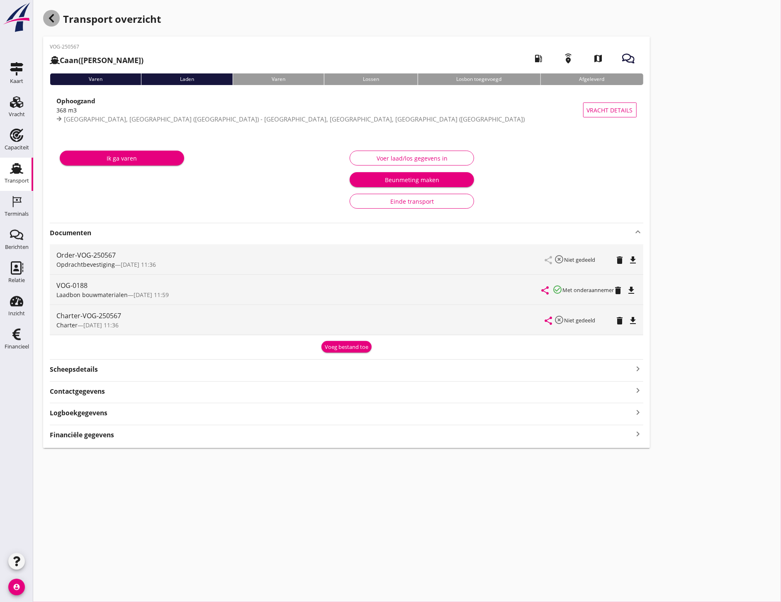
click at [57, 18] on div "button" at bounding box center [51, 18] width 17 height 17
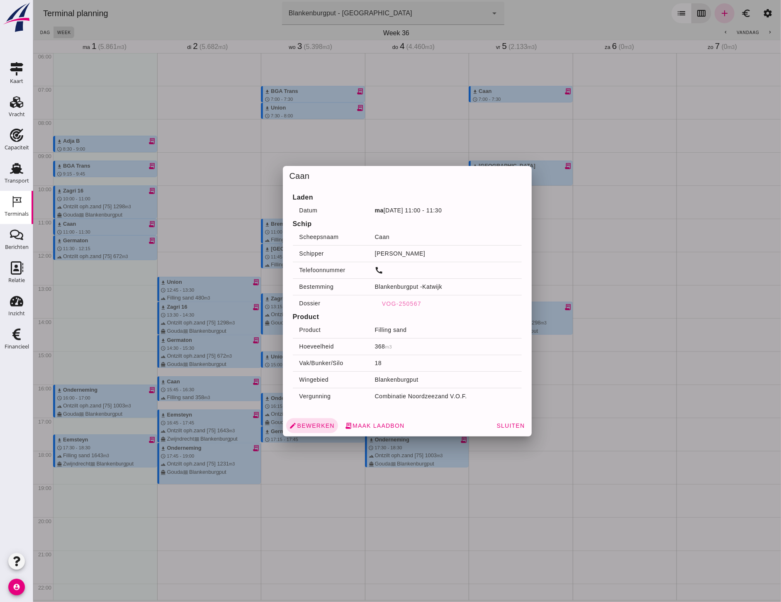
click at [118, 293] on div at bounding box center [407, 301] width 748 height 602
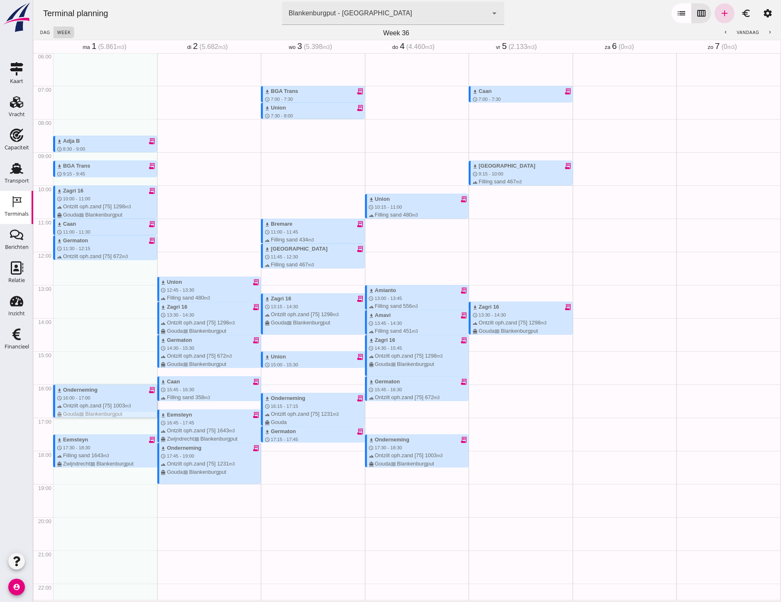
click at [102, 403] on div "terrain Ontzilt oph.zand [75] 1003 m3 directions_boat Gouda waves [GEOGRAPHIC_D…" at bounding box center [106, 409] width 100 height 16
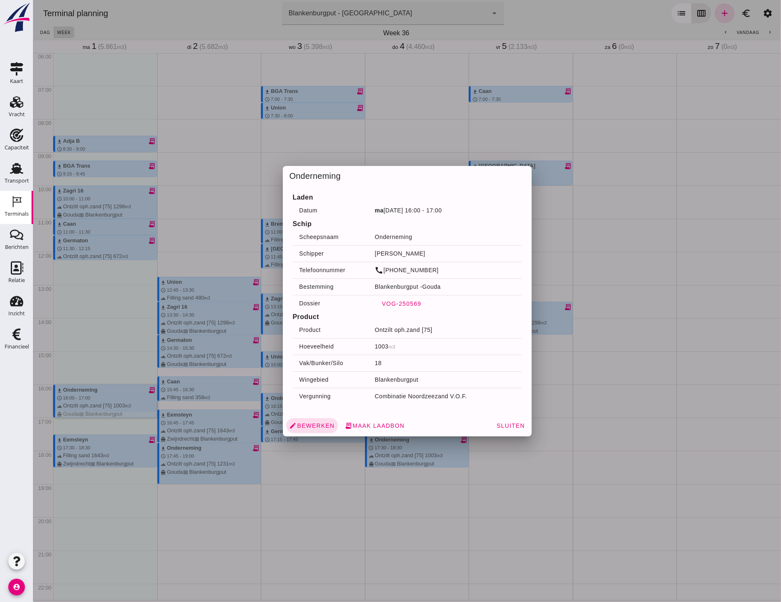
click at [396, 299] on button "VOG-250569" at bounding box center [400, 303] width 53 height 15
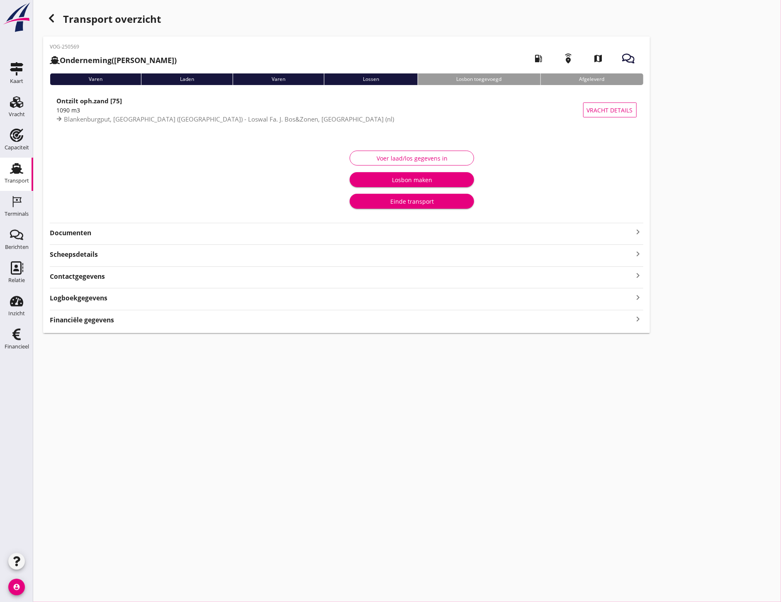
click at [123, 237] on strong "Documenten" at bounding box center [341, 233] width 583 height 10
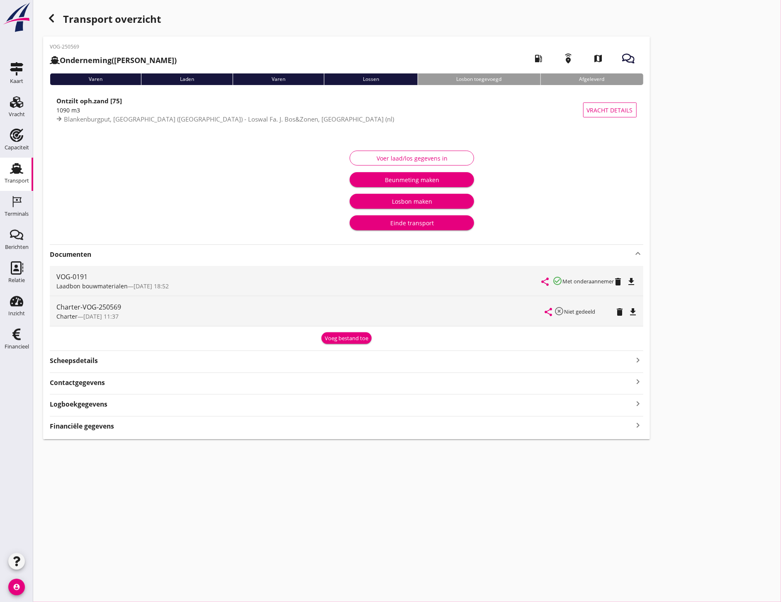
drag, startPoint x: 46, startPoint y: 26, endPoint x: 51, endPoint y: 27, distance: 4.2
click at [46, 26] on div "Transport overzicht" at bounding box center [346, 20] width 607 height 20
click at [54, 17] on icon "button" at bounding box center [51, 18] width 10 height 10
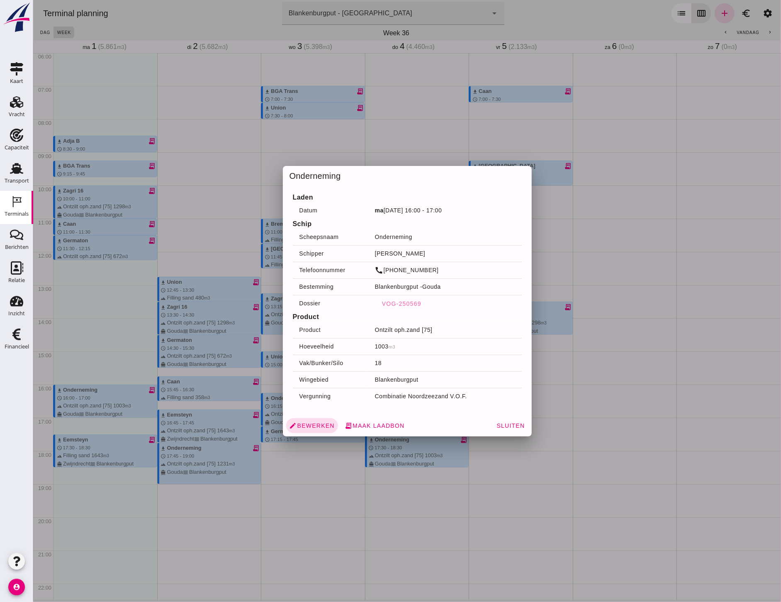
click at [118, 360] on div at bounding box center [407, 301] width 748 height 602
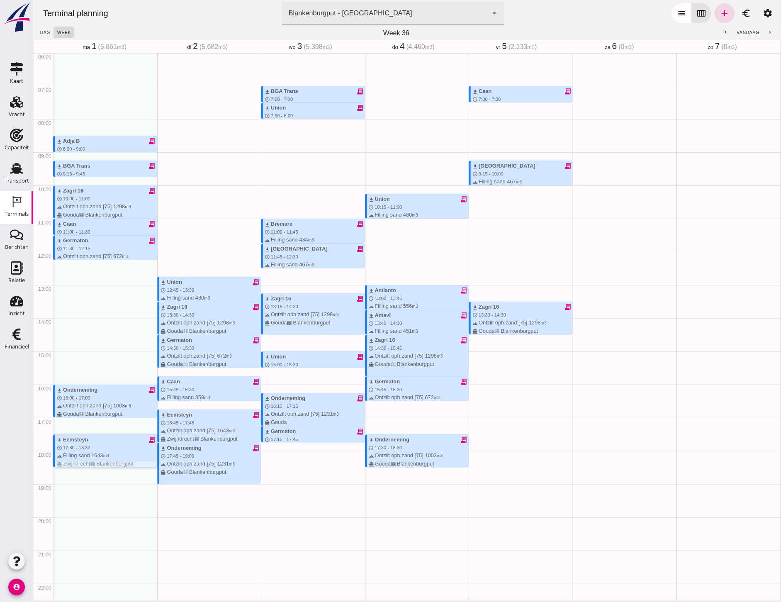
click at [84, 442] on div "download Eemsteyn" at bounding box center [71, 439] width 31 height 8
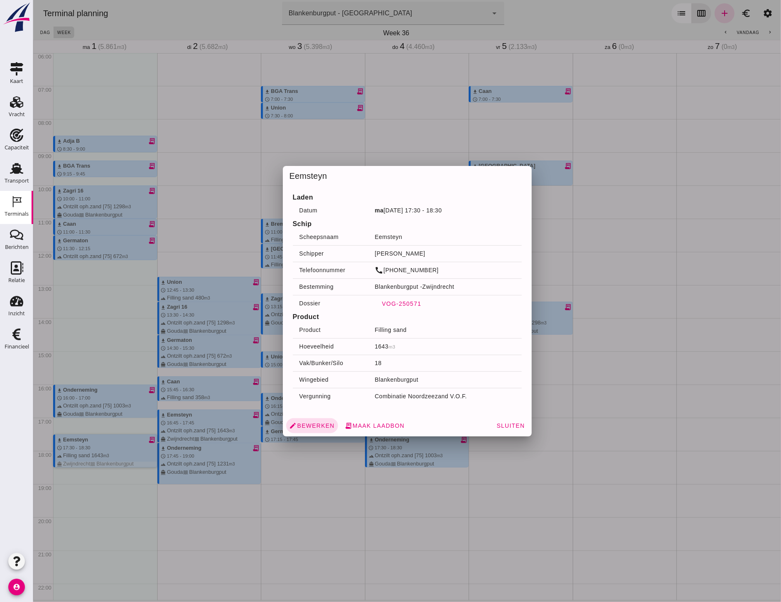
click at [400, 303] on span "VOG-250571" at bounding box center [401, 303] width 40 height 7
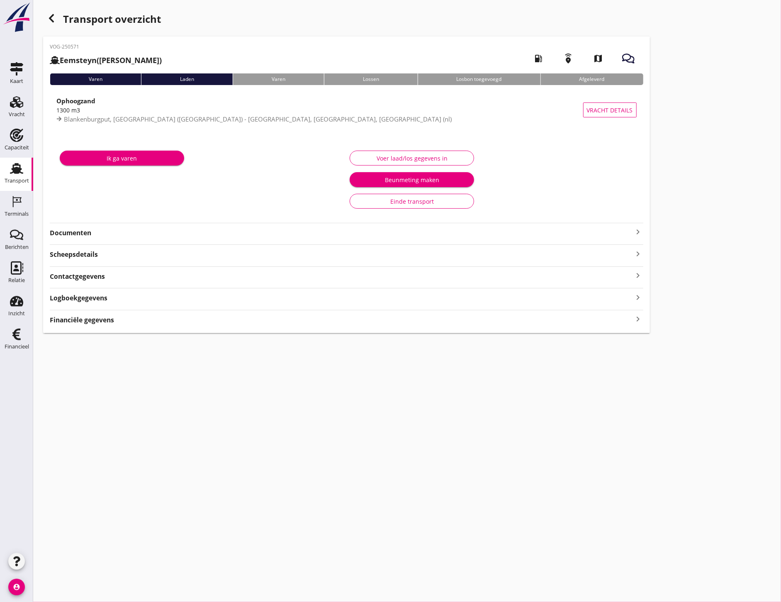
click at [90, 236] on strong "Documenten" at bounding box center [341, 233] width 583 height 10
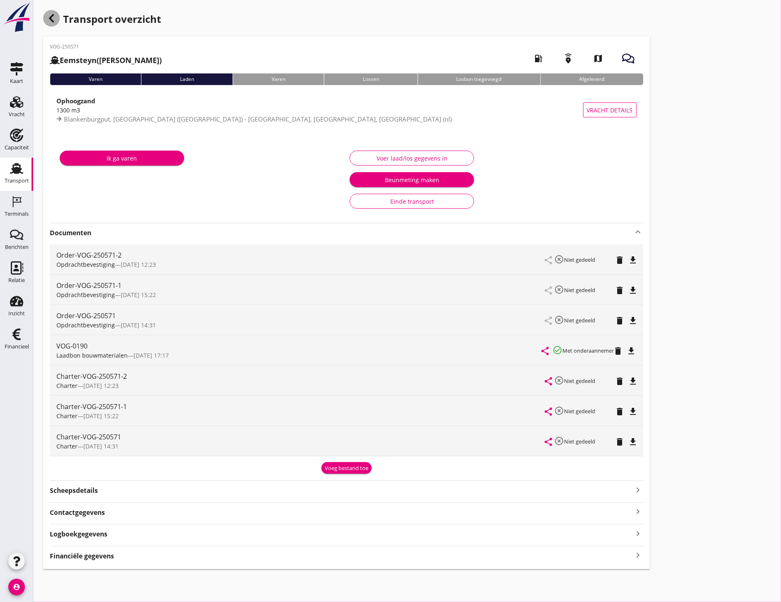
click at [51, 17] on use "button" at bounding box center [51, 18] width 5 height 8
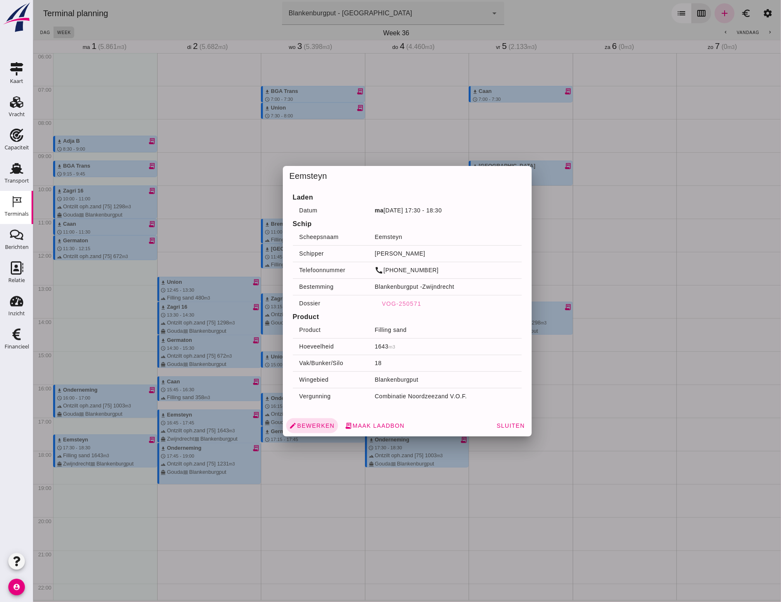
click at [118, 347] on div at bounding box center [407, 301] width 748 height 602
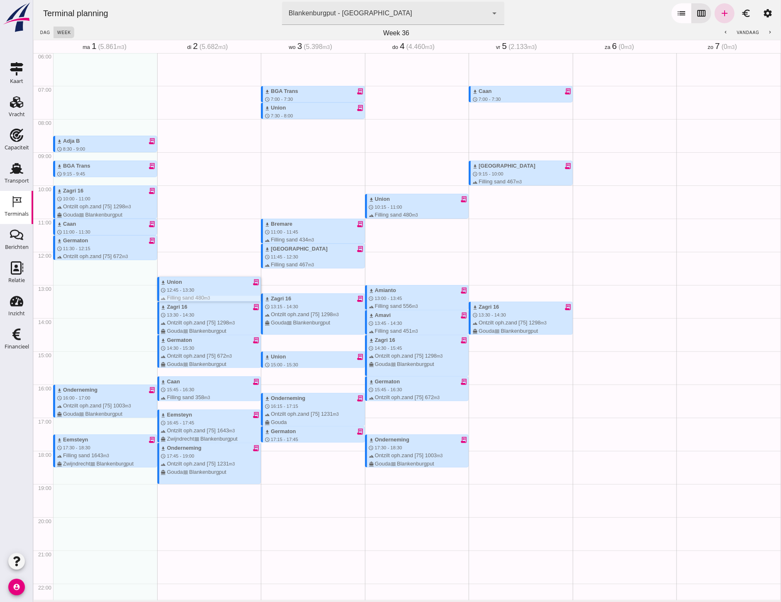
click at [204, 291] on div "download Union receipt_long schedule 12:45 - 13:30 terrain Filling sand 480 m3 …" at bounding box center [210, 298] width 100 height 40
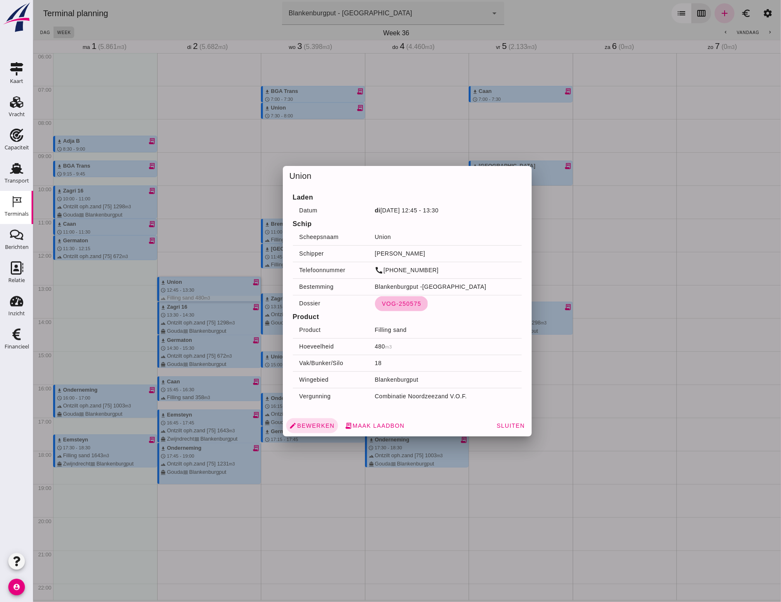
click at [403, 305] on span "VOG-250575" at bounding box center [401, 303] width 40 height 7
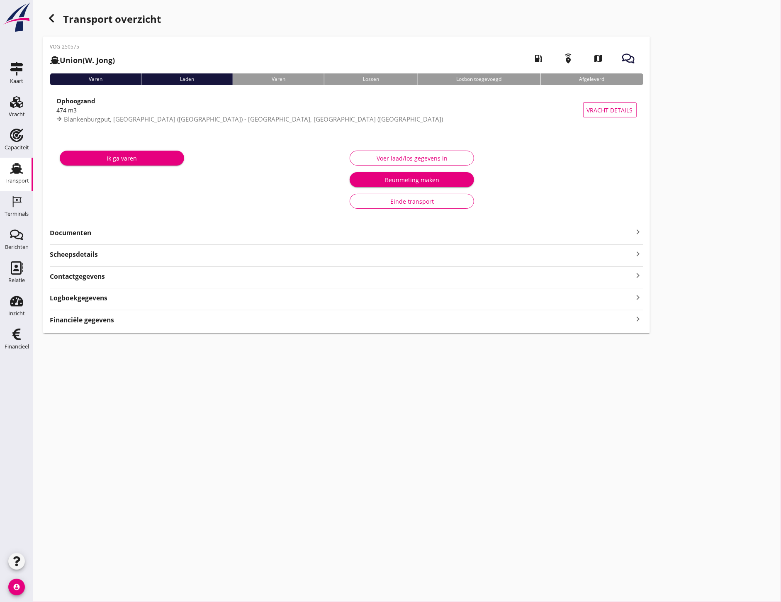
click at [101, 239] on div "VOG-250575 Union (W. Jong) local_gas_station emergency_share map Varen Laden [P…" at bounding box center [346, 184] width 607 height 296
click at [75, 234] on strong "Documenten" at bounding box center [341, 233] width 583 height 10
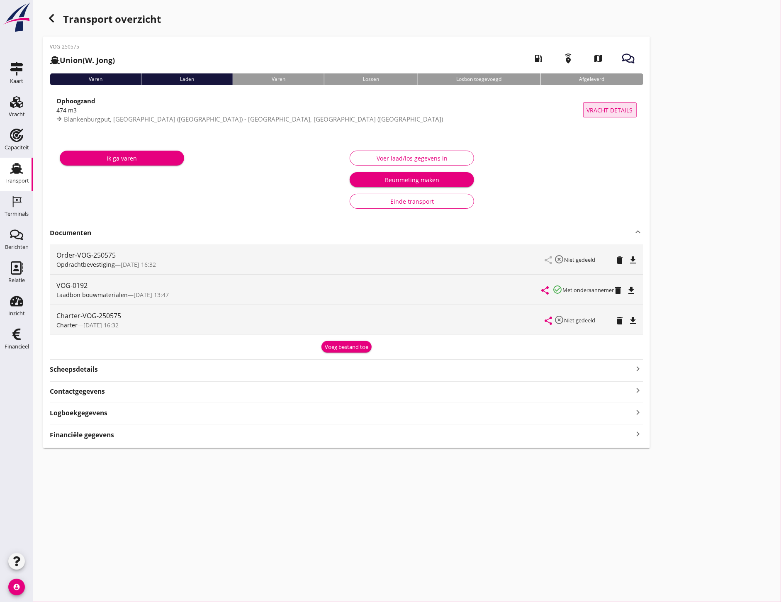
click at [626, 113] on span "Vracht details" at bounding box center [610, 110] width 46 height 9
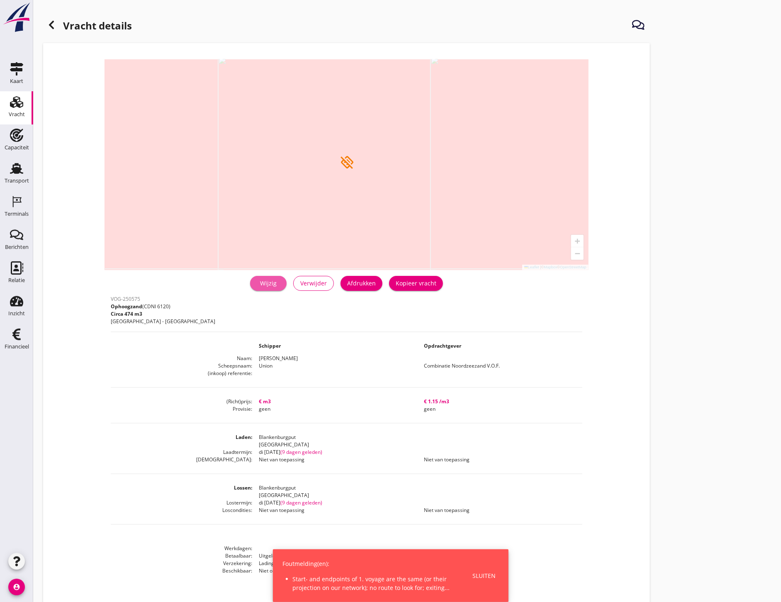
click at [276, 282] on div "Wijzig" at bounding box center [268, 283] width 23 height 9
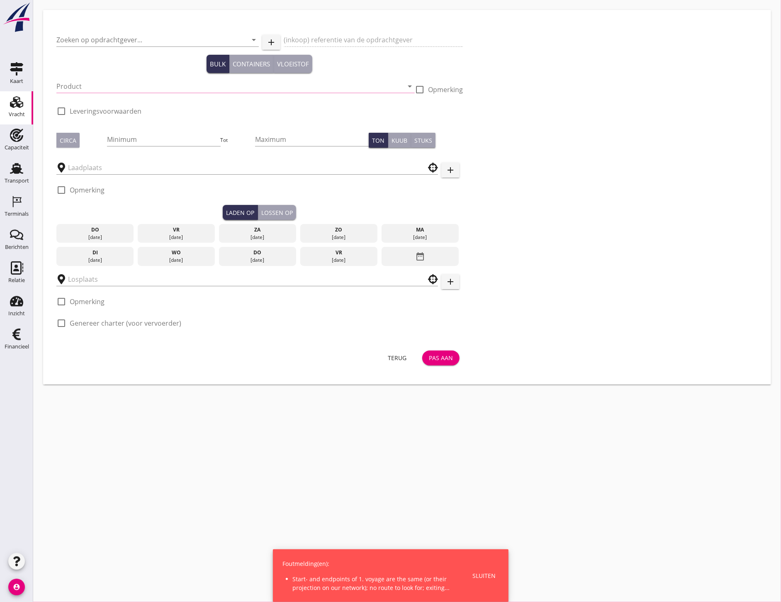
type input "Combinatie Noordzeezand V.O.F."
type input "Ophoogzand (6120)"
checkbox input "true"
type input "499"
type input "Blankenburgput"
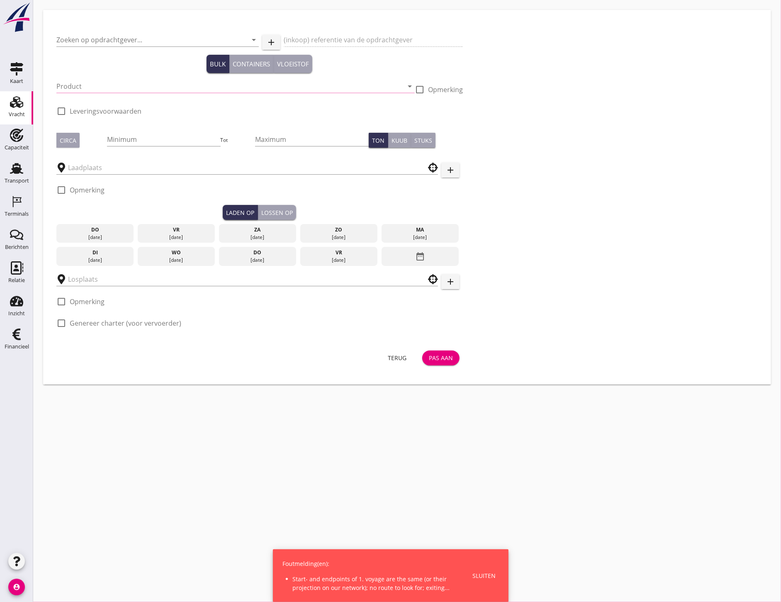
type input "Blankenburgput"
checkbox input "true"
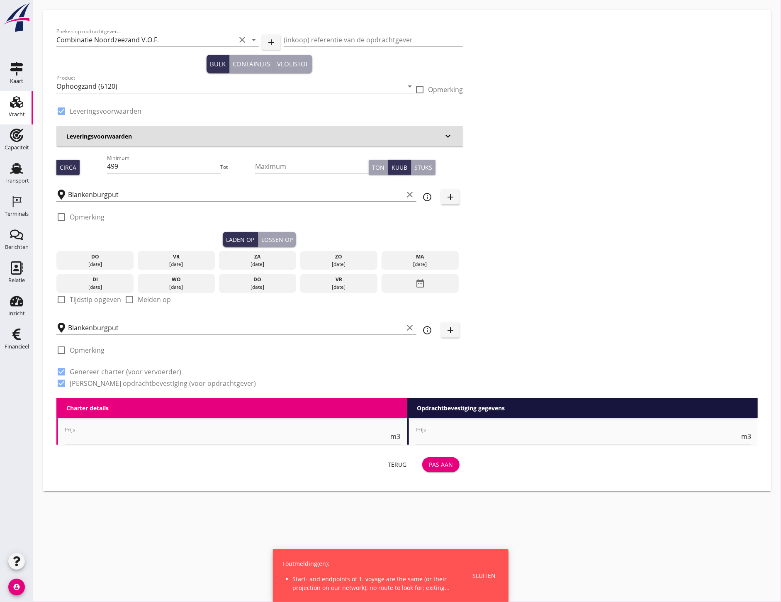
type input "0"
radio input "false"
type input "1.15"
radio input "false"
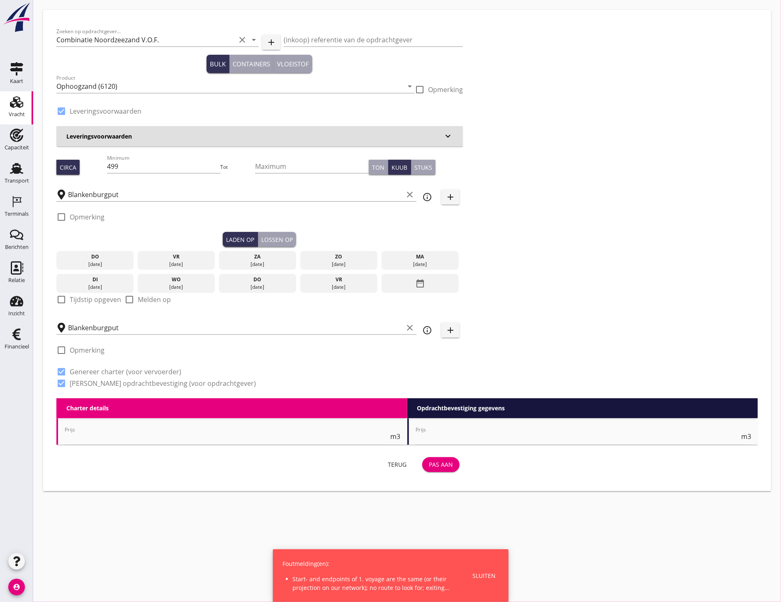
radio input "false"
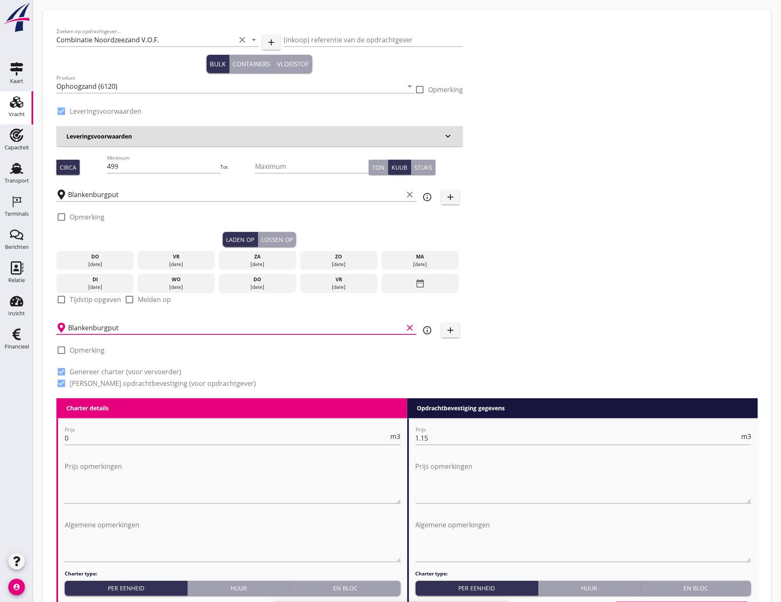
click at [104, 328] on input "Blankenburgput" at bounding box center [235, 327] width 335 height 13
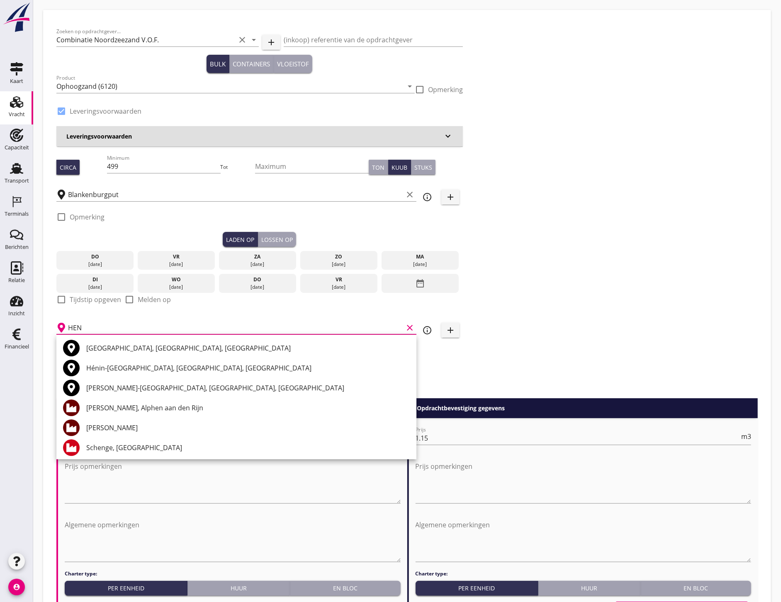
click at [151, 430] on div "[PERSON_NAME]" at bounding box center [247, 428] width 323 height 10
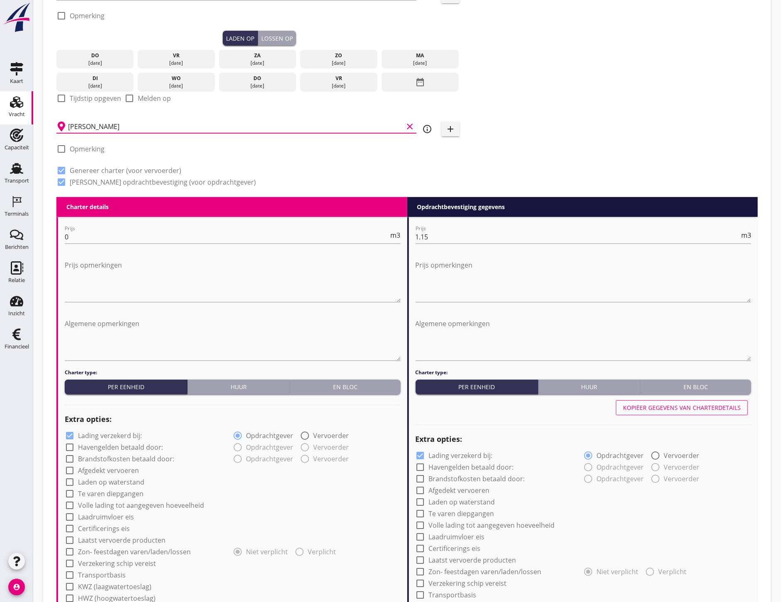
scroll to position [494, 0]
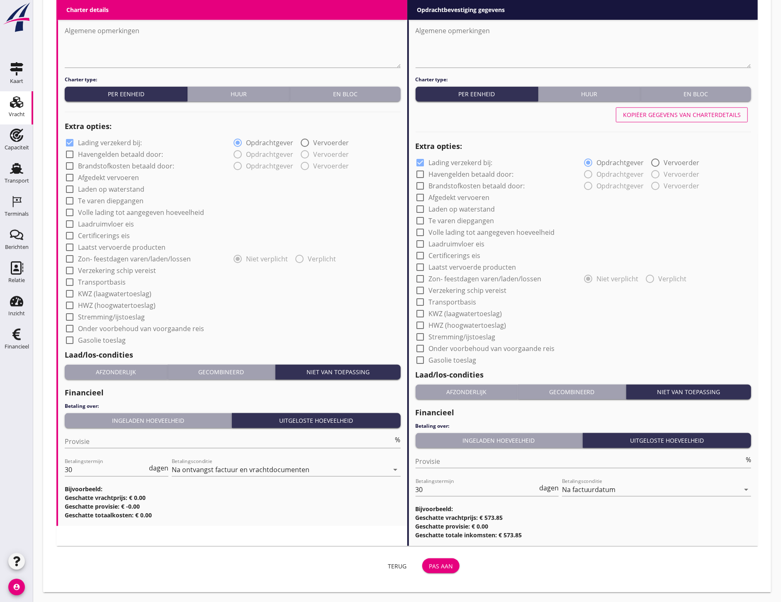
type input "[PERSON_NAME]"
click at [450, 566] on div "Pas aan" at bounding box center [441, 565] width 24 height 9
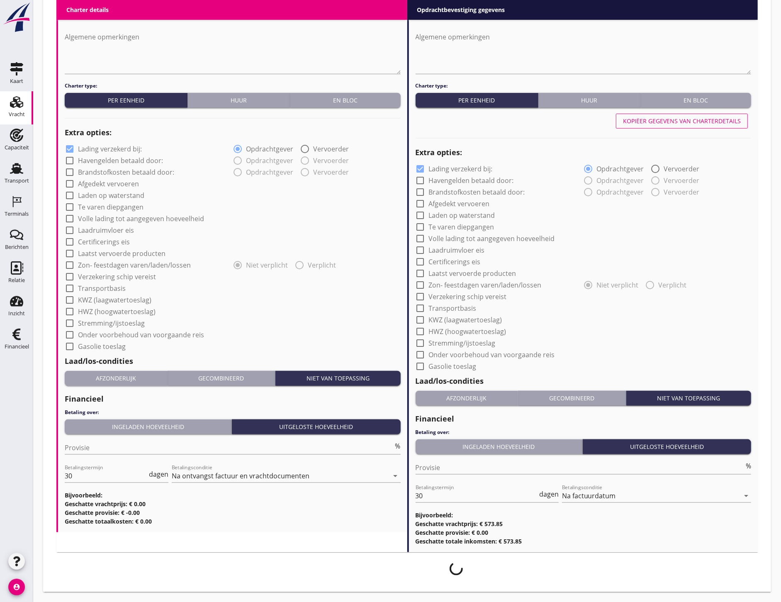
scroll to position [487, 0]
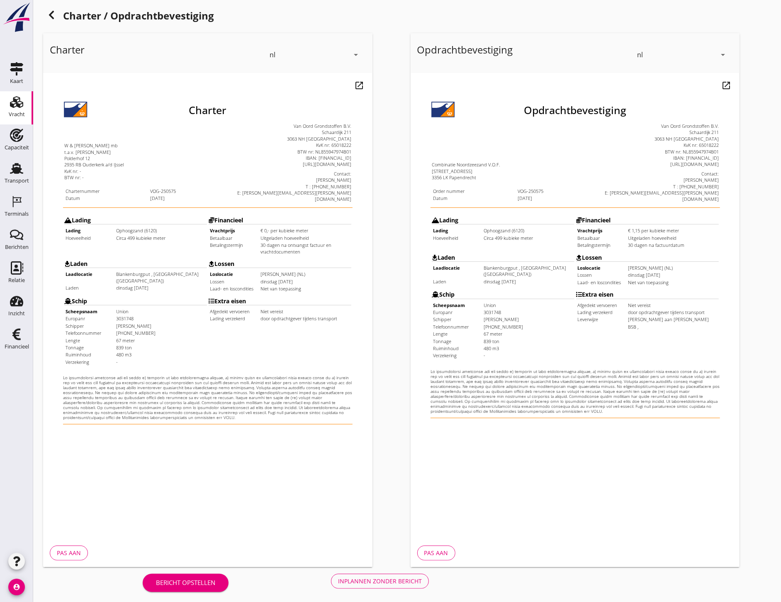
scroll to position [12, 0]
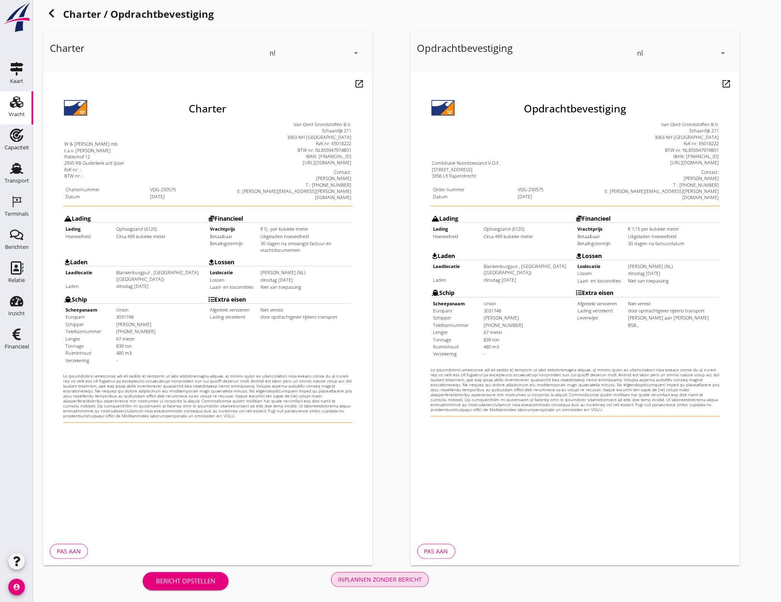
click at [396, 581] on div "Inplannen zonder bericht" at bounding box center [380, 579] width 84 height 9
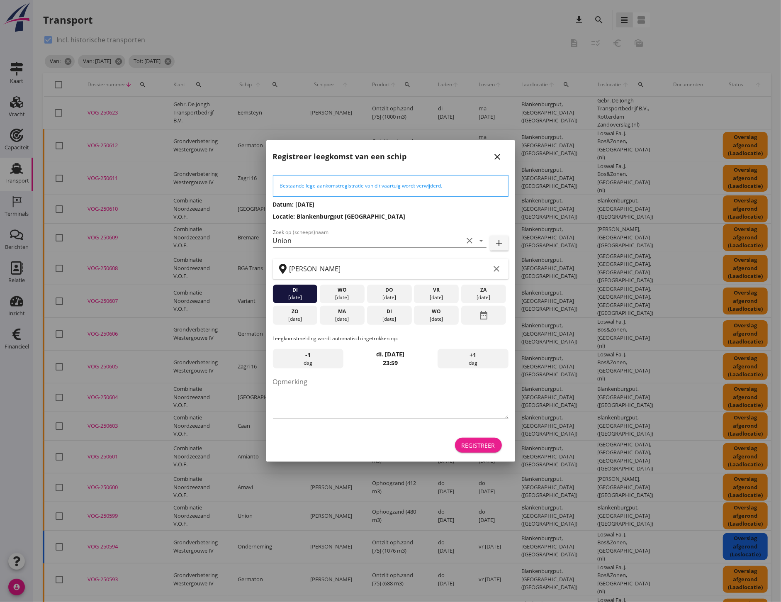
click at [479, 442] on div "Registreer" at bounding box center [479, 445] width 34 height 9
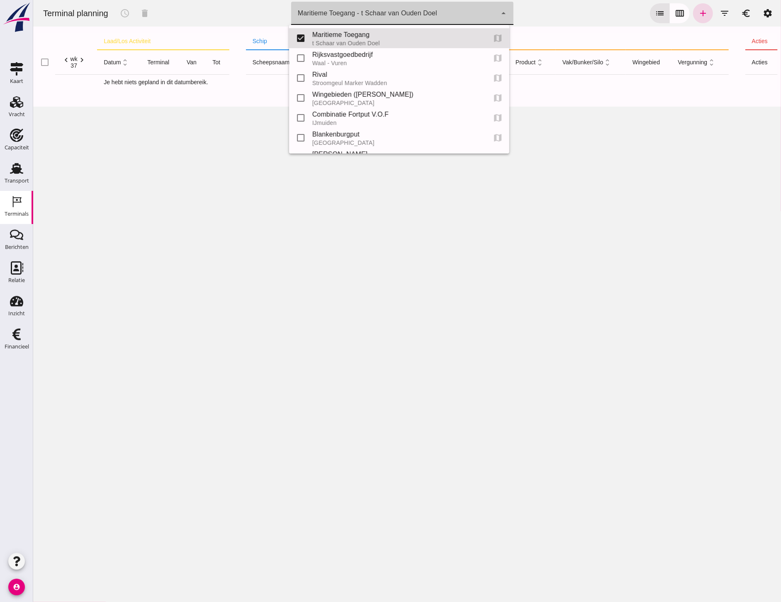
click at [452, 17] on div "Maritieme Toegang - t Schaar van Ouden Doel 453b08e2-5afb-49e8-a076-b9bc6000f457" at bounding box center [394, 13] width 206 height 23
click at [304, 135] on input "checkbox" at bounding box center [300, 137] width 17 height 17
checkbox input "true"
type input "453b08e2-5afb-49e8-a076-b9bc6000f457, e6c78bfd-e3f1-4bb9-b01e-b37ce3668b52"
click at [304, 36] on input "checkbox" at bounding box center [300, 38] width 17 height 17
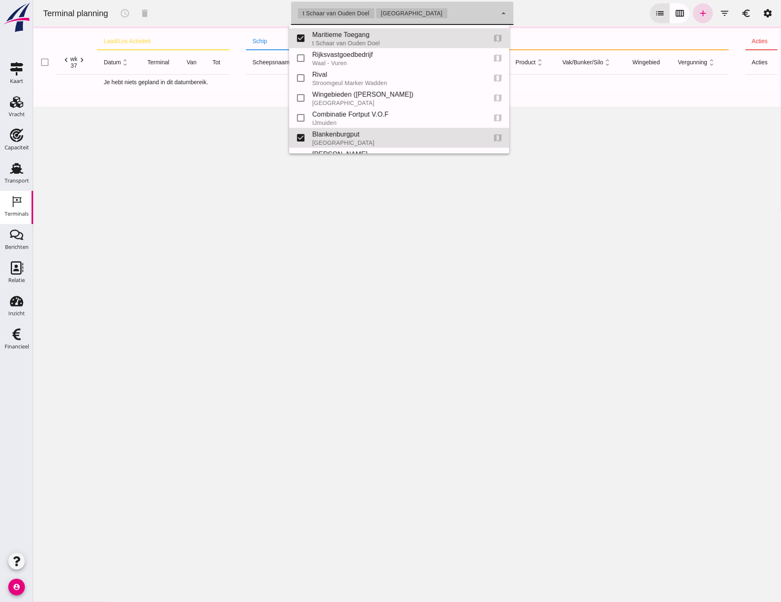
checkbox input "false"
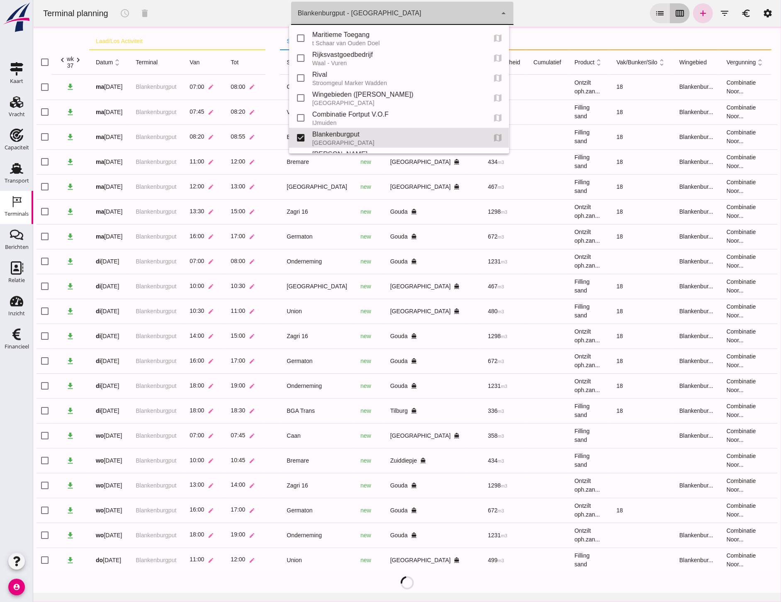
click at [674, 13] on icon "calendar_view_week" at bounding box center [679, 13] width 10 height 10
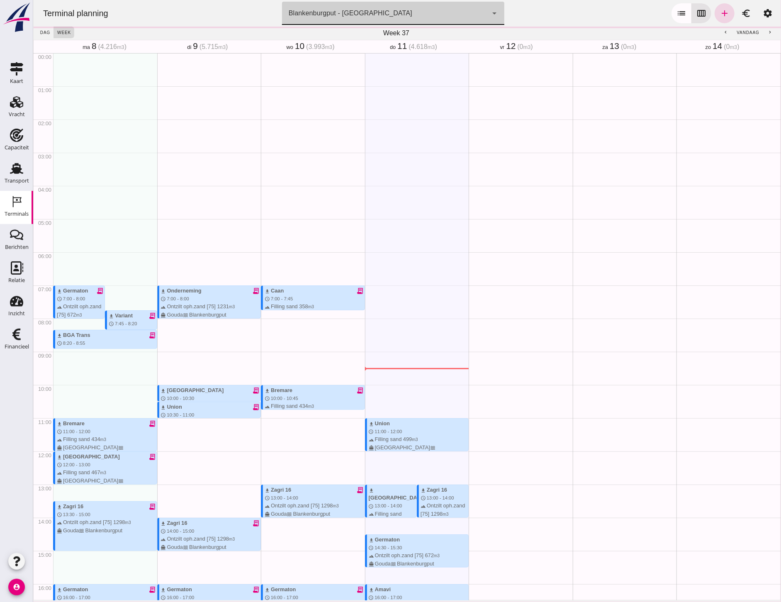
scroll to position [249, 0]
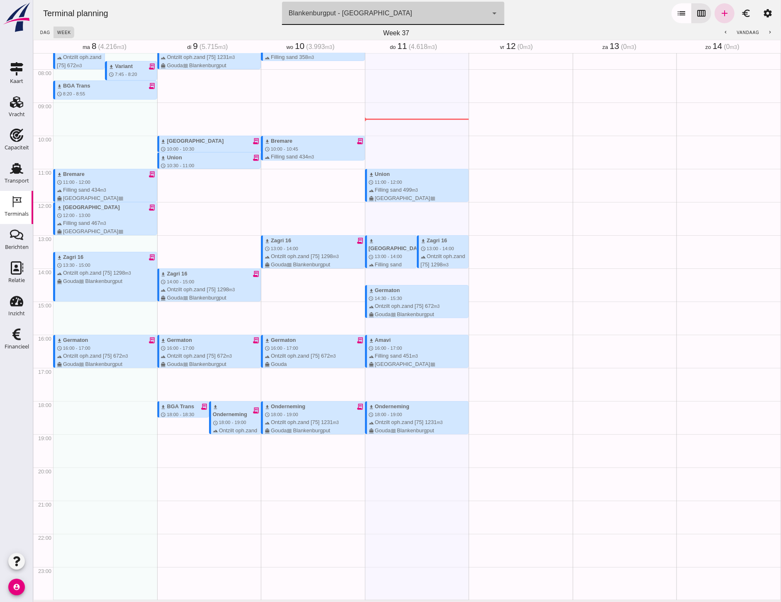
click at [718, 35] on button "chevron_left" at bounding box center [725, 33] width 15 height 12
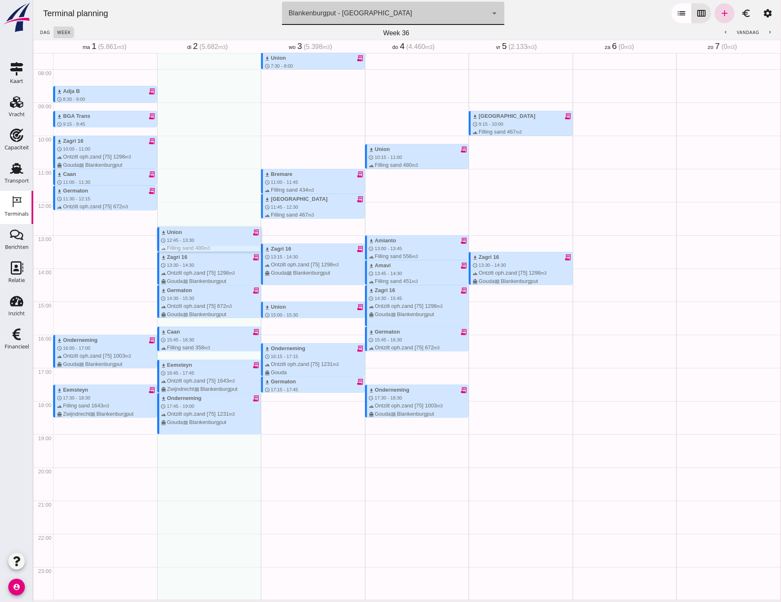
click at [218, 240] on div "download Union receipt_long schedule 12:45 - 13:30 terrain Filling sand 480 m3 …" at bounding box center [210, 244] width 100 height 32
click at [188, 260] on div "download Zagri 16 receipt_long" at bounding box center [210, 257] width 100 height 8
click at [188, 371] on span "16:45 - 17:45" at bounding box center [179, 372] width 27 height 5
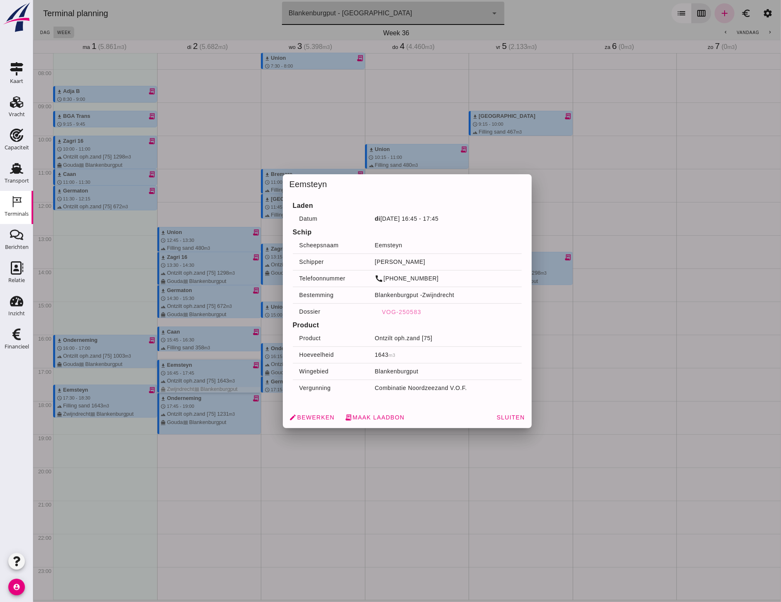
click at [18, 220] on link "Terminals Terminals" at bounding box center [16, 207] width 33 height 33
click at [19, 235] on icon "Berichten" at bounding box center [16, 234] width 13 height 13
click at [196, 153] on div at bounding box center [407, 301] width 748 height 602
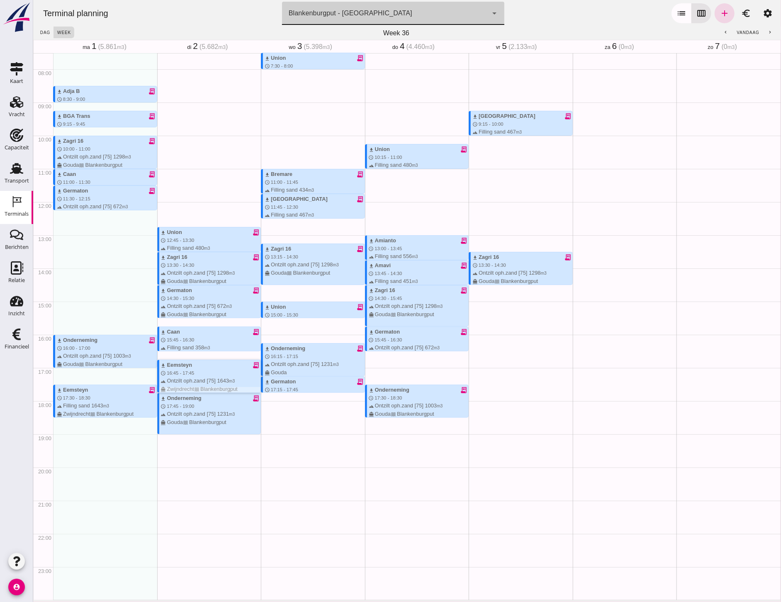
click at [210, 369] on div "download Eemsteyn receipt_long schedule 16:45 - 17:45 terrain Ontzilt oph.zand …" at bounding box center [210, 377] width 100 height 32
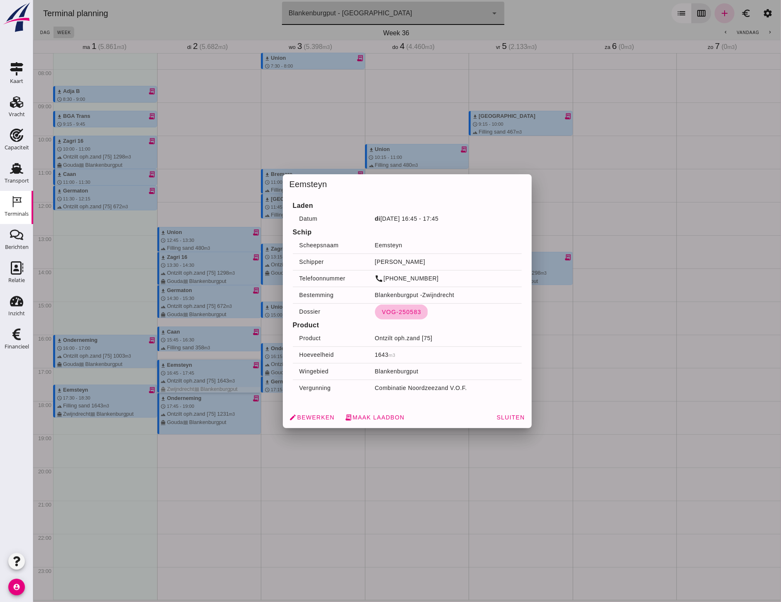
click at [412, 309] on span "VOG-250583" at bounding box center [401, 311] width 40 height 7
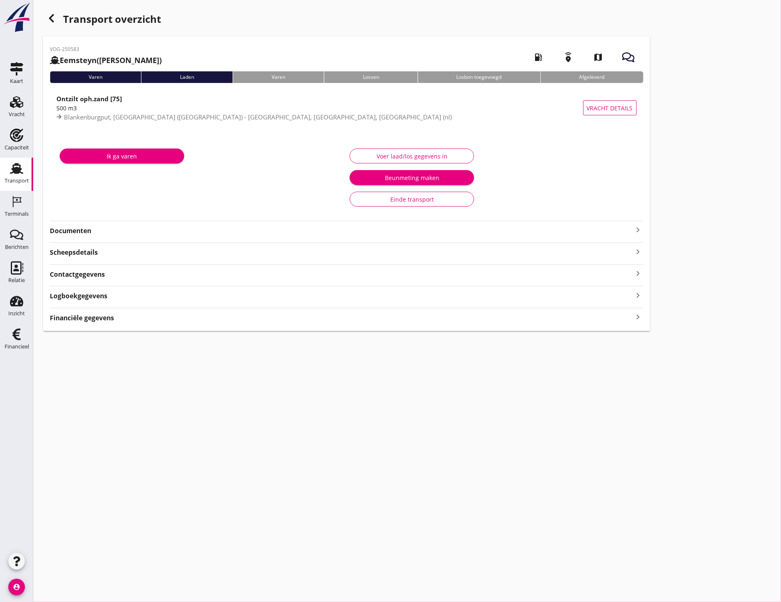
click at [89, 231] on strong "Documenten" at bounding box center [341, 231] width 583 height 10
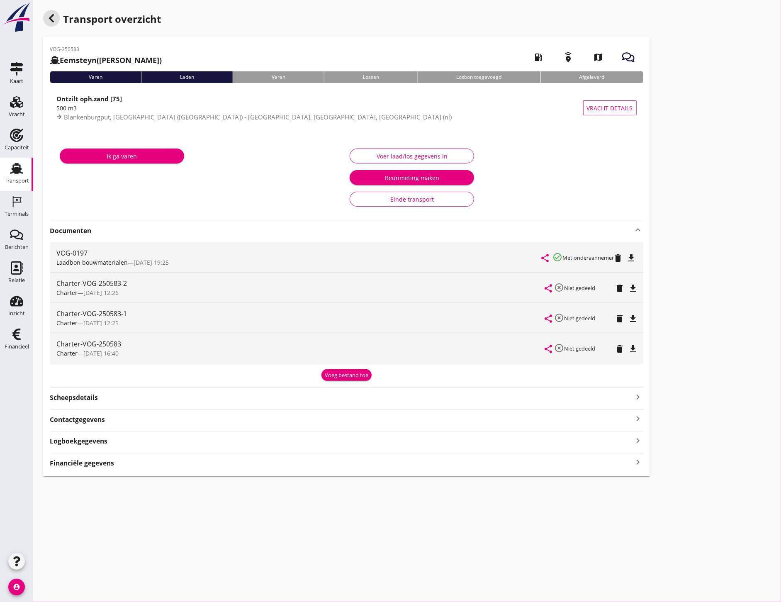
click at [54, 17] on icon "button" at bounding box center [51, 18] width 10 height 10
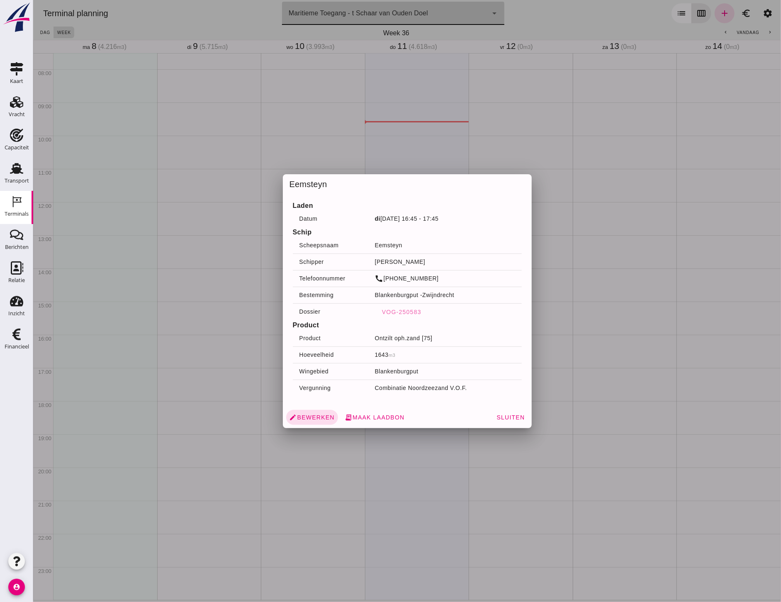
click at [297, 110] on div at bounding box center [407, 301] width 748 height 602
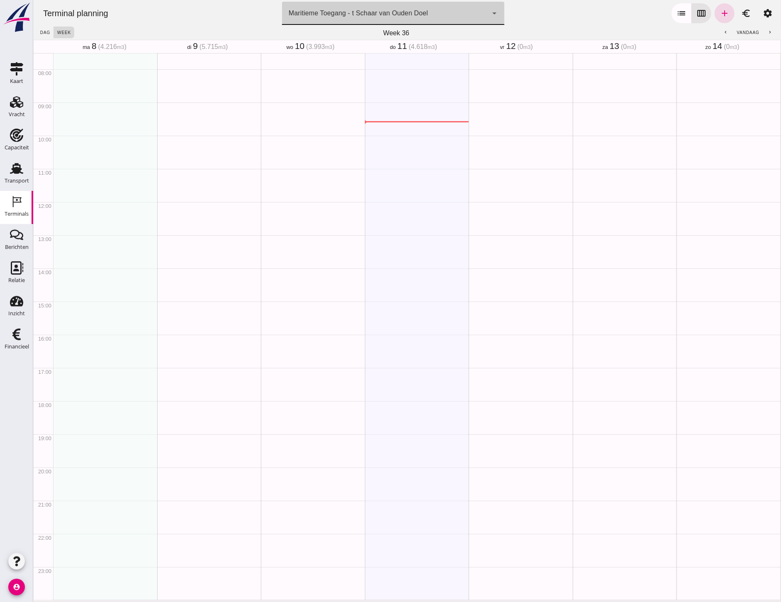
click at [723, 28] on button "chevron_left" at bounding box center [725, 33] width 15 height 12
click at [456, 10] on div "Maritieme Toegang - t Schaar van Ouden Doel 453b08e2-5afb-49e8-a076-b9bc6000f457" at bounding box center [385, 13] width 206 height 23
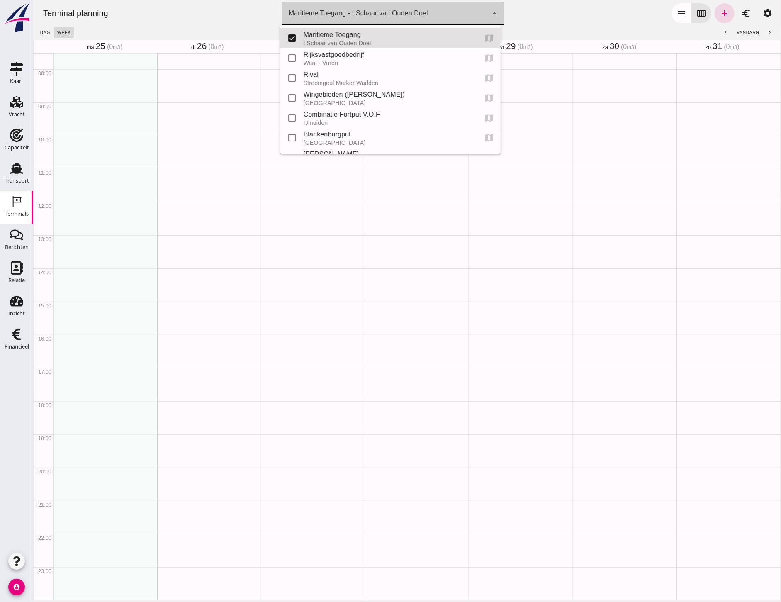
click at [300, 129] on div "check_box_outline_blank" at bounding box center [295, 137] width 17 height 17
type input "e6c78bfd-e3f1-4bb9-b01e-b37ce3668b52"
checkbox input "false"
checkbox input "true"
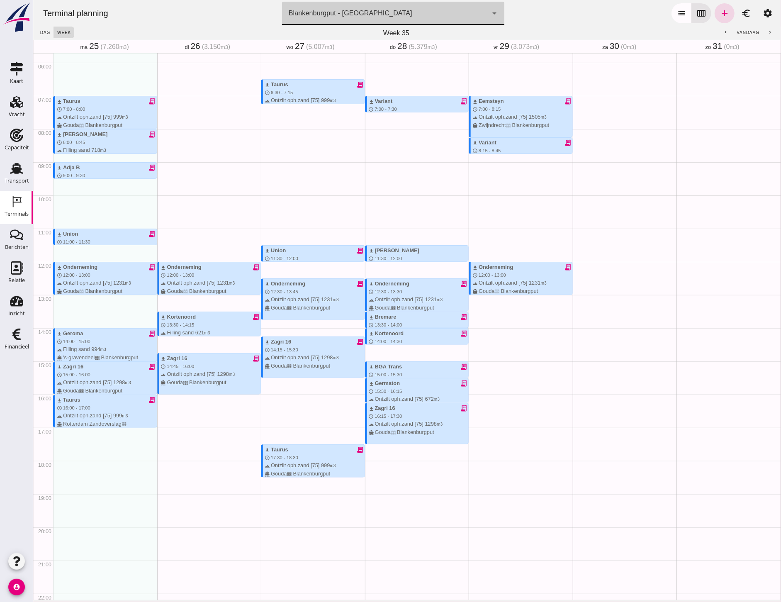
scroll to position [65, 0]
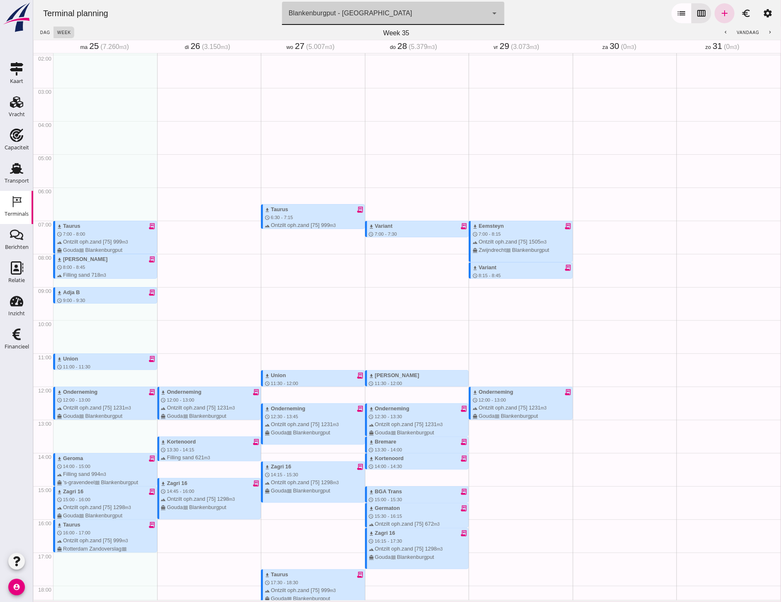
click at [767, 32] on button "chevron_right" at bounding box center [769, 33] width 15 height 12
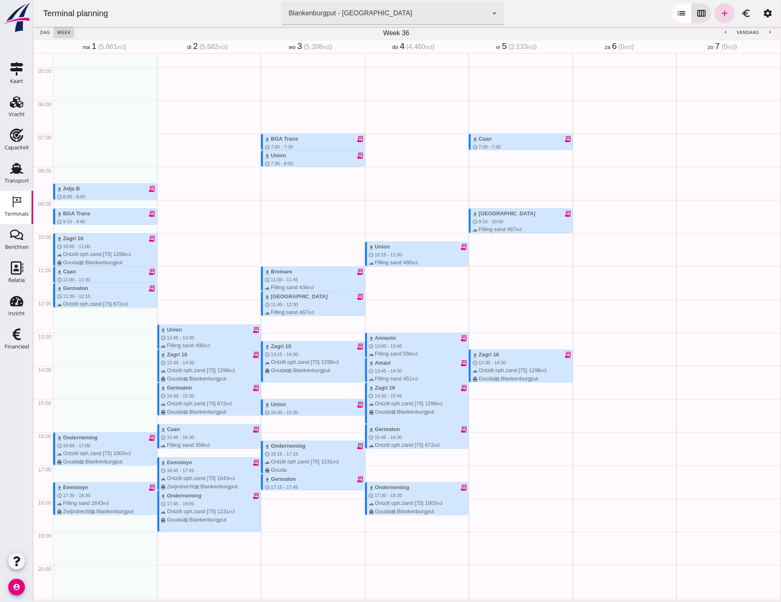
scroll to position [203, 0]
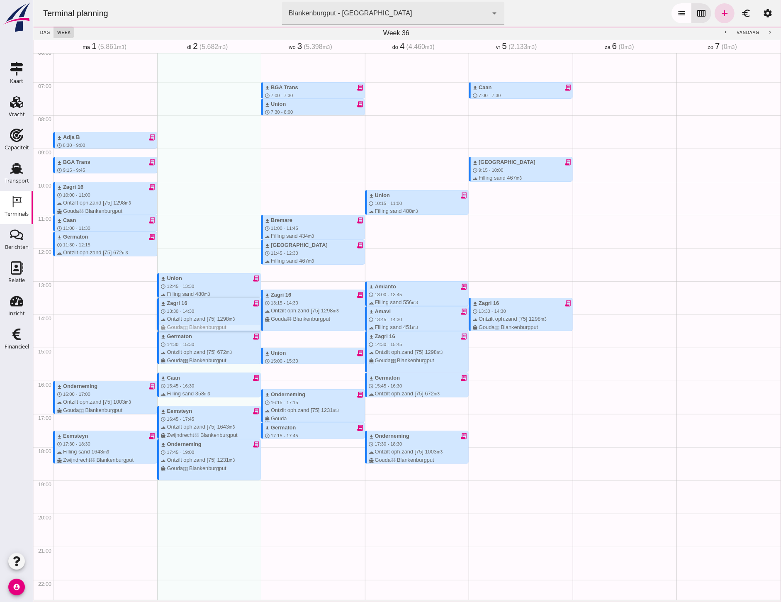
click at [199, 316] on div "terrain Ontzilt oph.zand [75] 1298 m3 directions_boat Gouda waves [GEOGRAPHIC_D…" at bounding box center [210, 323] width 100 height 16
click at [196, 281] on div "download Union receipt_long" at bounding box center [210, 278] width 100 height 8
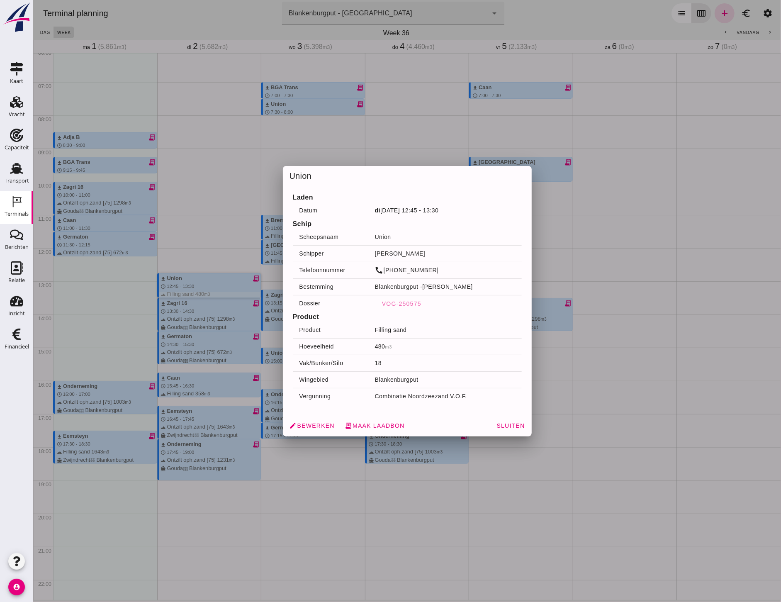
click at [684, 262] on div at bounding box center [407, 301] width 748 height 602
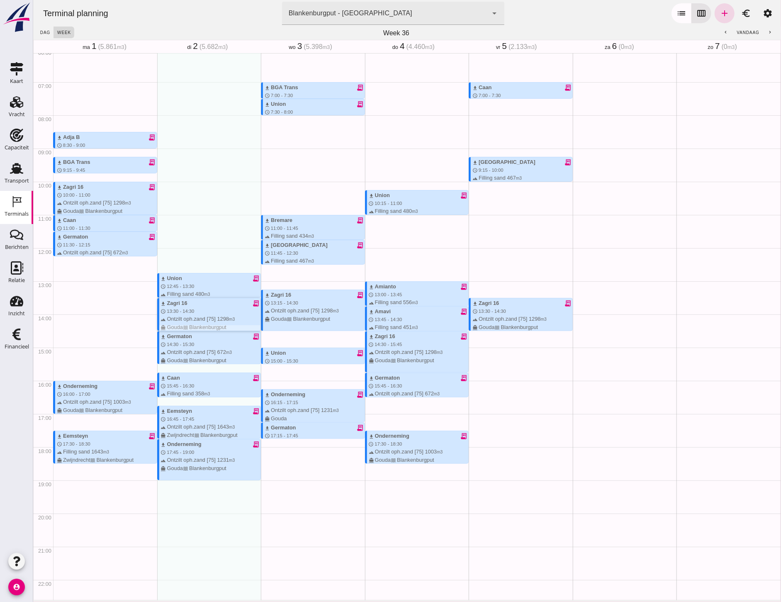
click at [185, 313] on span "13:30 - 14:30" at bounding box center [179, 310] width 27 height 5
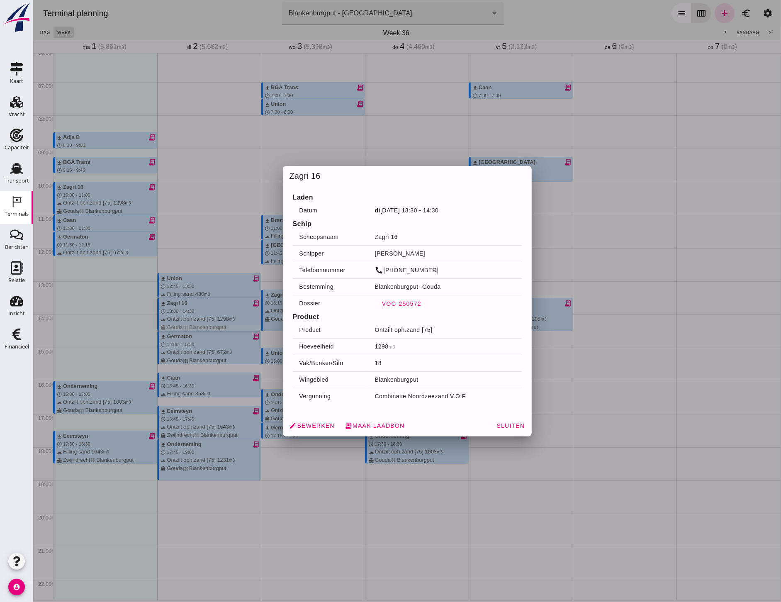
click at [414, 306] on span "VOG-250572" at bounding box center [401, 303] width 40 height 7
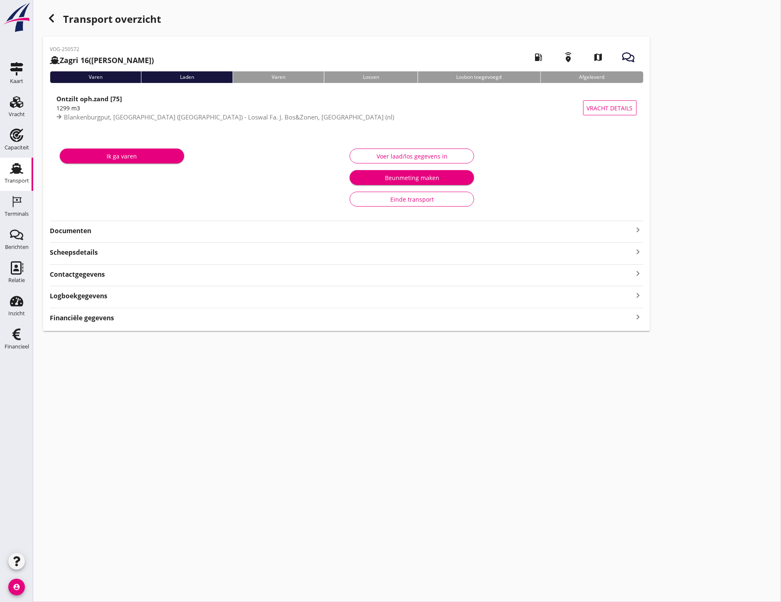
click at [98, 234] on strong "Documenten" at bounding box center [341, 231] width 583 height 10
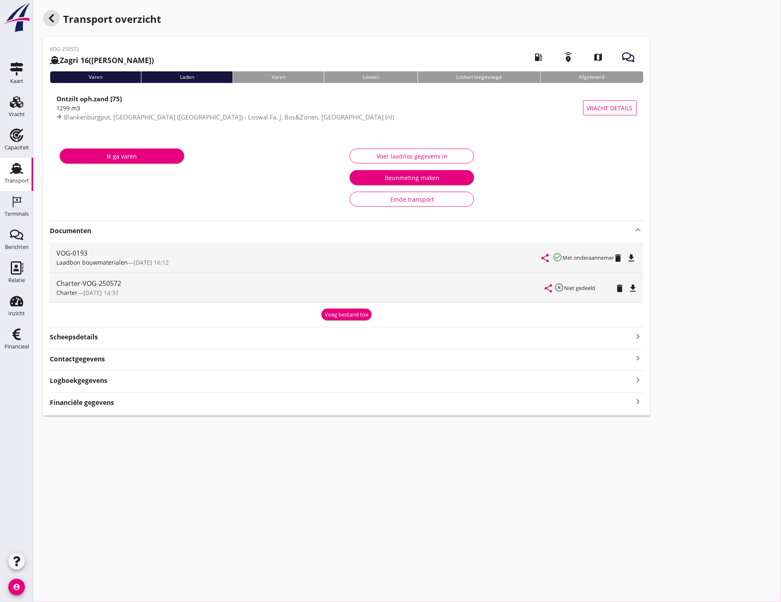
click at [52, 17] on icon "button" at bounding box center [51, 18] width 10 height 10
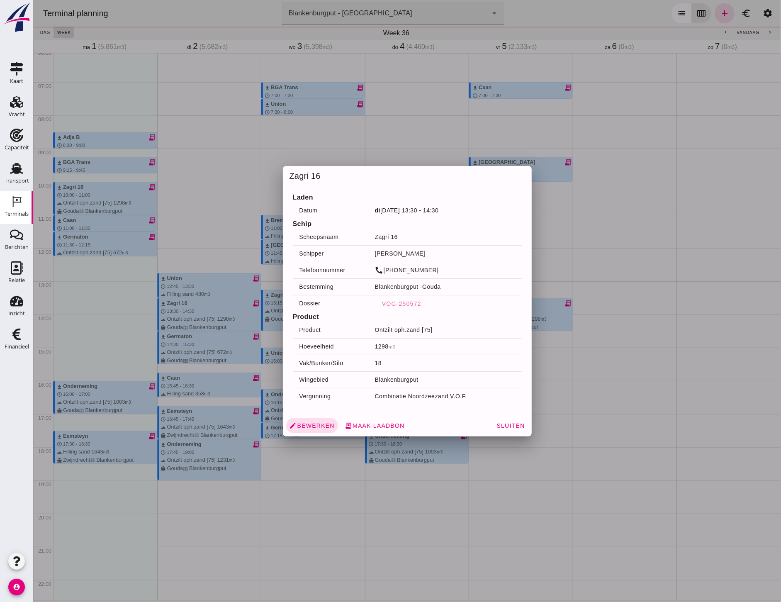
click at [200, 339] on div at bounding box center [407, 301] width 748 height 602
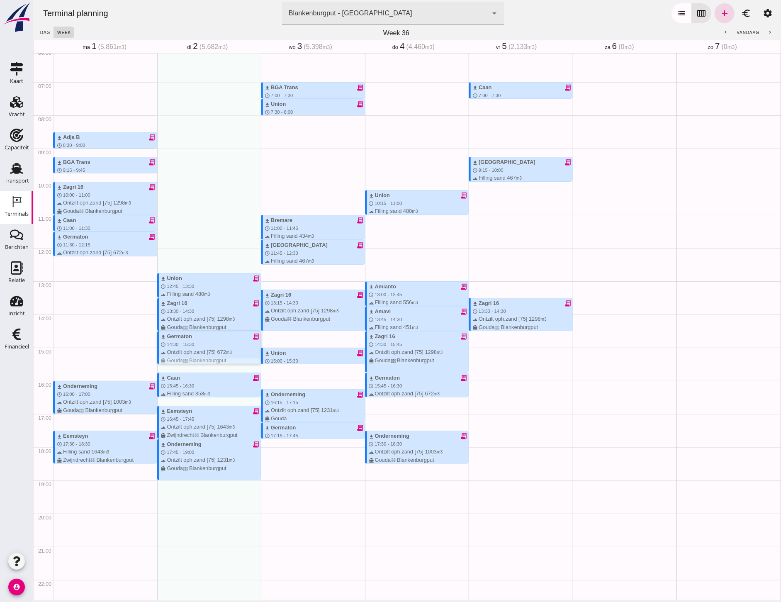
click at [181, 342] on span "14:30 - 15:30" at bounding box center [179, 344] width 27 height 5
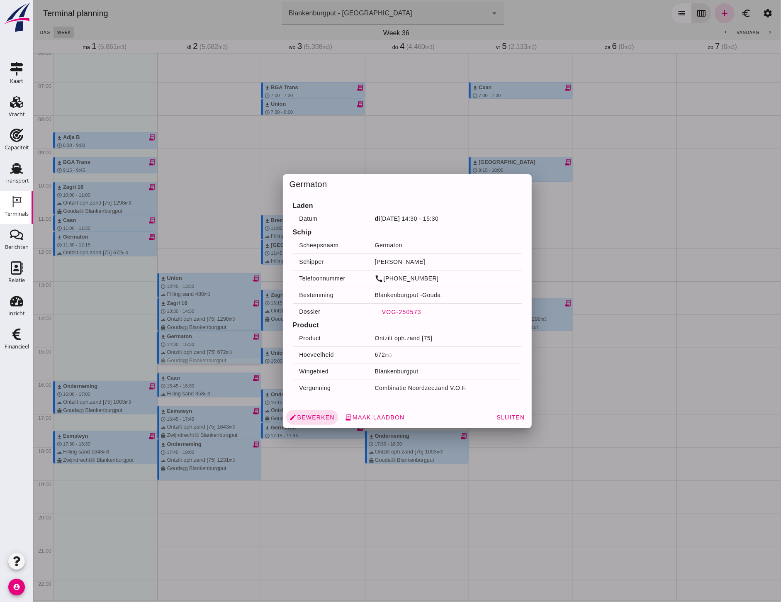
click at [386, 309] on span "VOG-250573" at bounding box center [401, 311] width 40 height 7
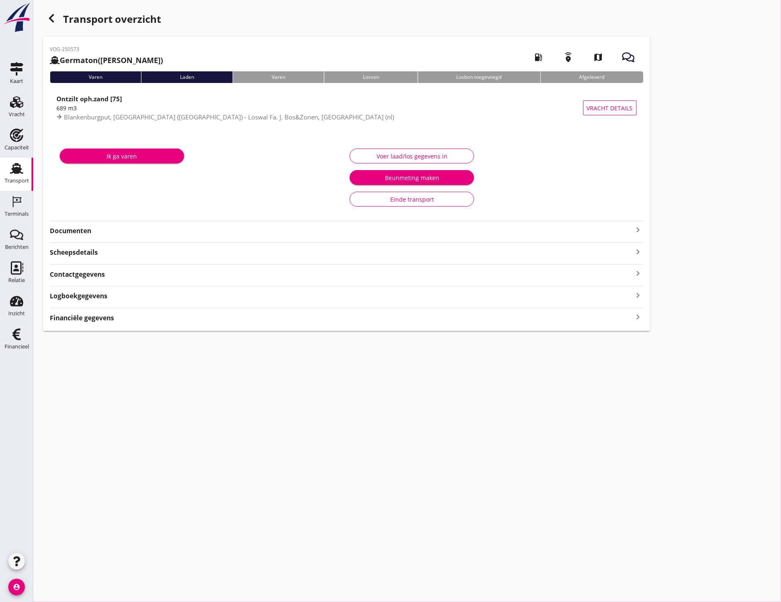
click at [191, 230] on strong "Documenten" at bounding box center [341, 231] width 583 height 10
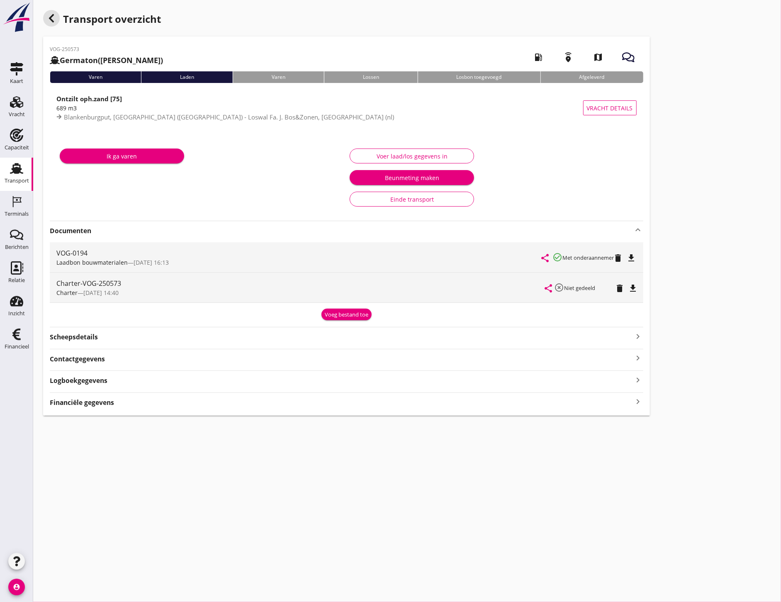
click at [54, 21] on icon "button" at bounding box center [51, 18] width 10 height 10
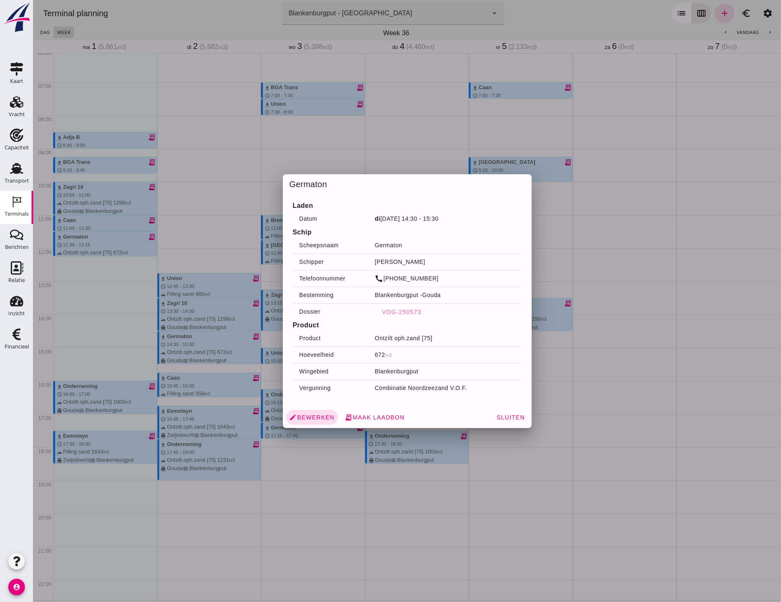
drag, startPoint x: 217, startPoint y: 237, endPoint x: 220, endPoint y: 240, distance: 4.5
click at [220, 233] on div at bounding box center [407, 301] width 748 height 602
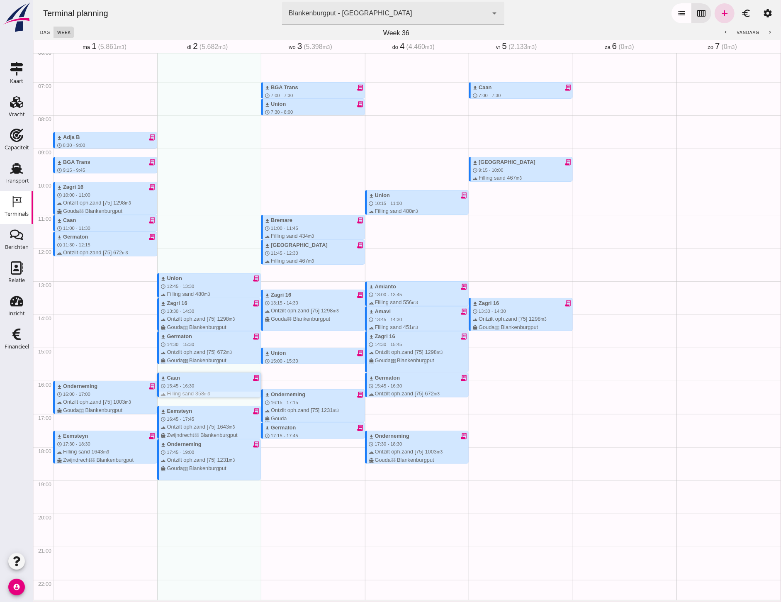
click at [198, 380] on div "download Caan receipt_long" at bounding box center [210, 378] width 100 height 8
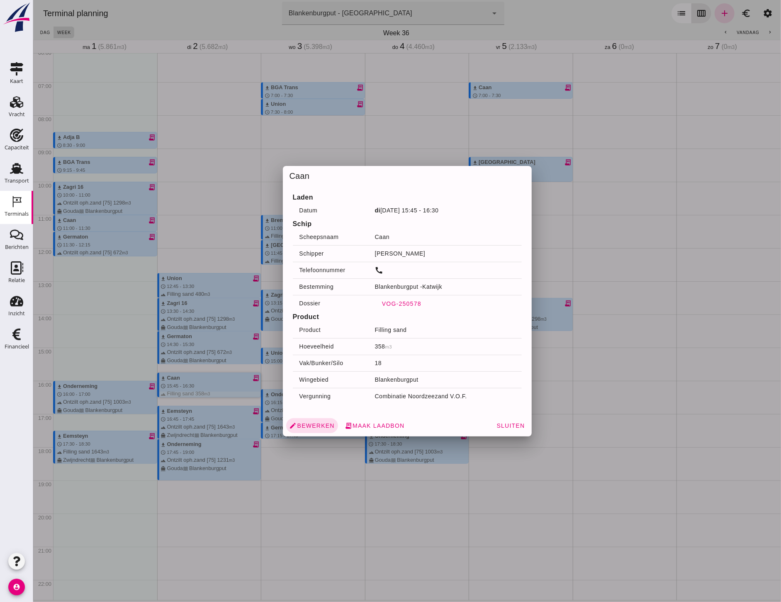
click at [396, 299] on button "VOG-250578" at bounding box center [400, 303] width 53 height 15
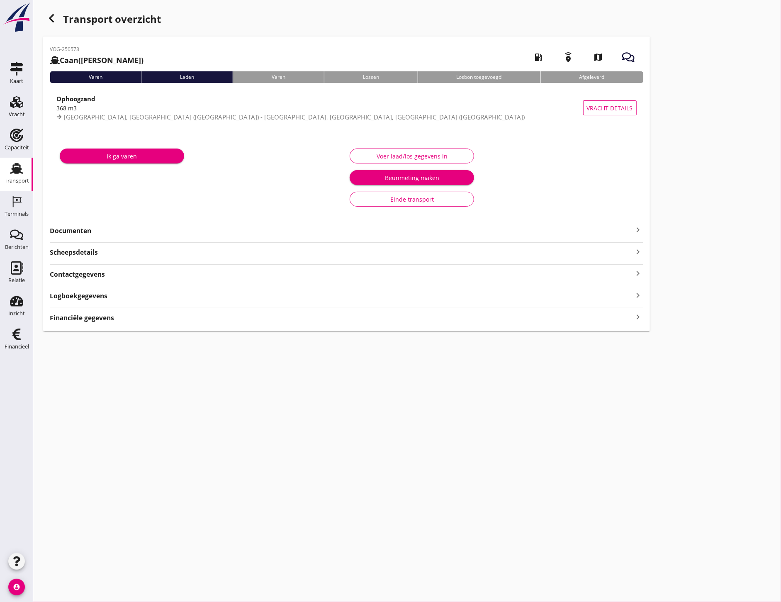
click at [99, 237] on div "VOG-250578 Caan (Arjan Mijnster) local_gas_station emergency_share map Varen La…" at bounding box center [346, 183] width 607 height 294
click at [98, 233] on strong "Documenten" at bounding box center [341, 231] width 583 height 10
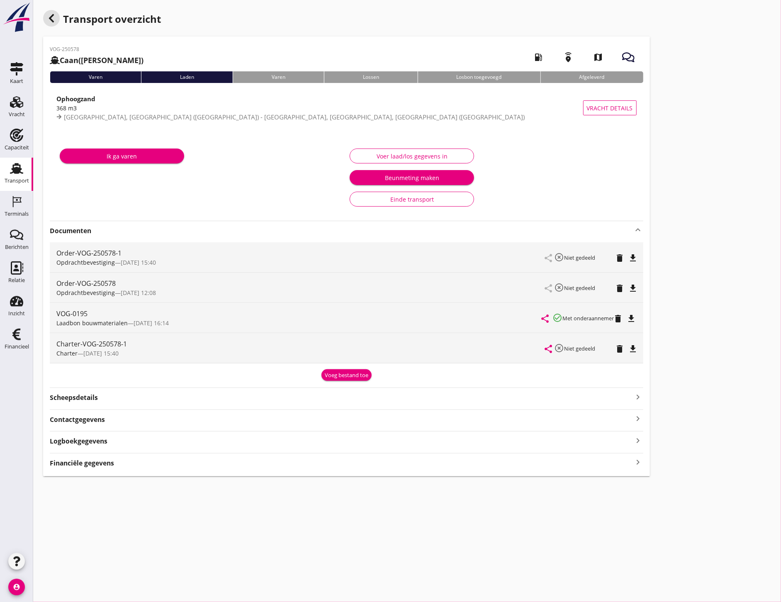
click at [53, 15] on use "button" at bounding box center [51, 18] width 5 height 8
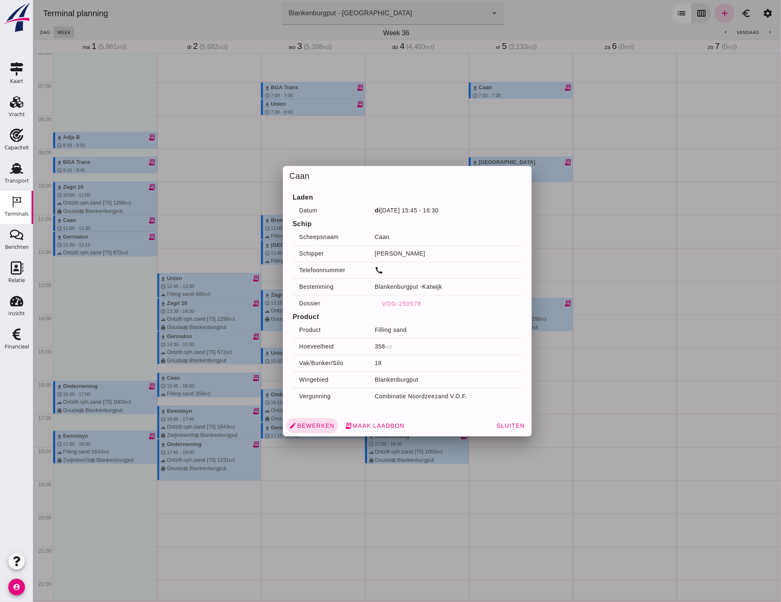
click at [236, 344] on div at bounding box center [407, 301] width 748 height 602
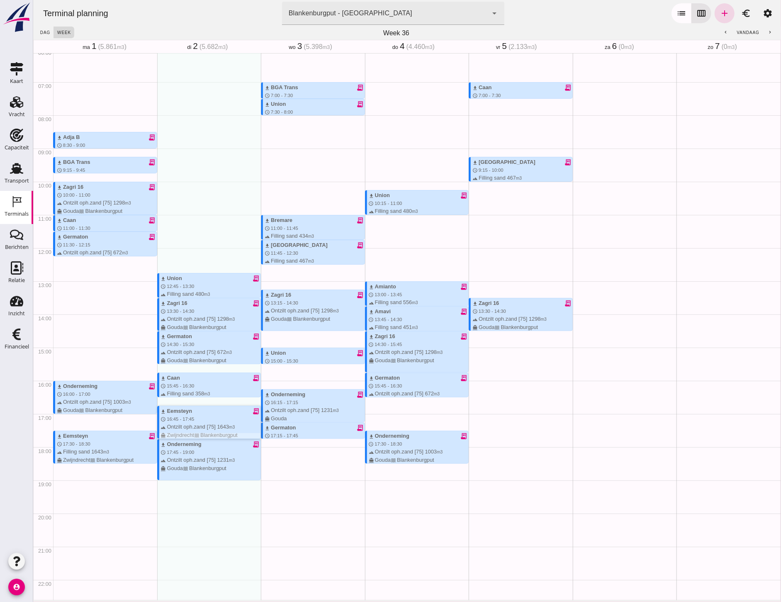
click at [174, 417] on span "16:45 - 17:45" at bounding box center [179, 418] width 27 height 5
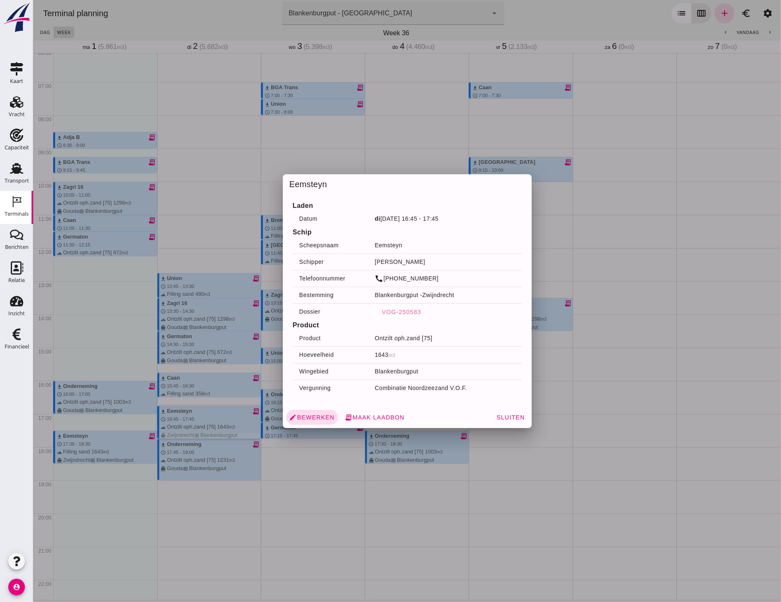
click at [209, 389] on div at bounding box center [407, 301] width 748 height 602
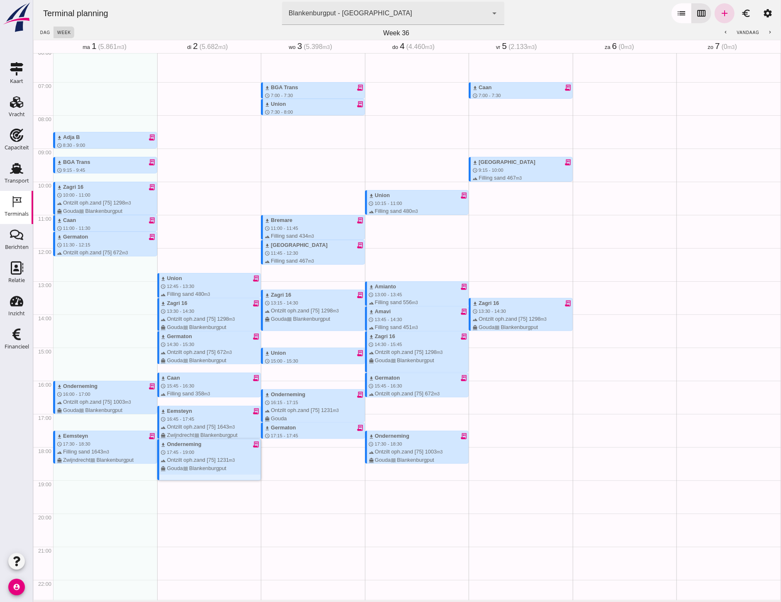
click at [179, 451] on span "17:45 - 19:00" at bounding box center [179, 451] width 27 height 5
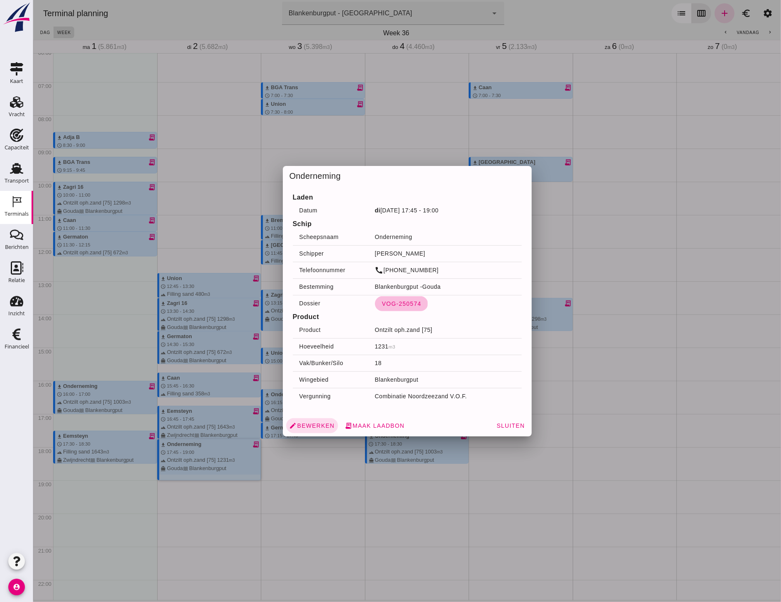
click at [403, 301] on span "VOG-250574" at bounding box center [401, 303] width 40 height 7
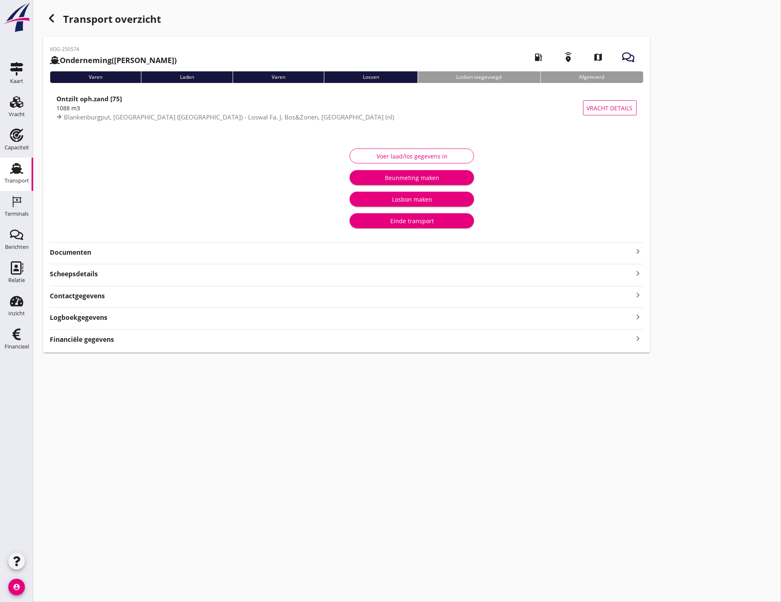
click at [81, 257] on div "VOG-250574 Onderneming (Dino Martins) local_gas_station emergency_share map Var…" at bounding box center [346, 194] width 607 height 316
click at [83, 256] on strong "Documenten" at bounding box center [341, 253] width 583 height 10
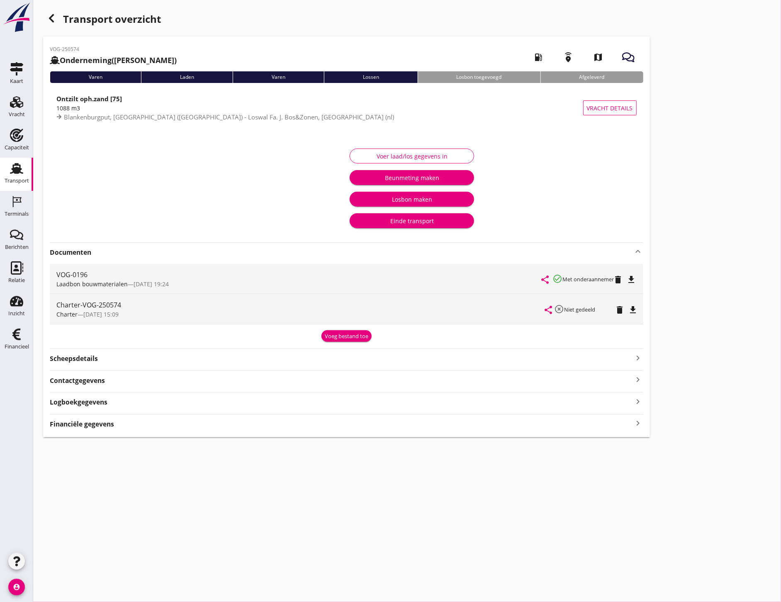
click at [60, 22] on div "Transport overzicht" at bounding box center [346, 20] width 607 height 20
click at [50, 17] on use "button" at bounding box center [51, 18] width 5 height 8
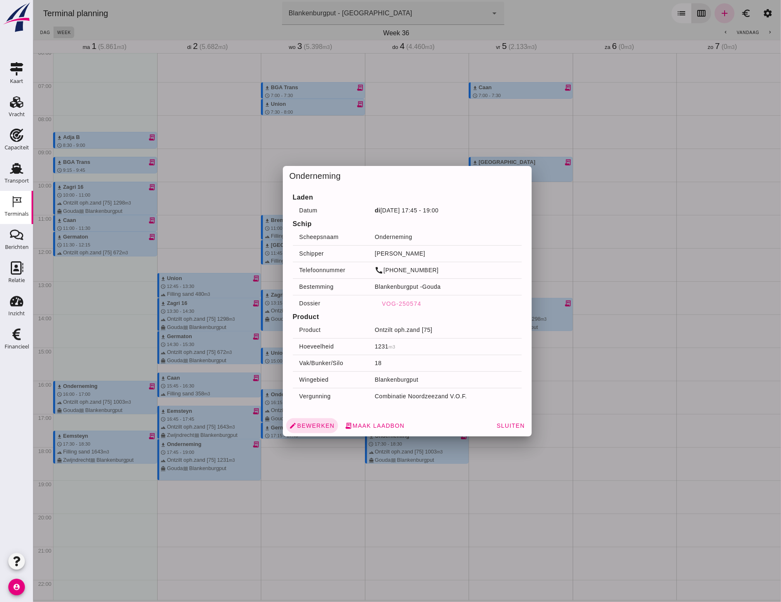
click at [413, 146] on div at bounding box center [407, 301] width 748 height 602
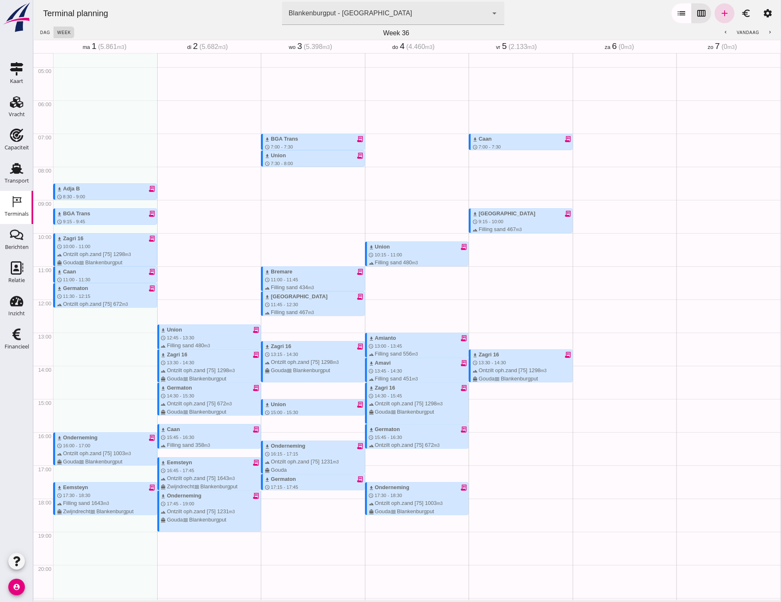
scroll to position [203, 0]
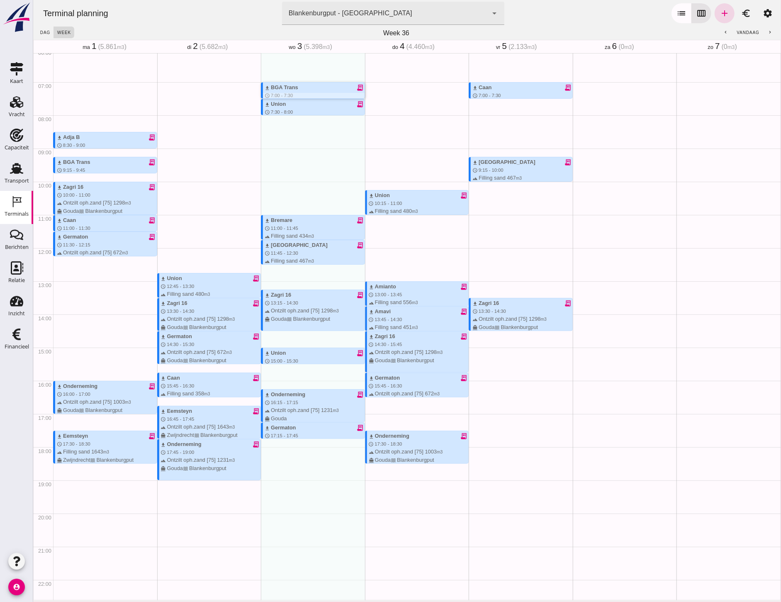
click at [308, 88] on div "download BGA Trans receipt_long" at bounding box center [314, 87] width 100 height 8
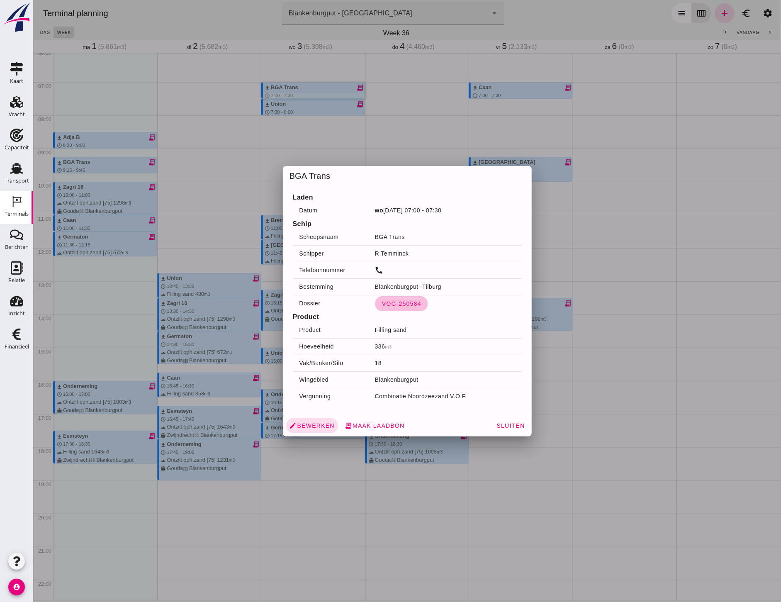
click at [384, 304] on span "VOG-250584" at bounding box center [401, 303] width 40 height 7
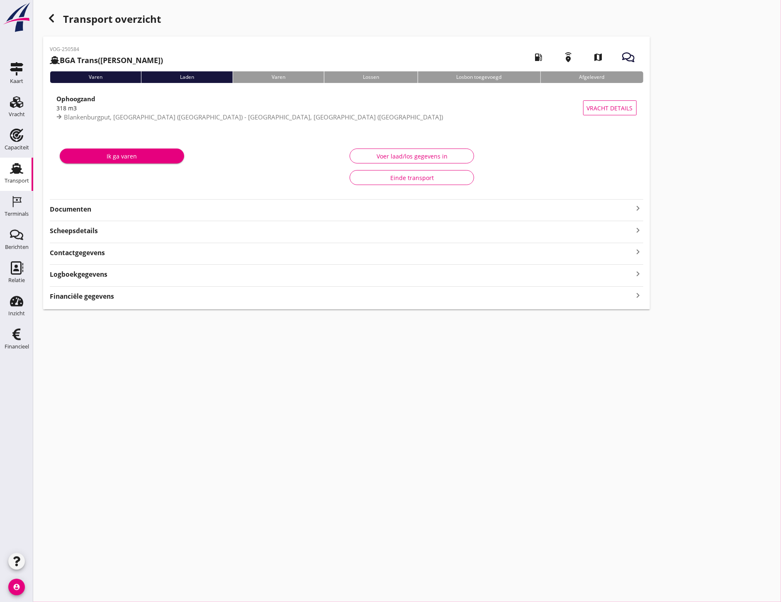
click at [98, 214] on div "VOG-250584 BGA Trans (R. Temminck) local_gas_station emergency_share map Varen …" at bounding box center [346, 172] width 607 height 273
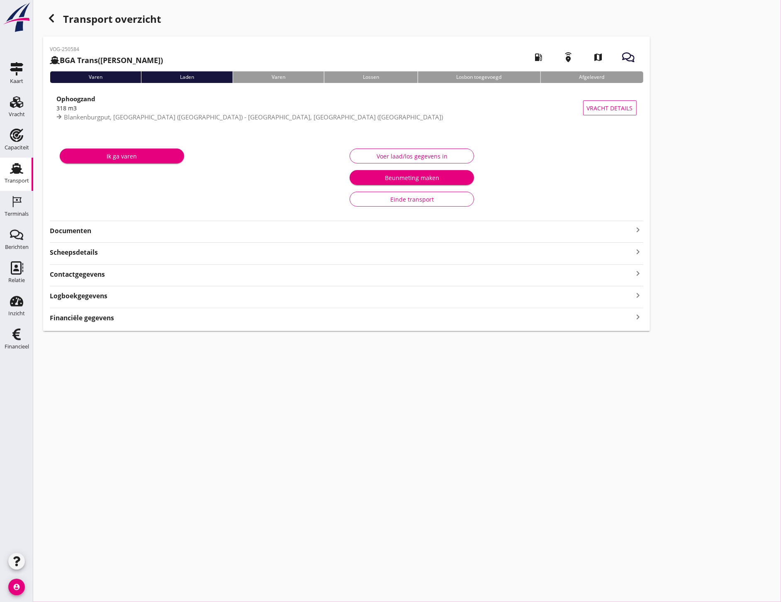
click at [85, 214] on div "Ik ga varen Voer laad/los gegevens in Beunmeting maken Einde transport" at bounding box center [346, 177] width 593 height 83
click at [89, 229] on strong "Documenten" at bounding box center [341, 231] width 583 height 10
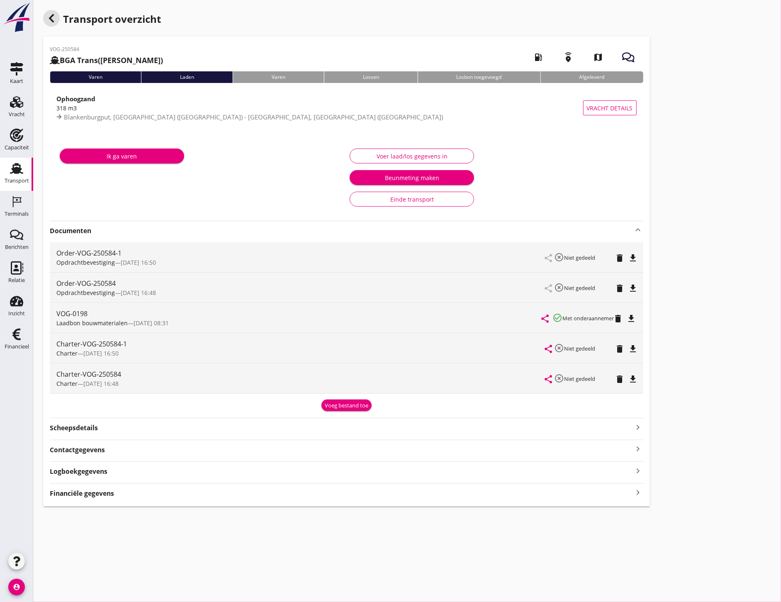
click at [55, 15] on icon "button" at bounding box center [51, 18] width 10 height 10
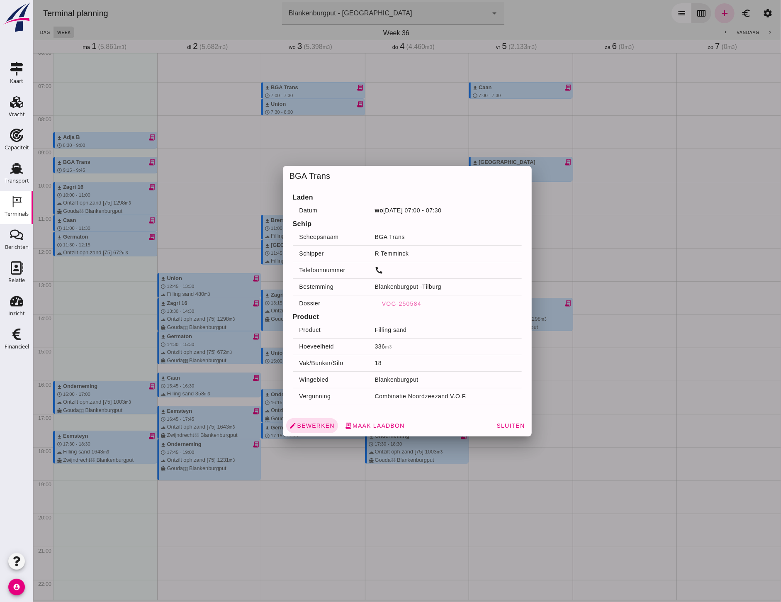
click at [226, 262] on div at bounding box center [407, 301] width 748 height 602
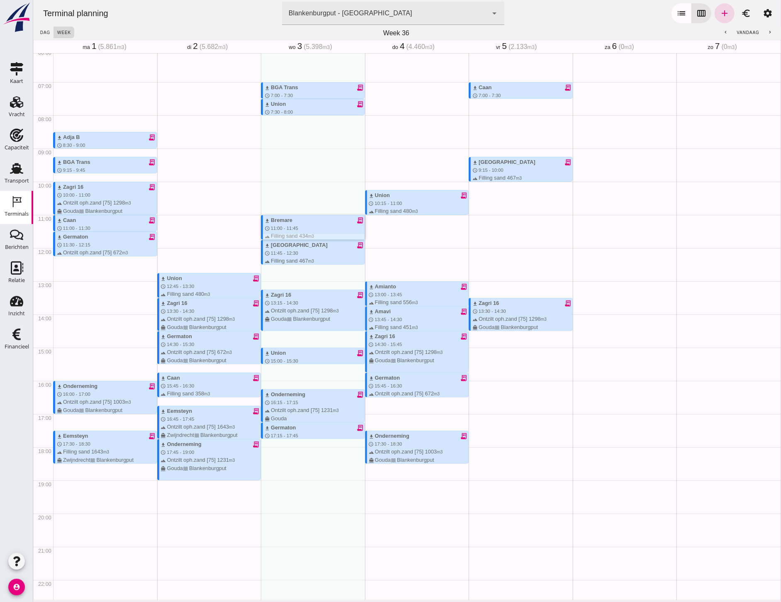
click at [290, 223] on div "download Bremare receipt_long" at bounding box center [314, 220] width 100 height 8
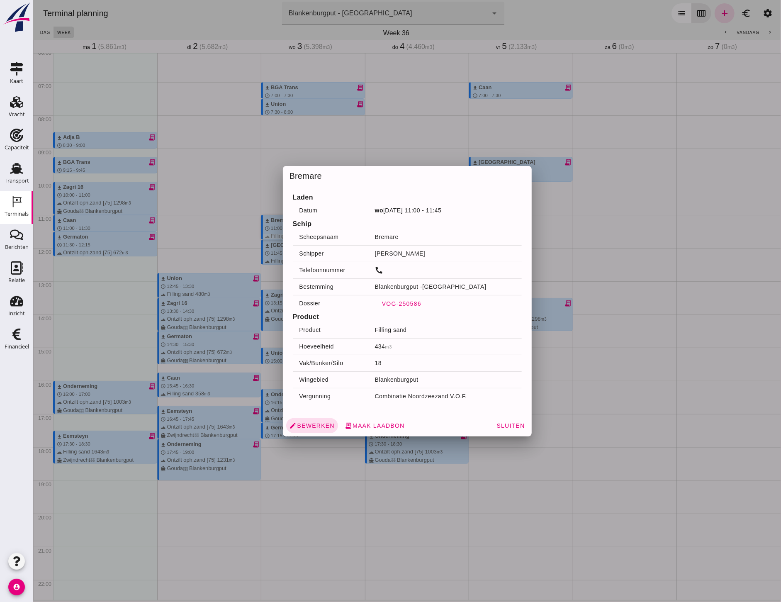
click at [411, 304] on span "VOG-250586" at bounding box center [401, 303] width 40 height 7
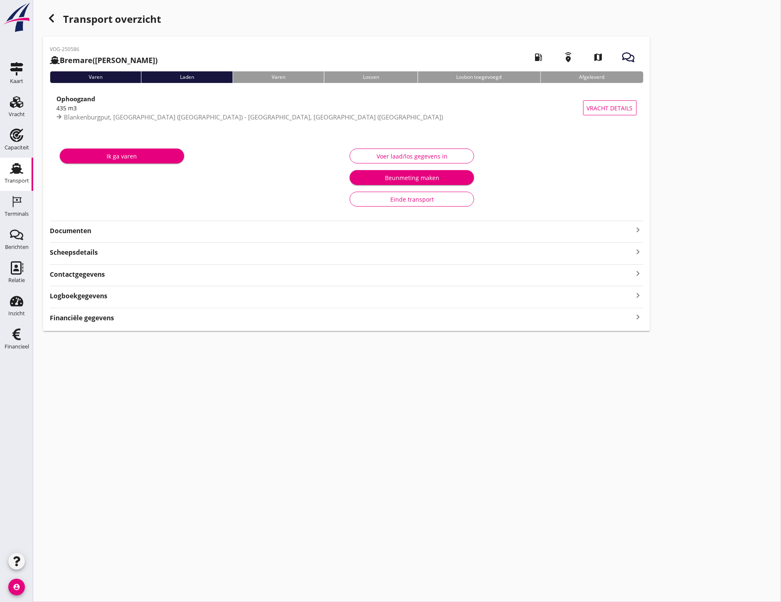
click at [123, 232] on strong "Documenten" at bounding box center [341, 231] width 583 height 10
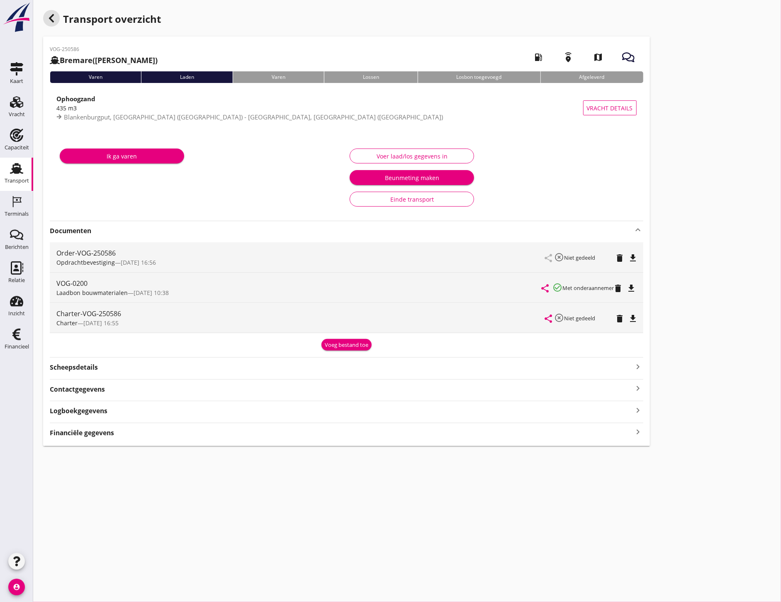
click at [57, 21] on div "button" at bounding box center [51, 18] width 17 height 17
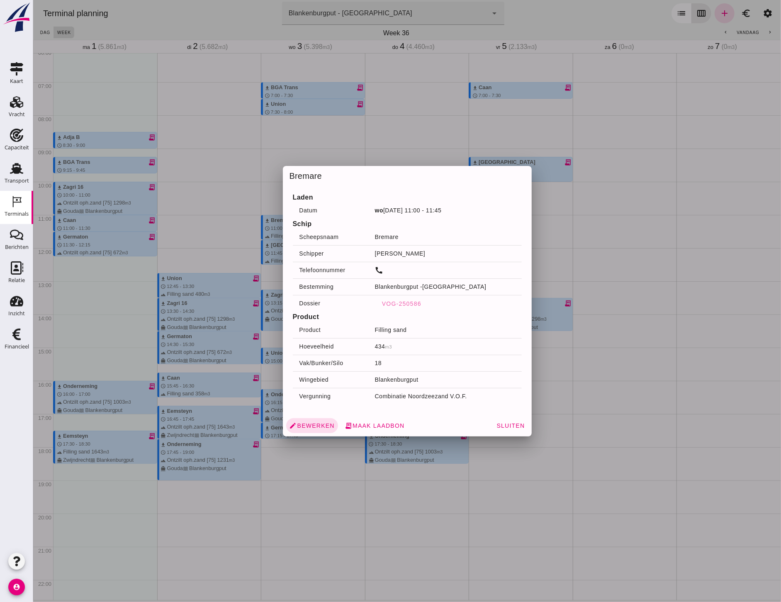
click at [203, 313] on div at bounding box center [407, 301] width 748 height 602
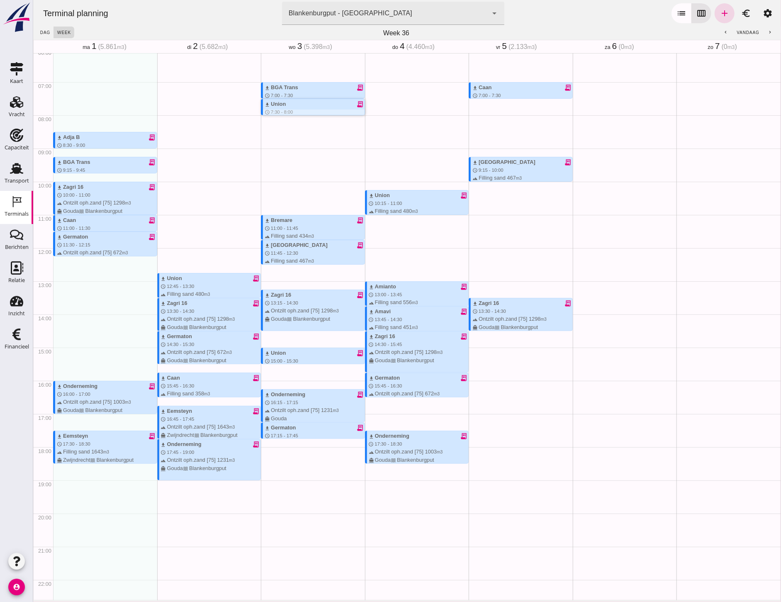
click at [288, 106] on div "download Union receipt_long" at bounding box center [314, 104] width 100 height 8
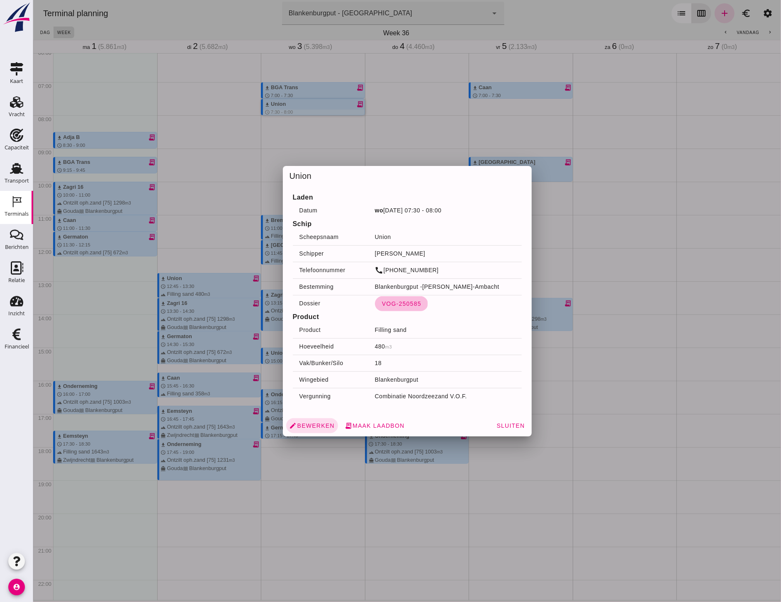
click at [400, 299] on button "VOG-250585" at bounding box center [400, 303] width 53 height 15
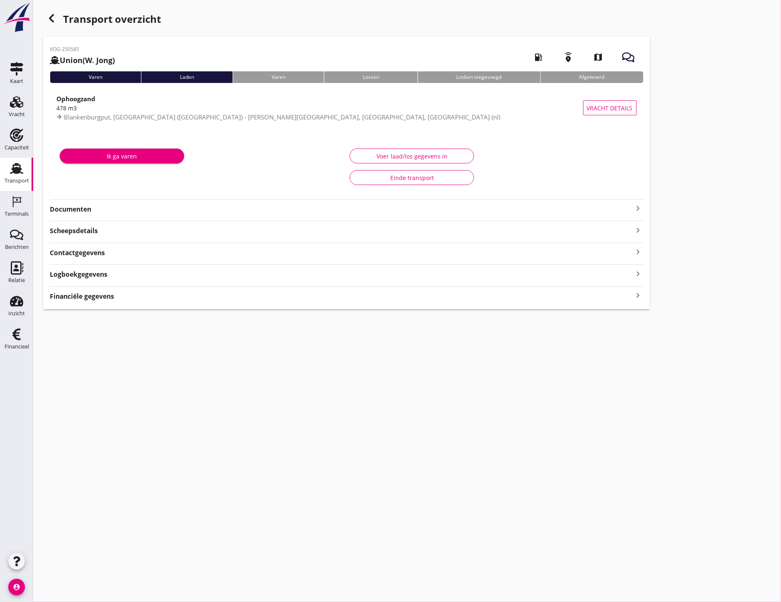
click at [80, 214] on div "VOG-250585 Union (W. Jong) local_gas_station emergency_share map Varen Laden Va…" at bounding box center [346, 172] width 607 height 273
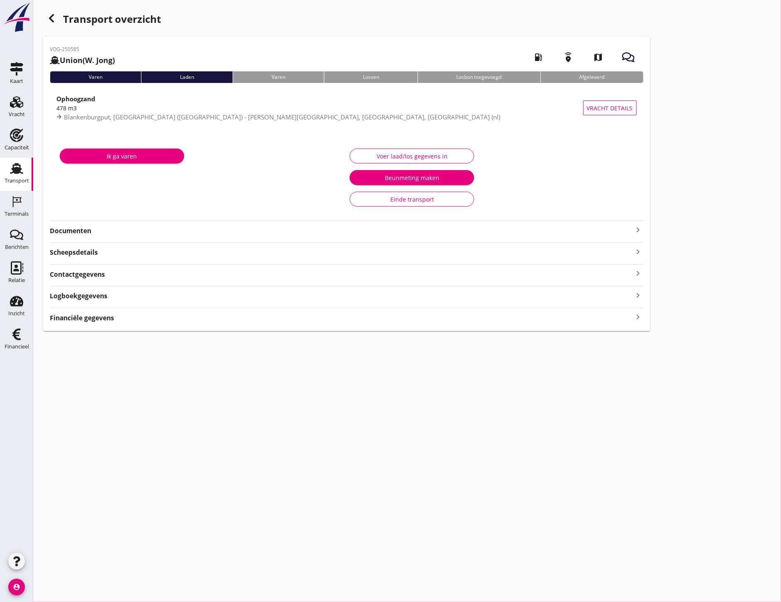
click at [92, 237] on div "VOG-250585 Union (W. Jong) local_gas_station emergency_share map Varen Laden Va…" at bounding box center [346, 183] width 607 height 294
click at [91, 232] on strong "Documenten" at bounding box center [341, 231] width 583 height 10
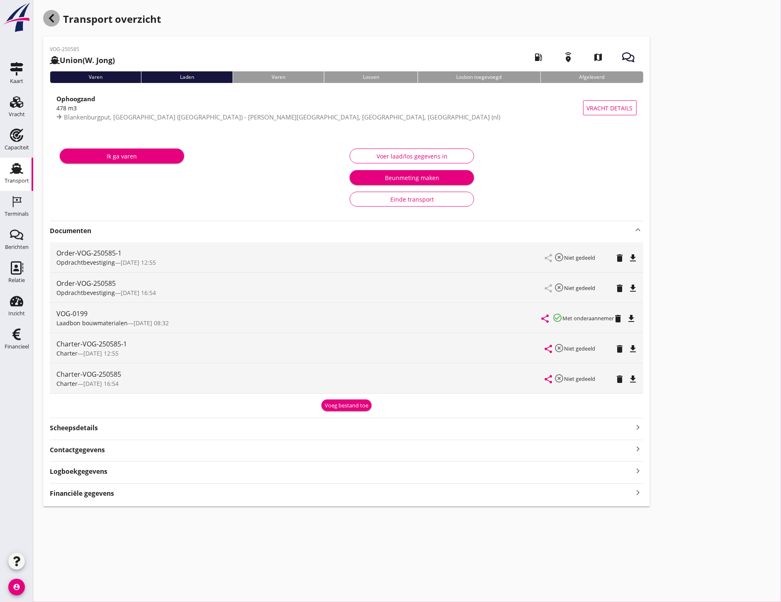
click at [53, 19] on icon "button" at bounding box center [51, 18] width 10 height 10
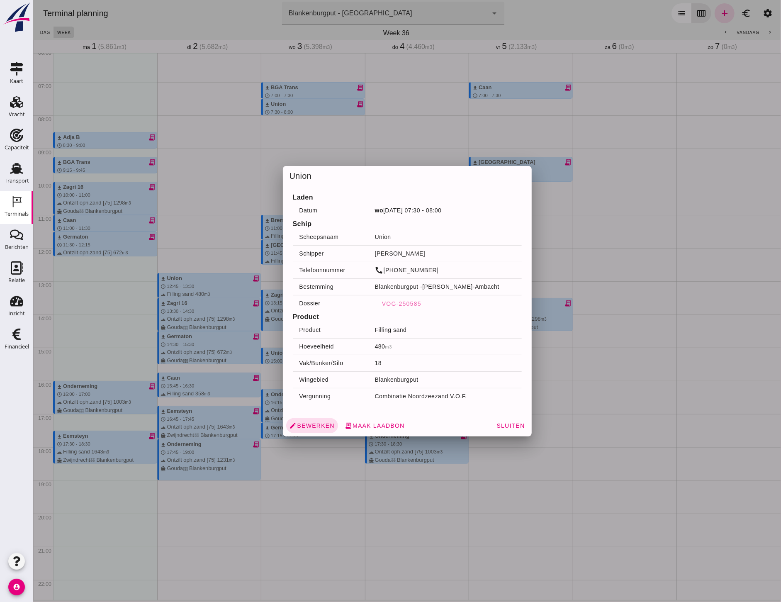
click at [191, 355] on div at bounding box center [407, 301] width 748 height 602
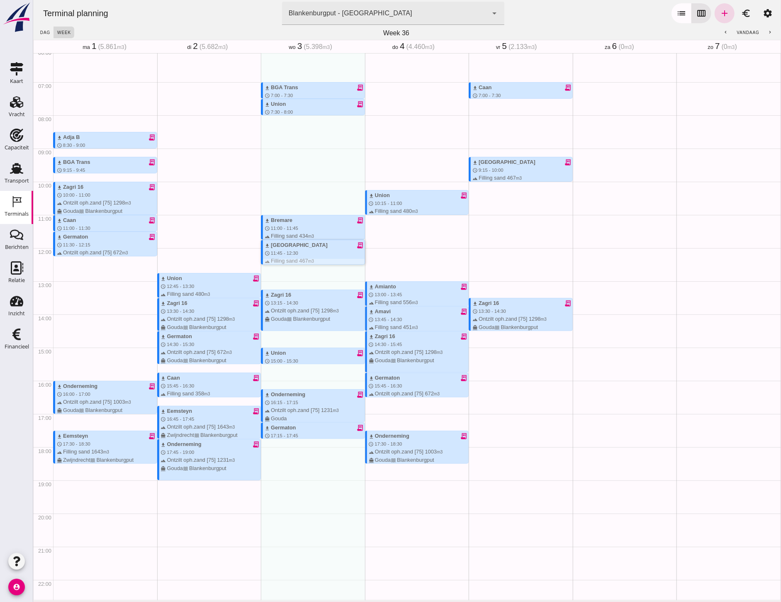
click at [286, 246] on div "download Sonora receipt_long" at bounding box center [314, 245] width 100 height 8
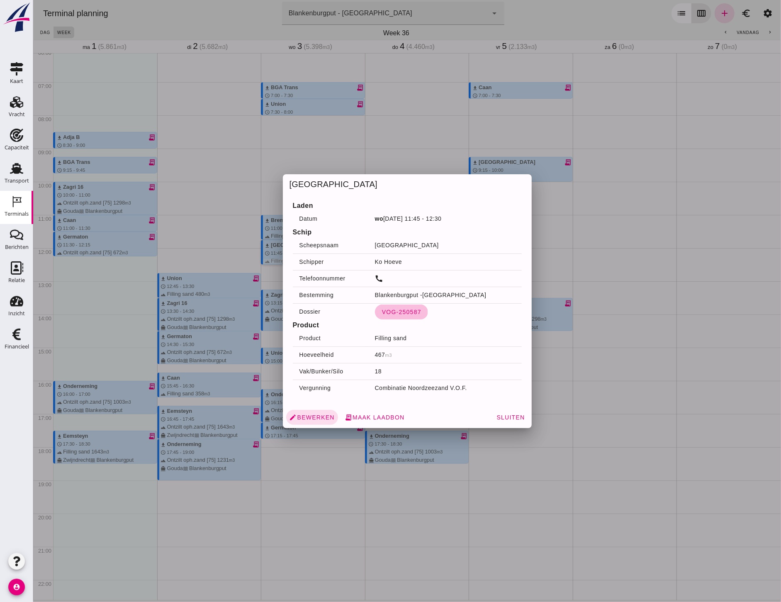
click at [395, 309] on span "VOG-250587" at bounding box center [401, 311] width 40 height 7
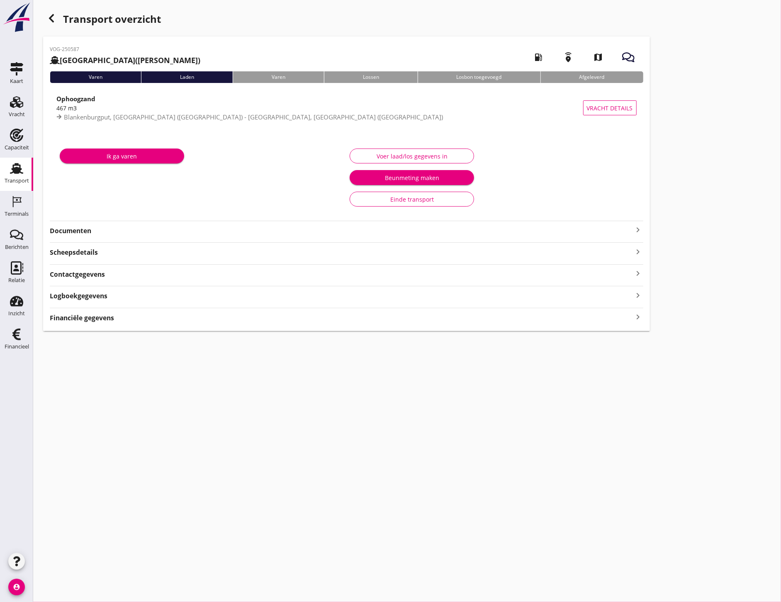
click at [104, 231] on strong "Documenten" at bounding box center [341, 231] width 583 height 10
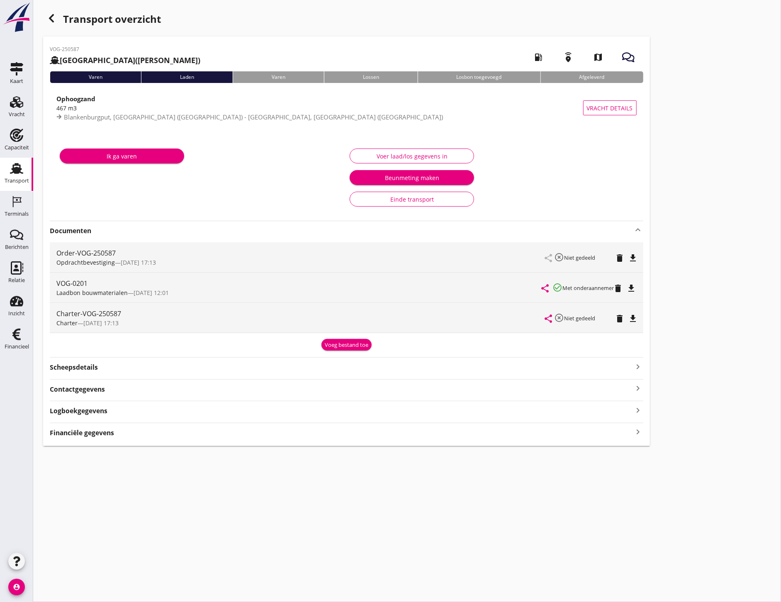
click at [552, 491] on div "cancel You are impersonating another user. Transport overzicht VOG-250587 Sonor…" at bounding box center [407, 301] width 748 height 602
click at [50, 15] on icon "button" at bounding box center [51, 18] width 10 height 10
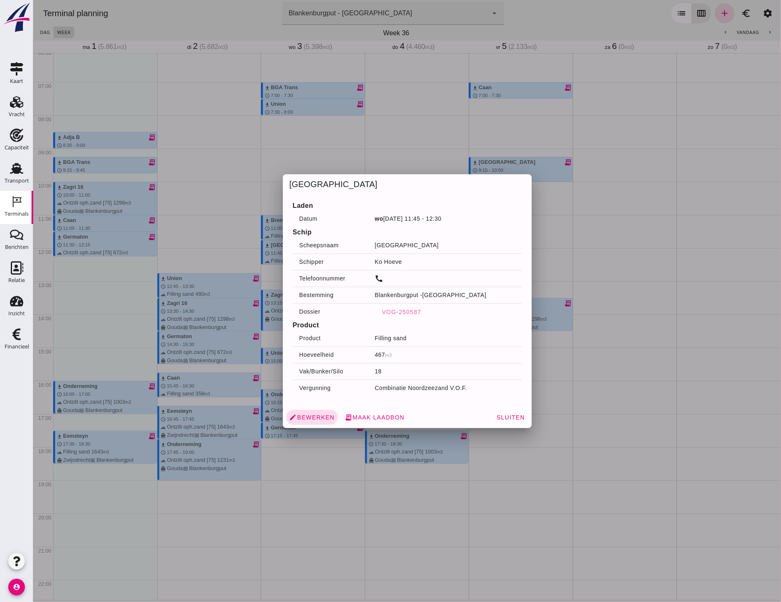
click at [235, 308] on div at bounding box center [407, 301] width 748 height 602
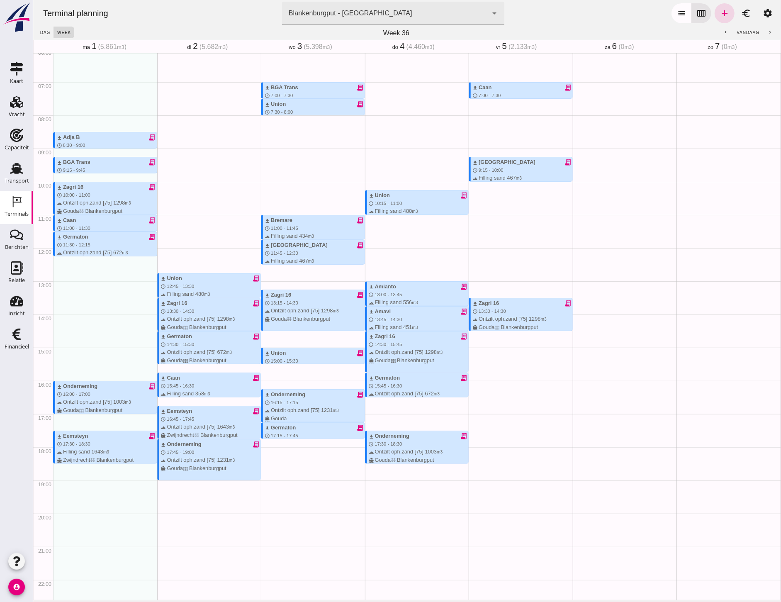
click at [579, 30] on div "Week 36" at bounding box center [396, 33] width 644 height 13
click at [290, 293] on div "download Zagri 16 receipt_long" at bounding box center [314, 295] width 100 height 8
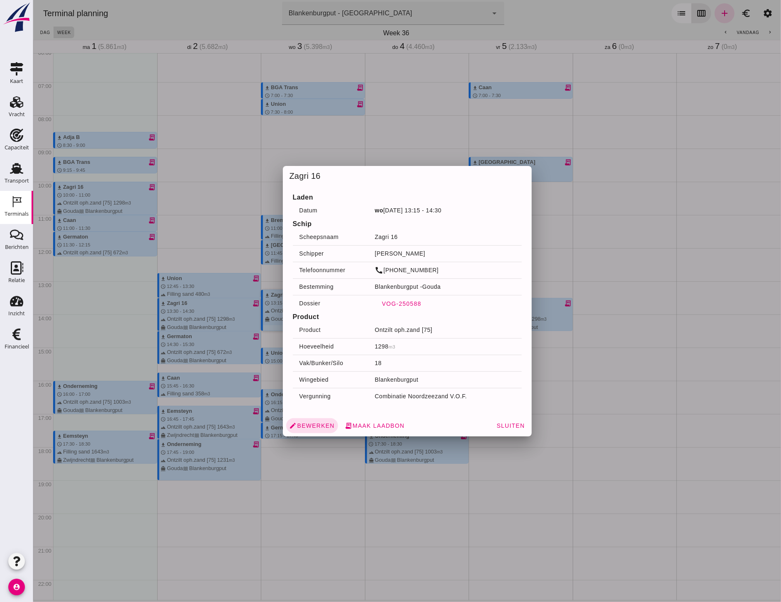
click at [396, 303] on span "VOG-250588" at bounding box center [401, 303] width 40 height 7
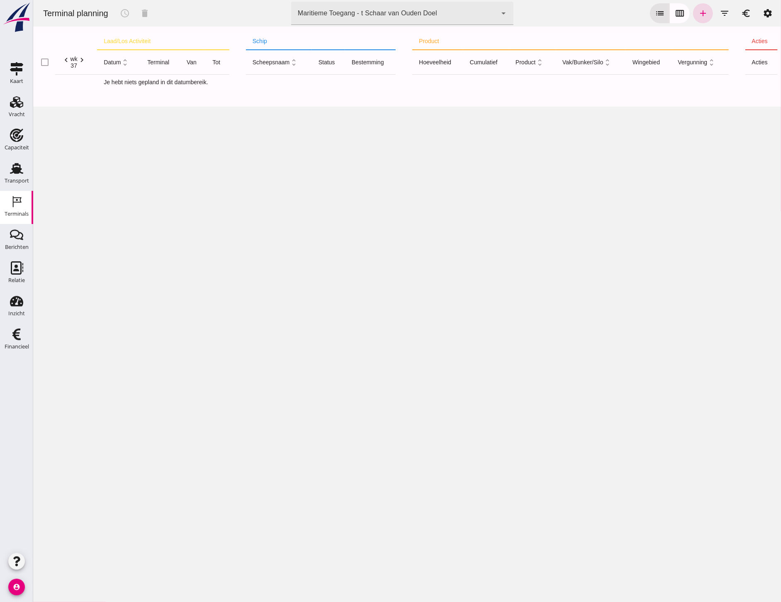
click at [17, 168] on use at bounding box center [16, 168] width 13 height 11
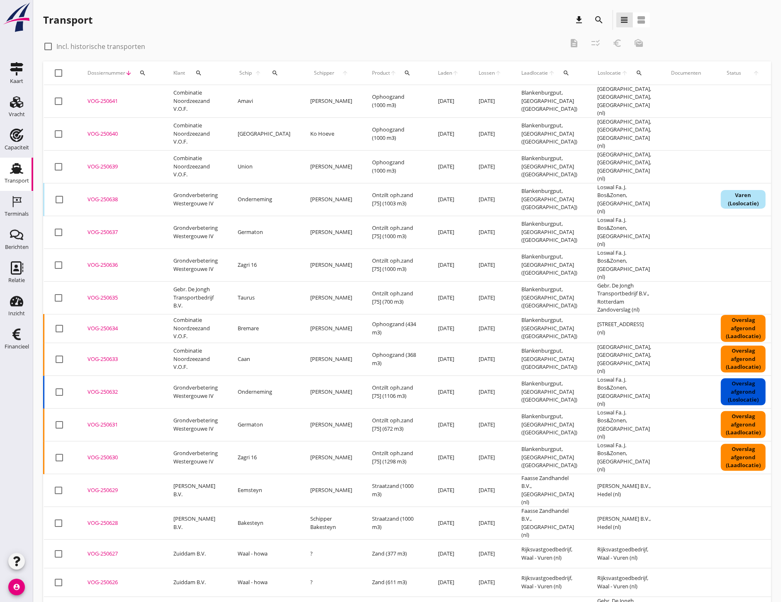
click at [134, 75] on div "Dossiernummer arrow_downward search" at bounding box center [120, 73] width 66 height 20
click at [142, 74] on icon "search" at bounding box center [142, 73] width 7 height 7
click at [158, 98] on input "Zoeken op dossiernummer..." at bounding box center [181, 96] width 86 height 13
paste input "VOG-250623"
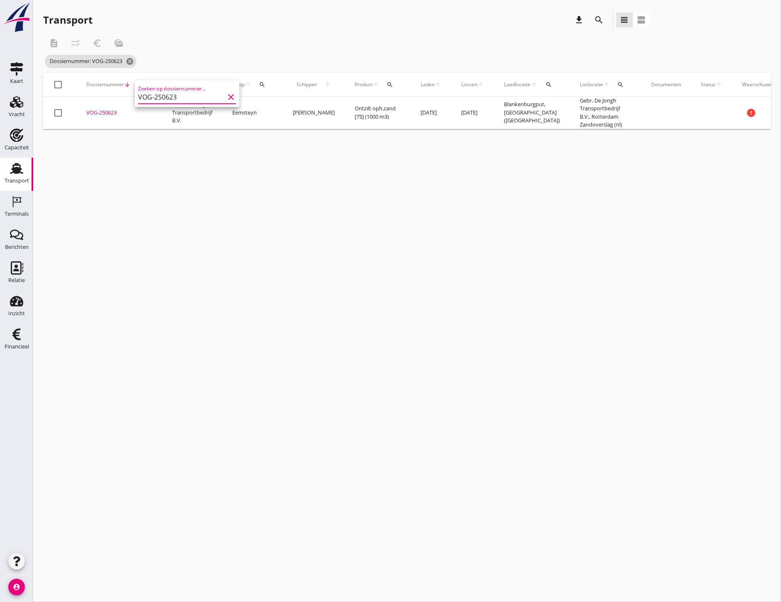
type input "VOG-250623"
click at [213, 306] on div "cancel You are impersonating another user. Transport download search view_headl…" at bounding box center [407, 301] width 748 height 602
